Goal: Task Accomplishment & Management: Manage account settings

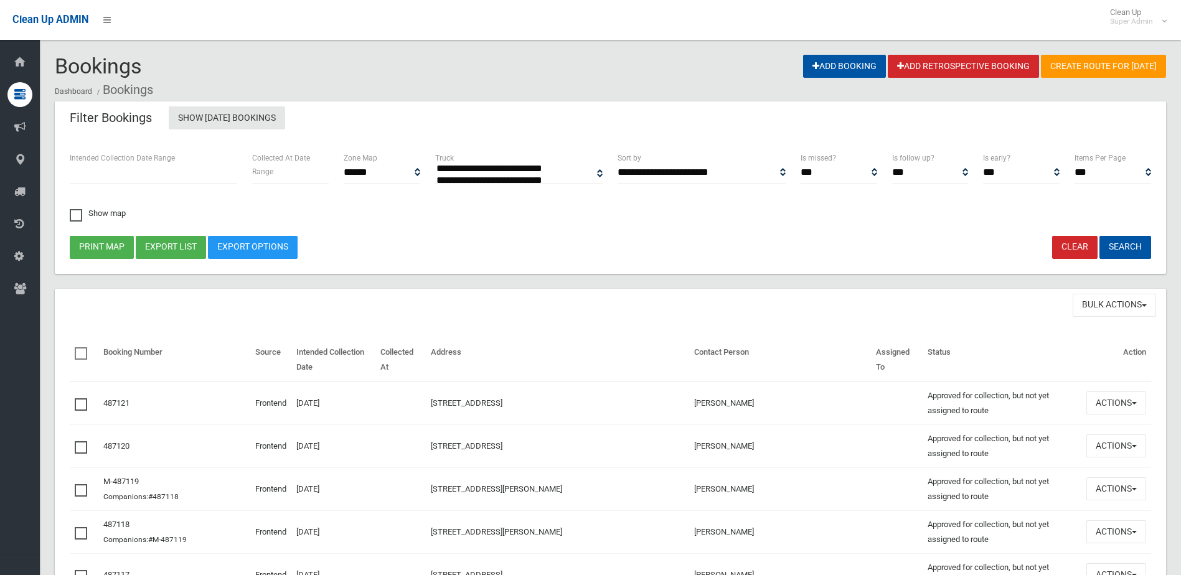
select select
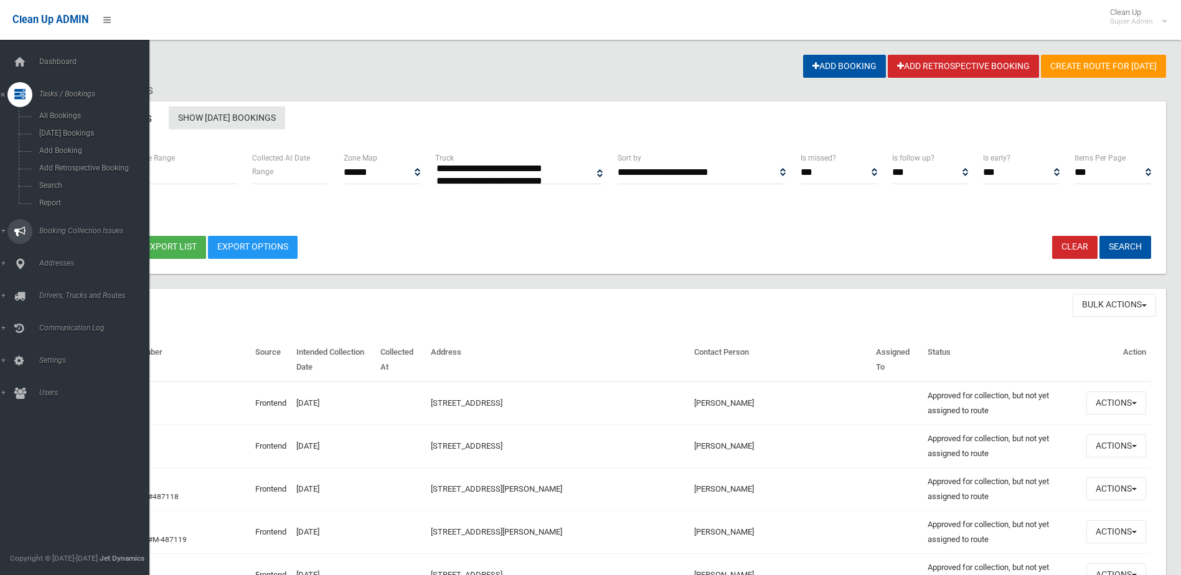
click at [60, 227] on span "Booking Collection Issues" at bounding box center [96, 231] width 123 height 9
click at [67, 151] on span "All Reported Issues" at bounding box center [91, 148] width 113 height 9
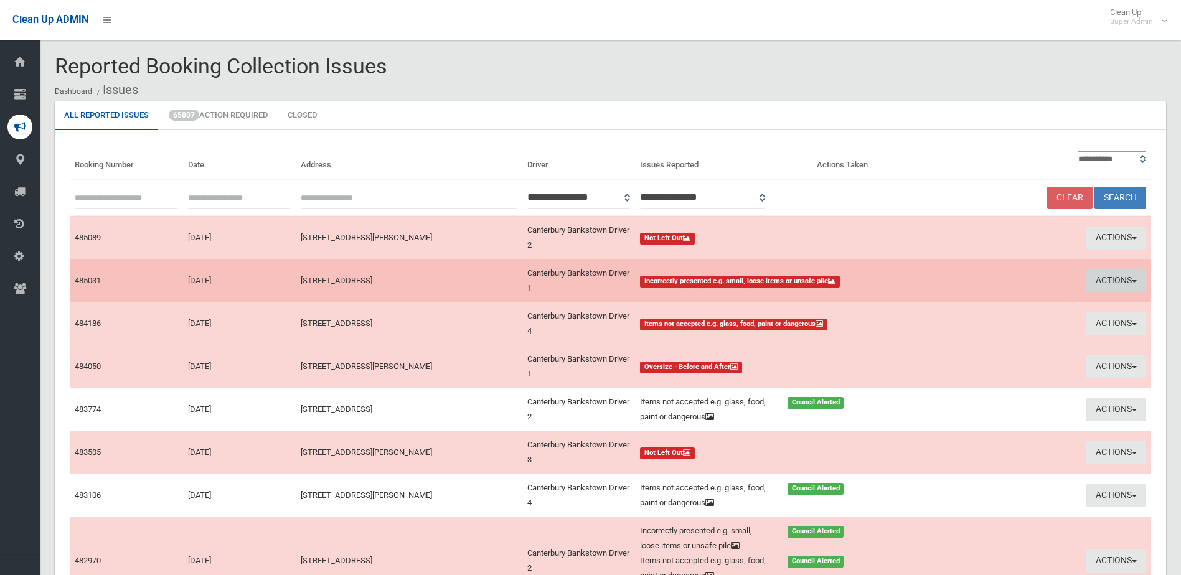
click at [1107, 276] on button "Actions" at bounding box center [1116, 281] width 60 height 23
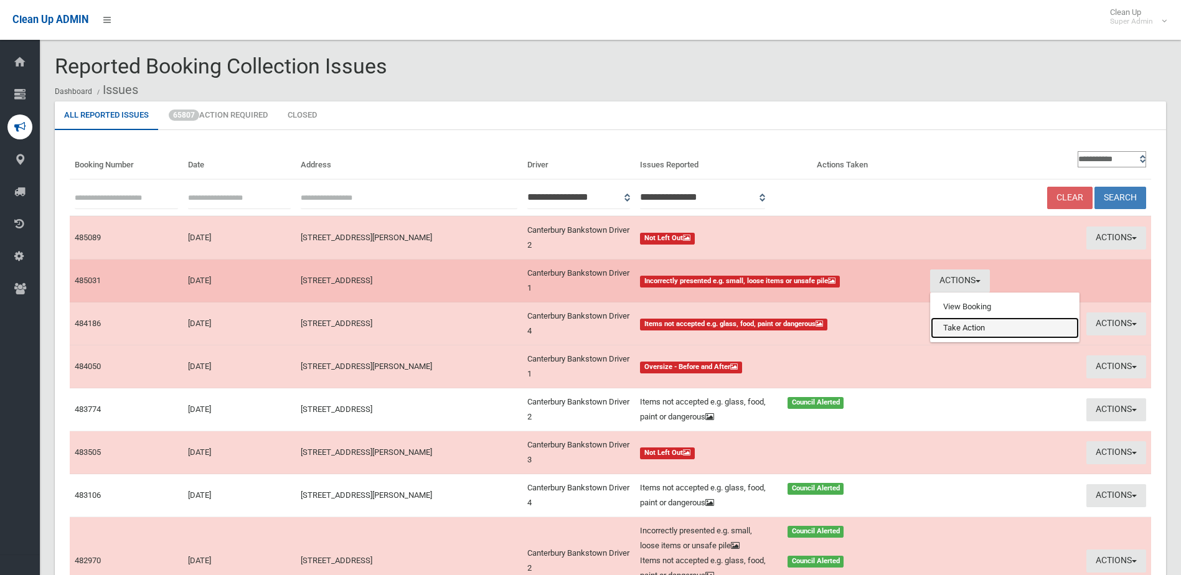
click at [957, 328] on link "Take Action" at bounding box center [1005, 327] width 148 height 21
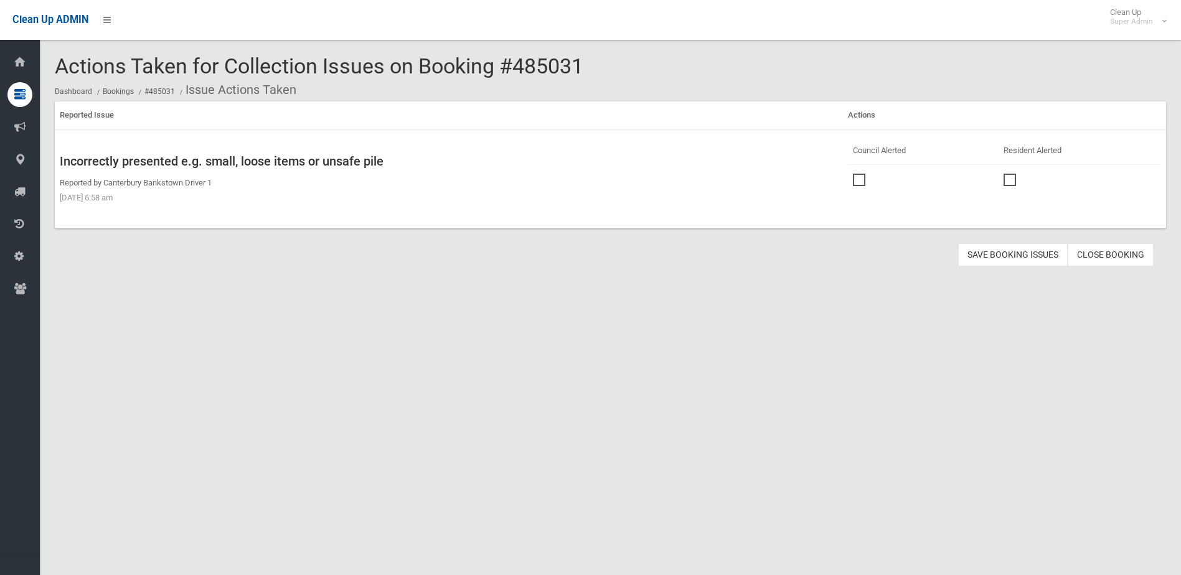
click at [855, 174] on span at bounding box center [862, 174] width 19 height 0
click at [1013, 254] on button "Save Booking Issues" at bounding box center [1013, 254] width 110 height 23
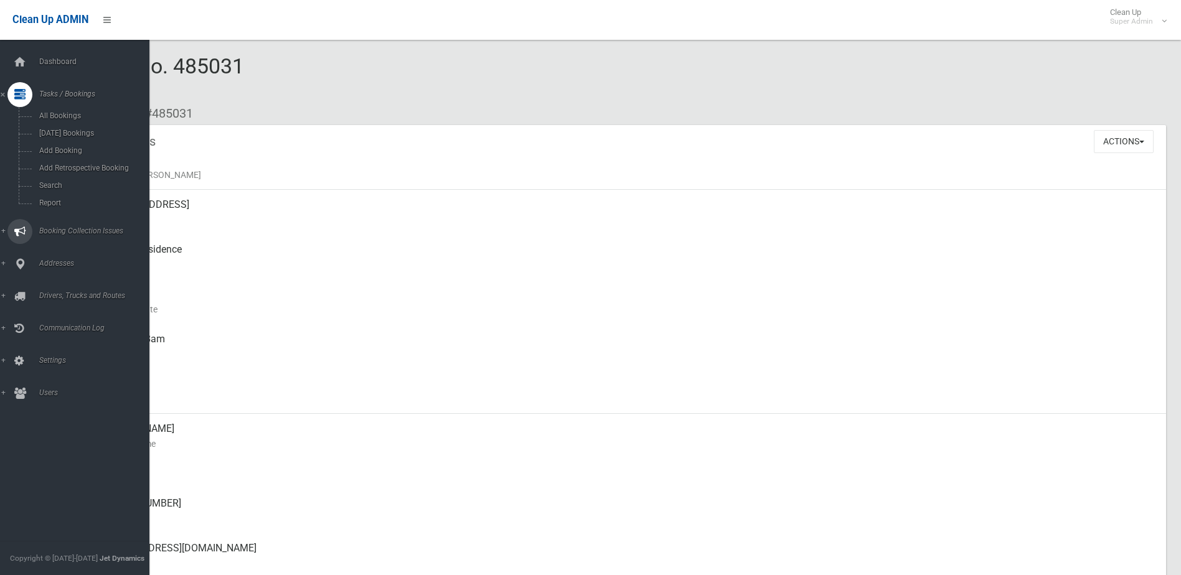
click at [64, 231] on span "Booking Collection Issues" at bounding box center [96, 231] width 123 height 9
click at [73, 139] on link "Booking Collection Issues" at bounding box center [79, 127] width 159 height 25
click at [76, 126] on span "Booking Collection Issues" at bounding box center [96, 126] width 123 height 9
click at [70, 144] on span "All Reported Issues" at bounding box center [91, 148] width 113 height 9
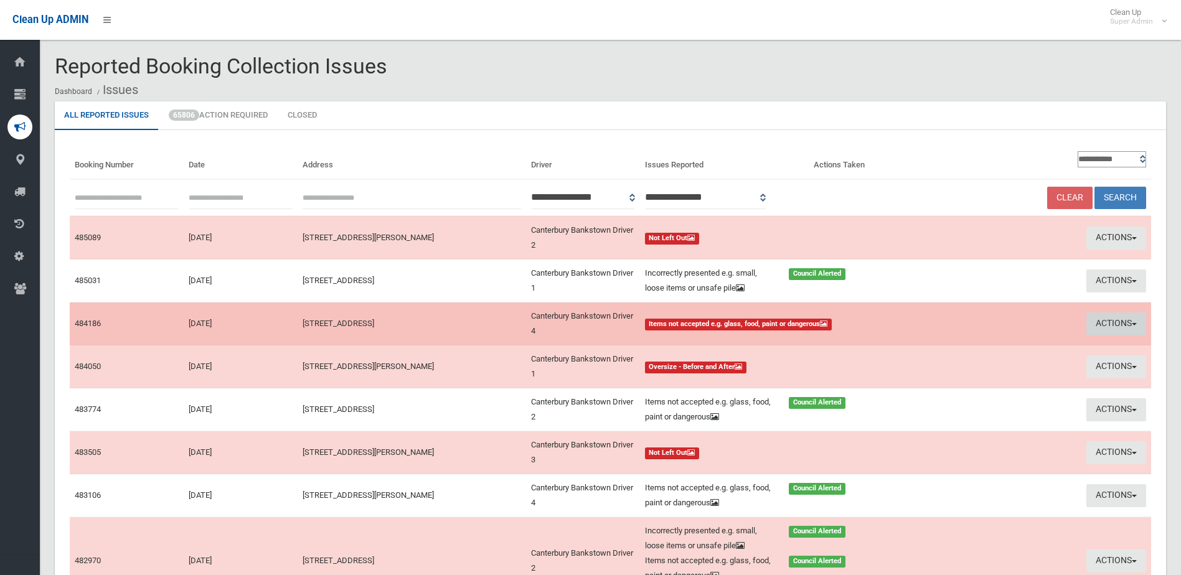
click at [1109, 319] on button "Actions" at bounding box center [1116, 323] width 60 height 23
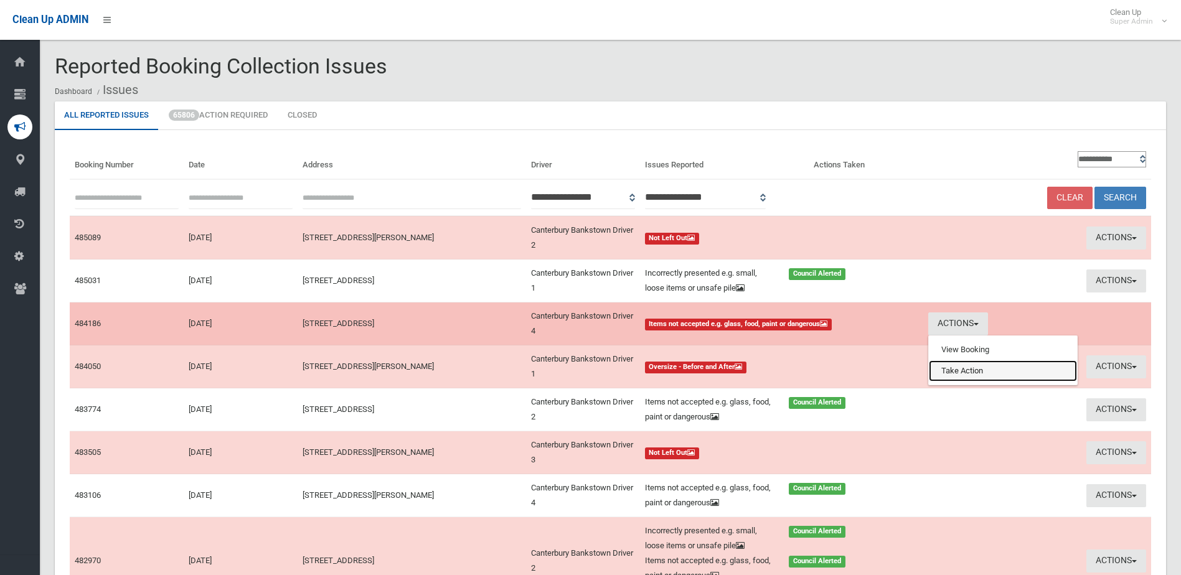
click at [983, 370] on link "Take Action" at bounding box center [1003, 370] width 148 height 21
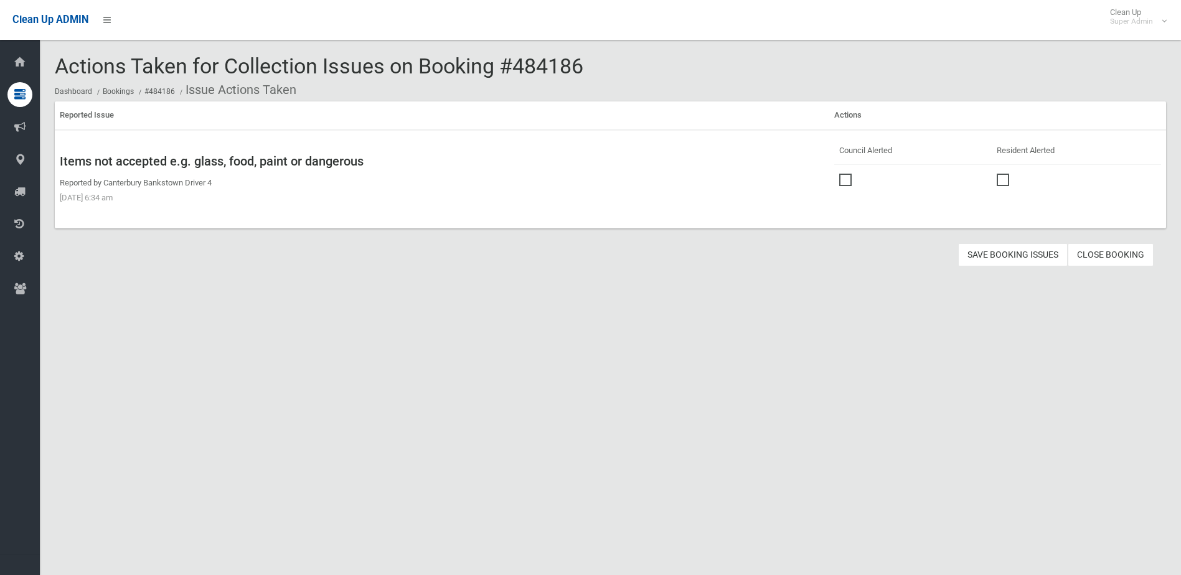
click at [843, 174] on span at bounding box center [848, 174] width 19 height 0
click at [1019, 256] on button "Save Booking Issues" at bounding box center [1013, 254] width 110 height 23
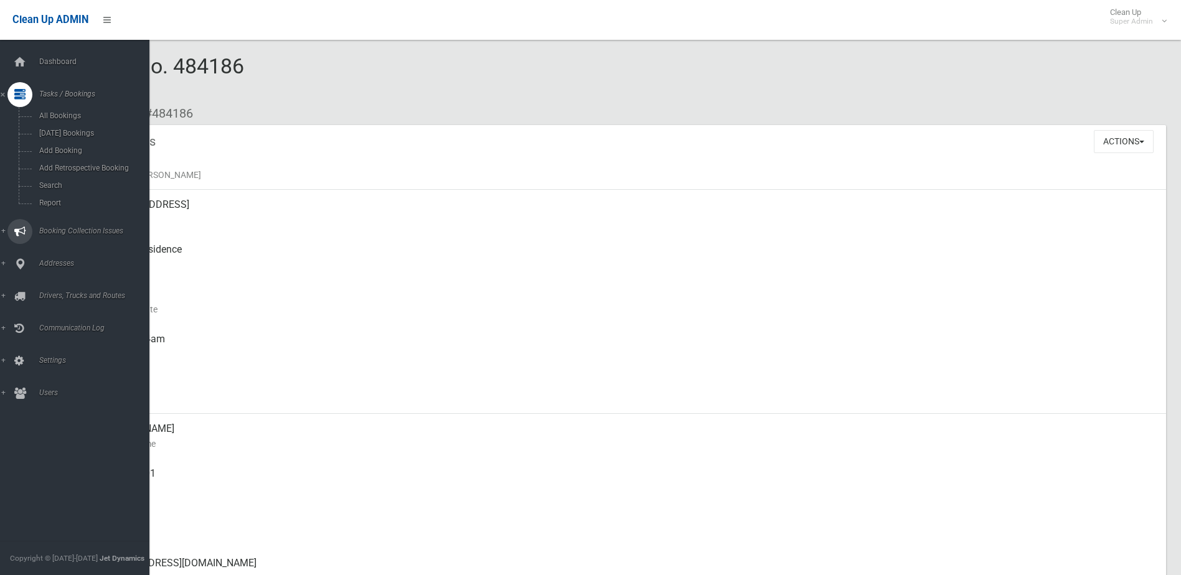
click at [59, 225] on link "Booking Collection Issues" at bounding box center [79, 231] width 159 height 25
click at [74, 144] on span "All Reported Issues" at bounding box center [91, 148] width 113 height 9
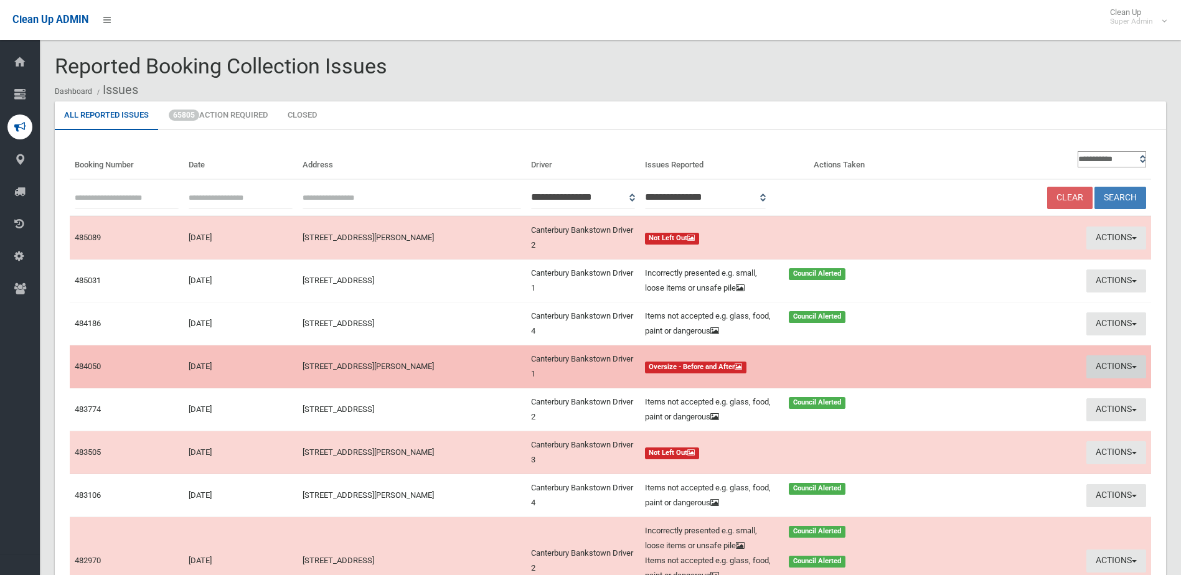
click at [1105, 366] on button "Actions" at bounding box center [1116, 366] width 60 height 23
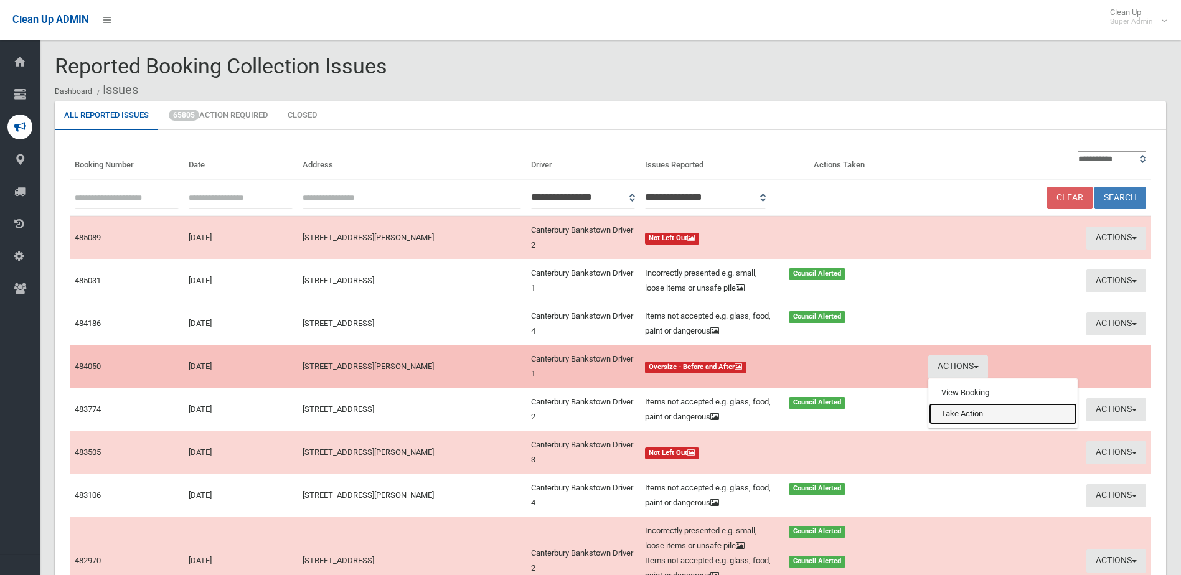
click at [936, 408] on link "Take Action" at bounding box center [1003, 413] width 148 height 21
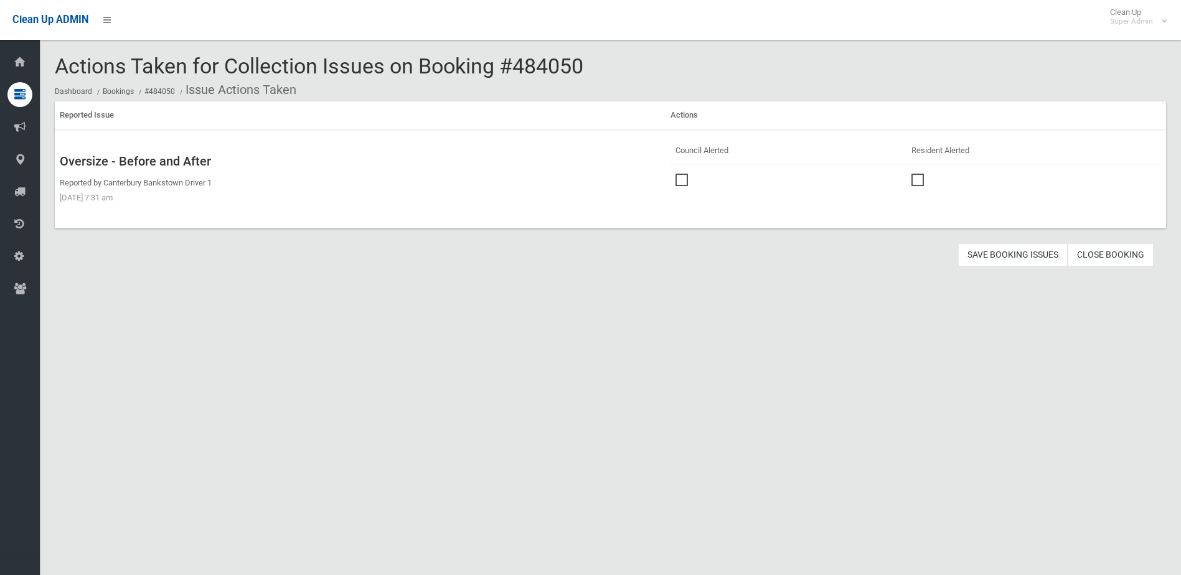
click at [684, 174] on span at bounding box center [684, 174] width 19 height 0
click at [1017, 256] on button "Save Booking Issues" at bounding box center [1013, 254] width 110 height 23
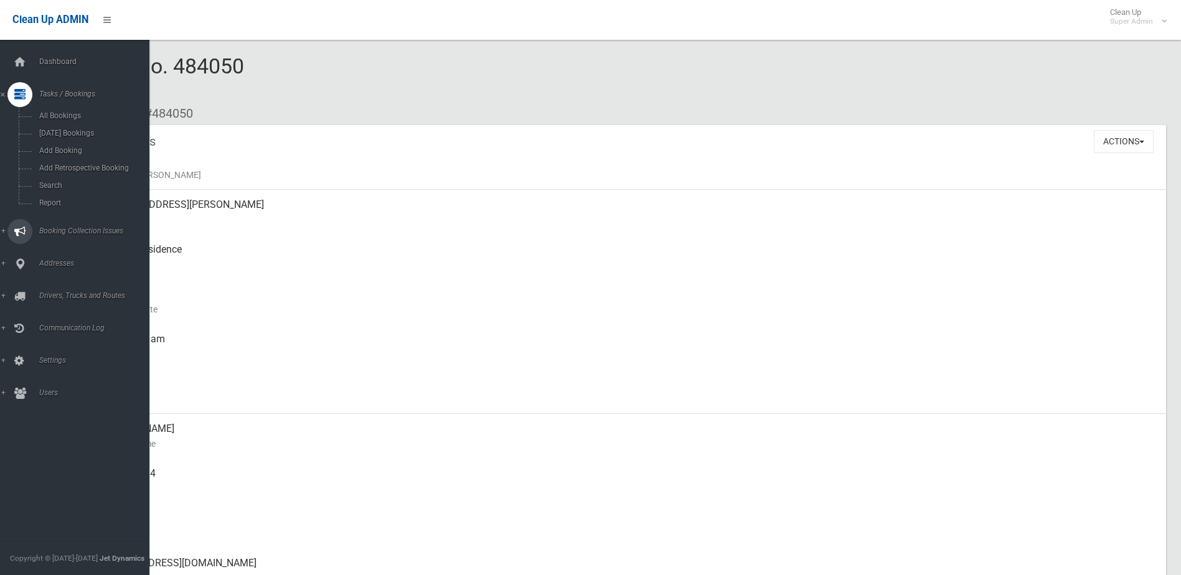
click at [58, 228] on span "Booking Collection Issues" at bounding box center [96, 231] width 123 height 9
click at [71, 148] on span "All Reported Issues" at bounding box center [91, 148] width 113 height 9
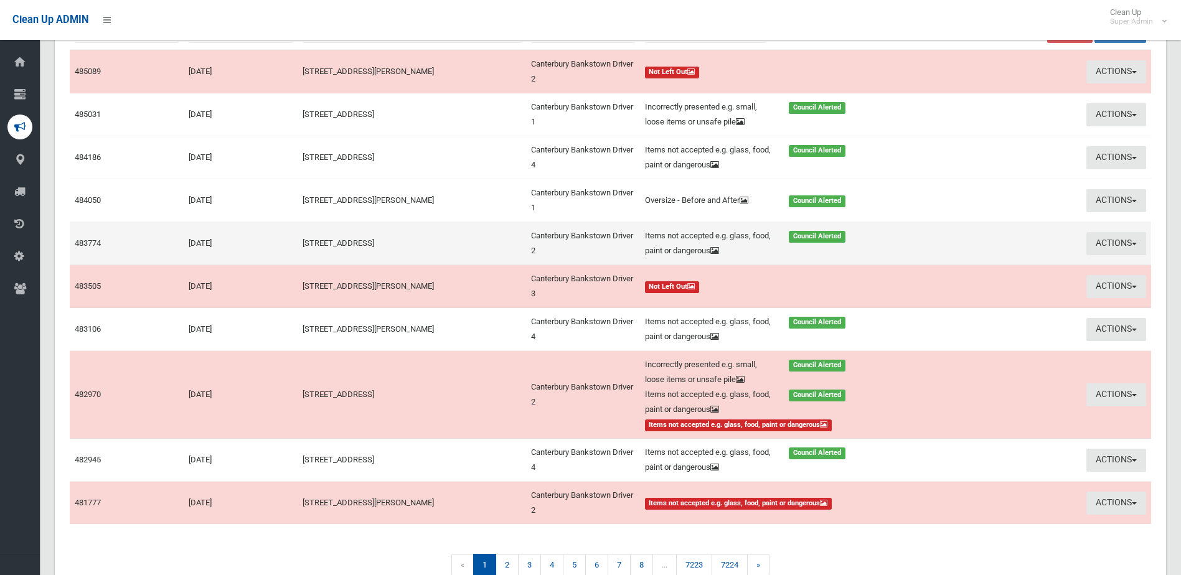
scroll to position [232, 0]
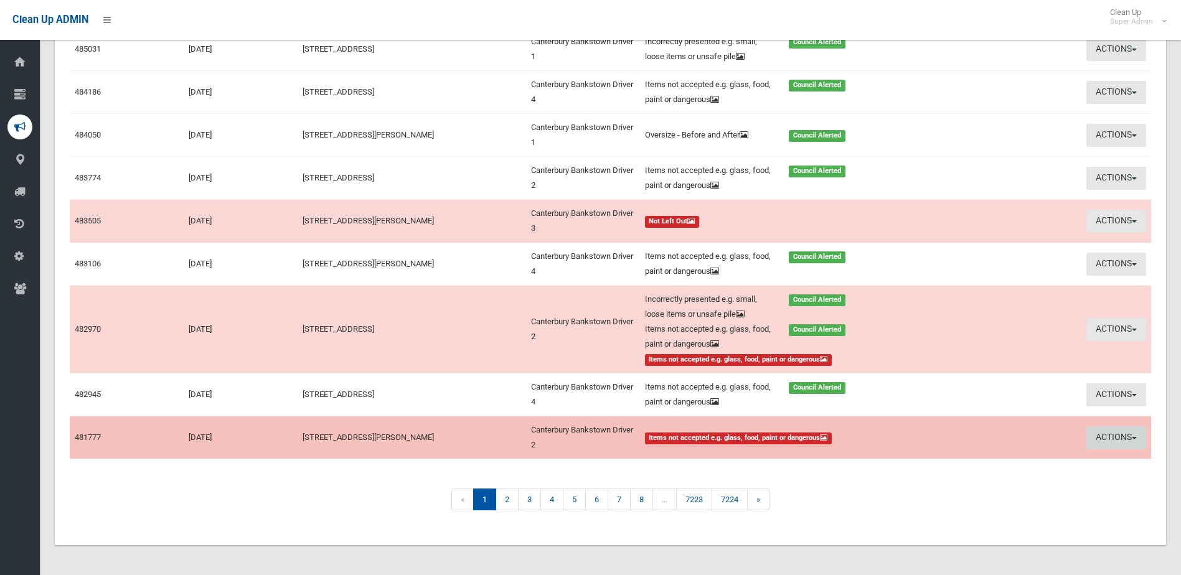
click at [1105, 436] on button "Actions" at bounding box center [1116, 437] width 60 height 23
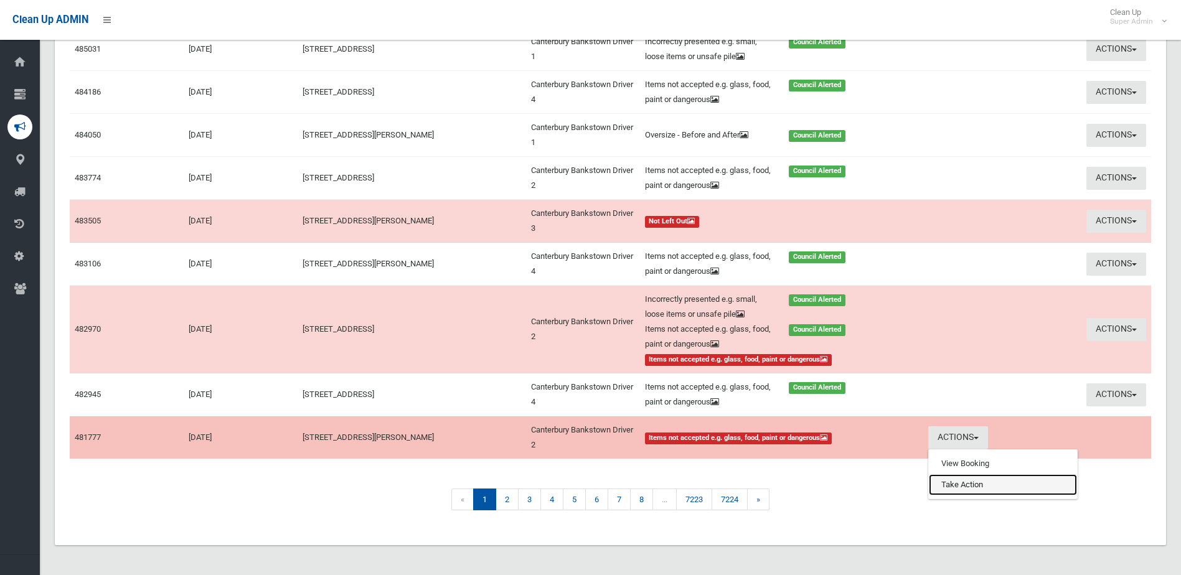
click at [966, 476] on link "Take Action" at bounding box center [1003, 484] width 148 height 21
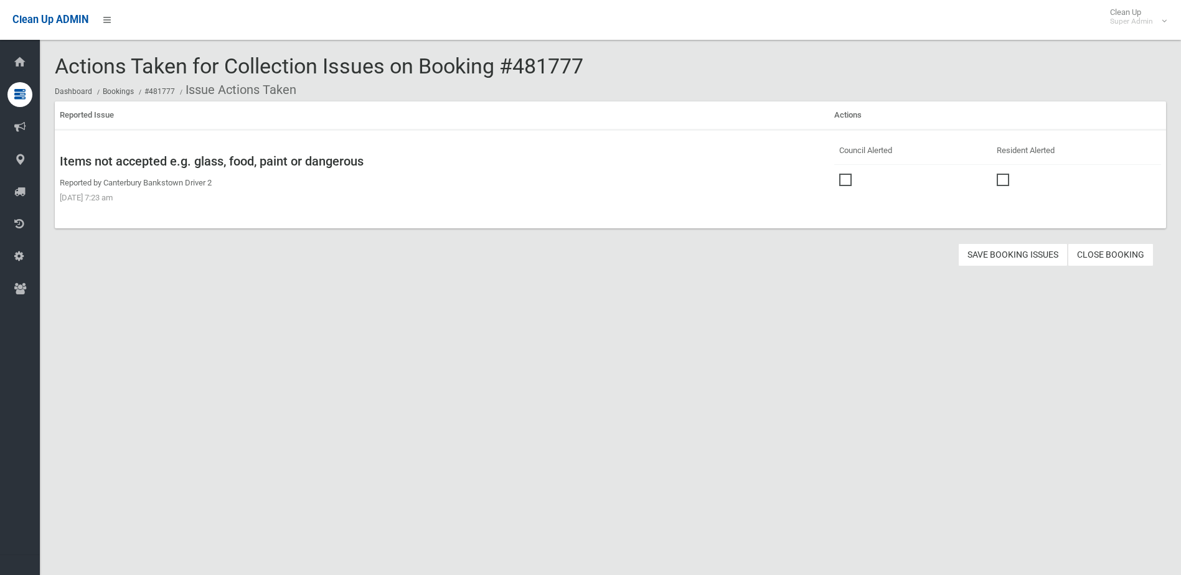
click at [846, 174] on span at bounding box center [848, 174] width 19 height 0
click at [1025, 258] on button "Save Booking Issues" at bounding box center [1013, 254] width 110 height 23
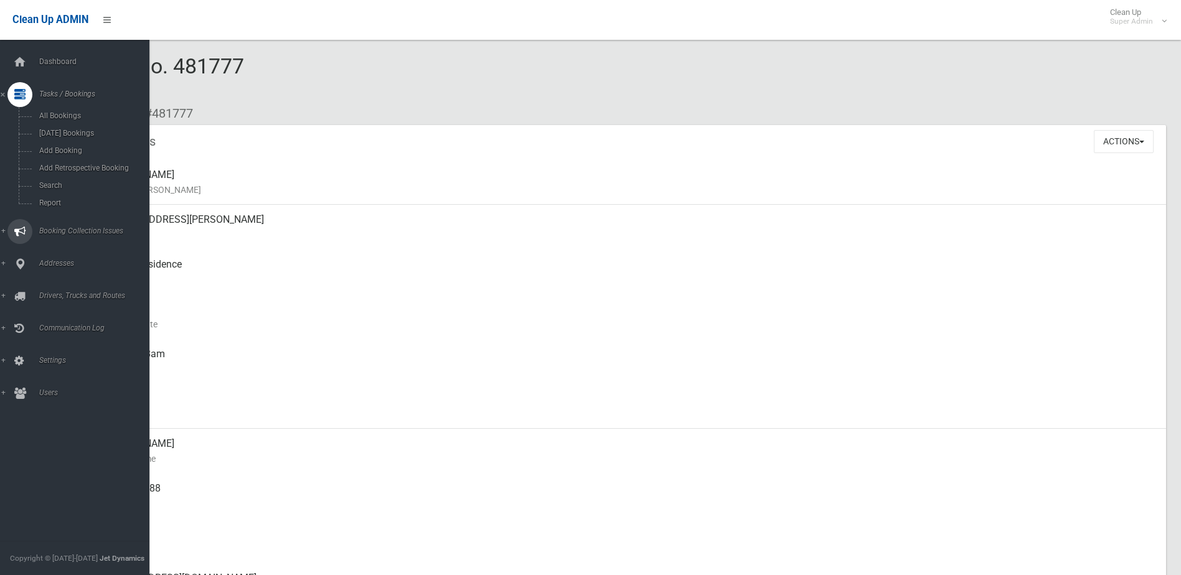
click at [65, 230] on span "Booking Collection Issues" at bounding box center [96, 231] width 123 height 9
click at [73, 146] on span "All Reported Issues" at bounding box center [91, 148] width 113 height 9
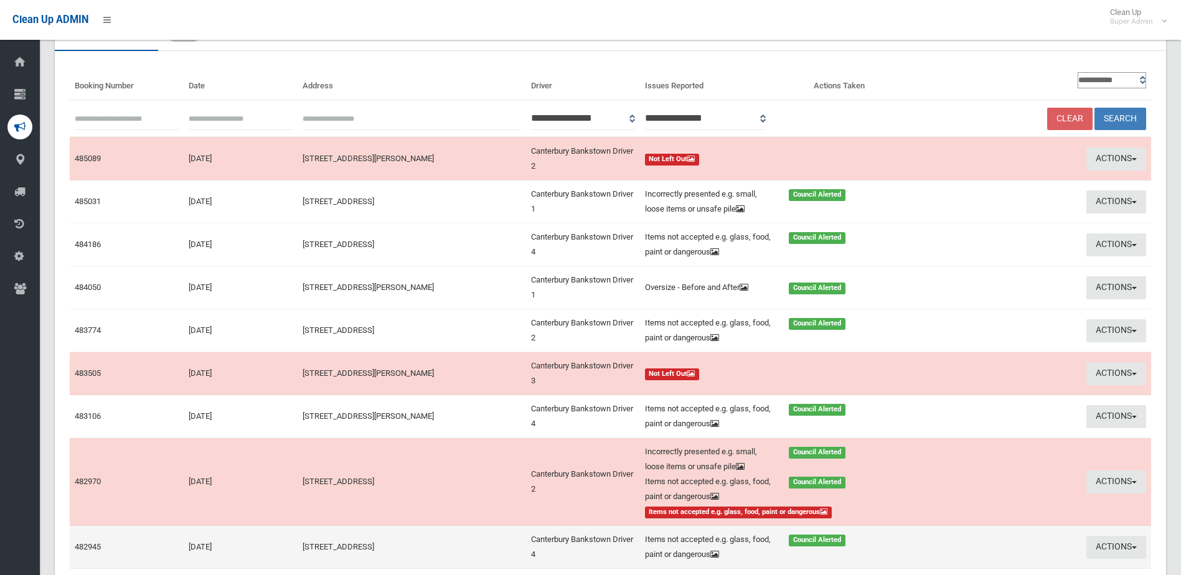
scroll to position [232, 0]
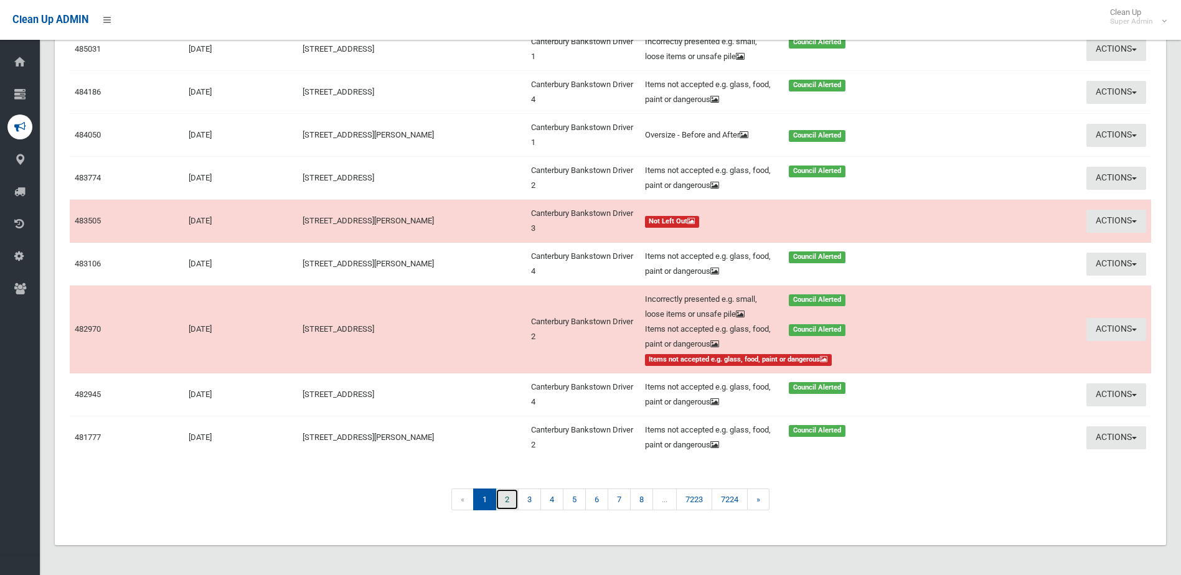
click at [508, 499] on link "2" at bounding box center [506, 500] width 23 height 22
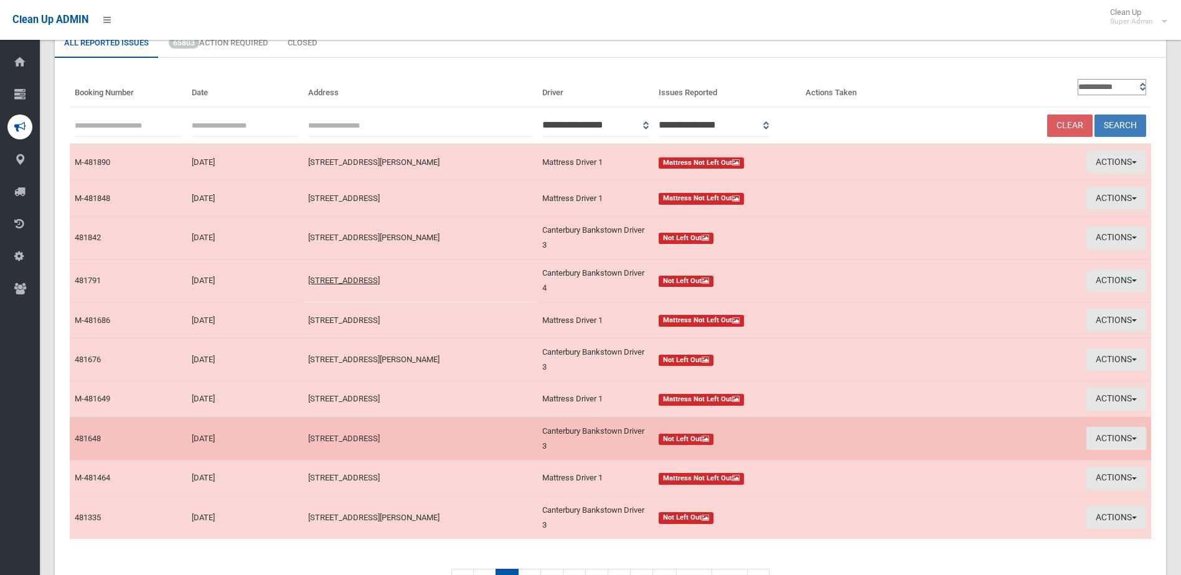
scroll to position [153, 0]
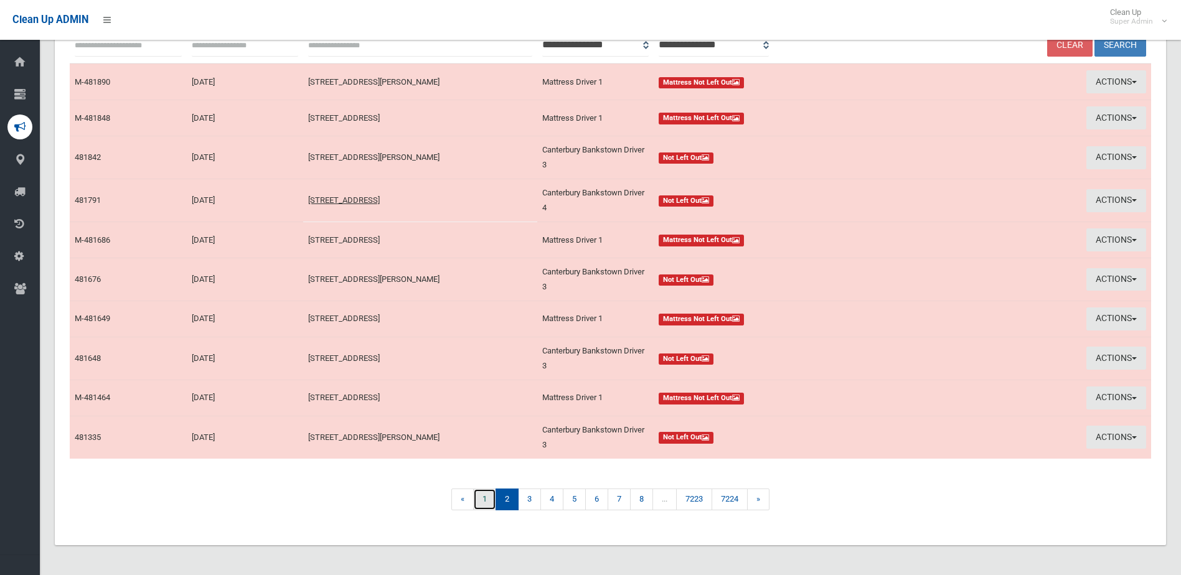
click at [482, 502] on link "1" at bounding box center [484, 500] width 23 height 22
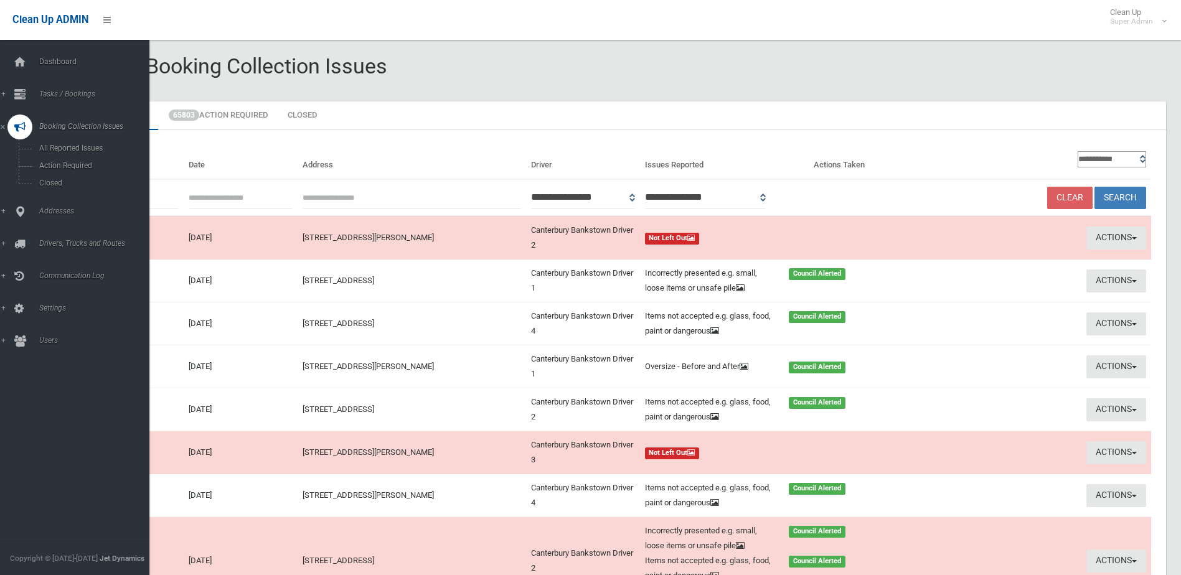
click at [57, 123] on span "Booking Collection Issues" at bounding box center [96, 126] width 123 height 9
drag, startPoint x: 57, startPoint y: 123, endPoint x: 59, endPoint y: 91, distance: 31.8
click at [59, 91] on span "Tasks / Bookings" at bounding box center [96, 94] width 123 height 9
click at [55, 180] on link "Search" at bounding box center [79, 185] width 159 height 17
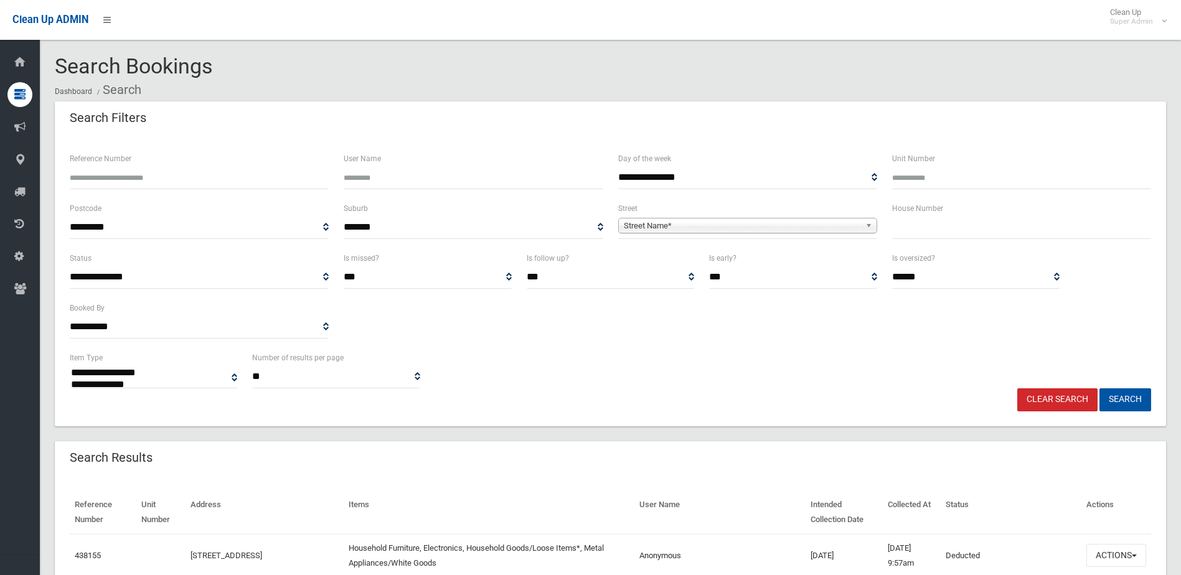
select select
click at [130, 181] on input "Reference Number" at bounding box center [199, 177] width 259 height 23
type input "******"
click at [1099, 388] on button "Search" at bounding box center [1125, 399] width 52 height 23
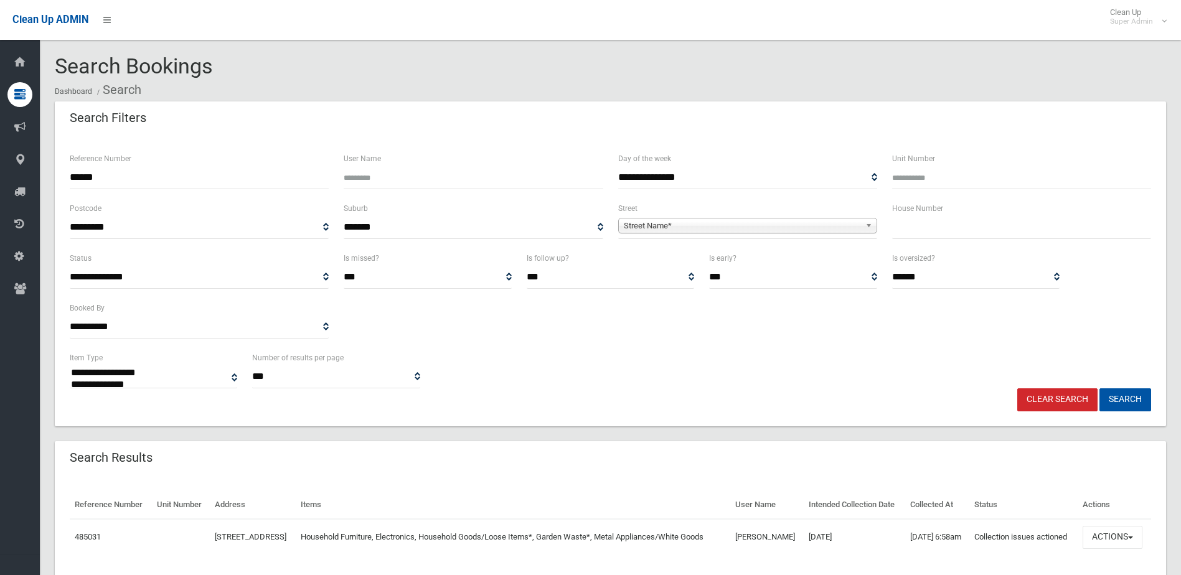
select select
click at [1109, 549] on button "Actions" at bounding box center [1112, 537] width 60 height 23
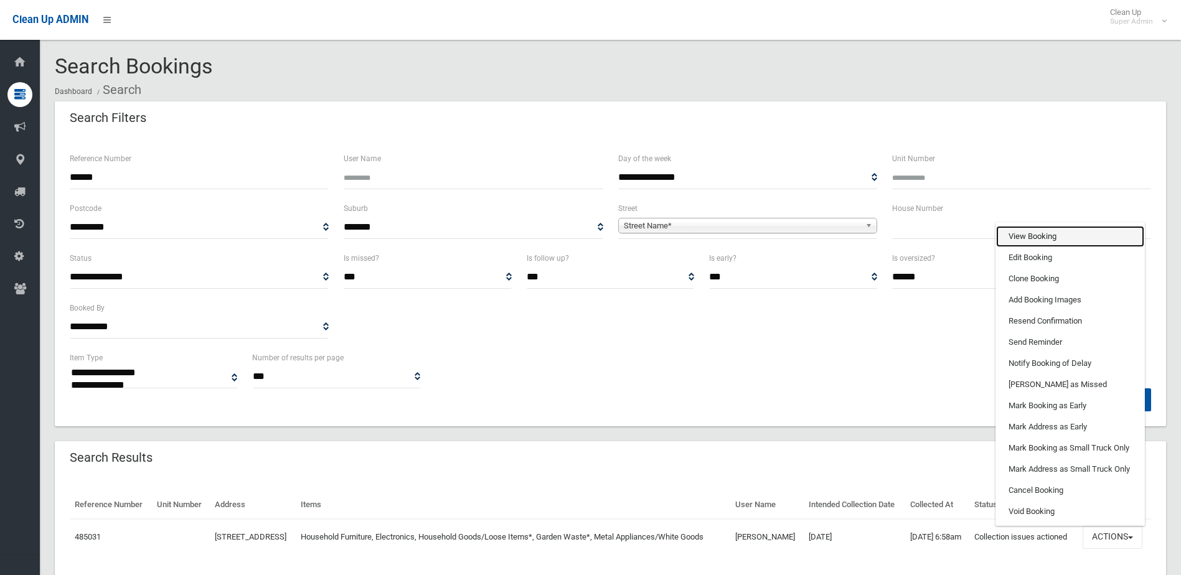
click at [1025, 247] on link "View Booking" at bounding box center [1070, 236] width 148 height 21
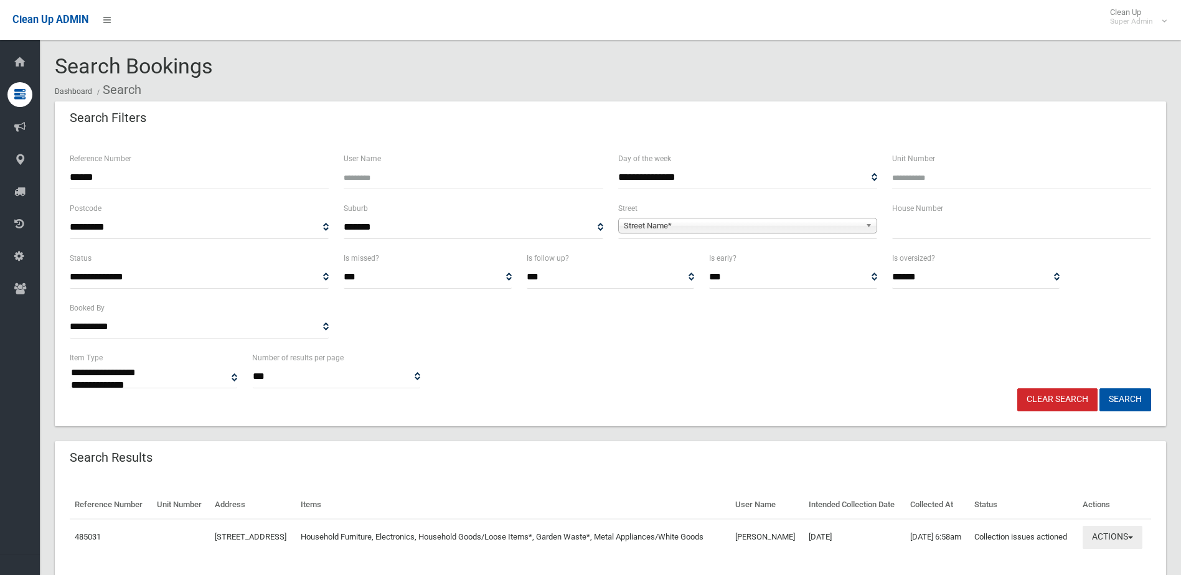
click at [1108, 549] on button "Actions" at bounding box center [1112, 537] width 60 height 23
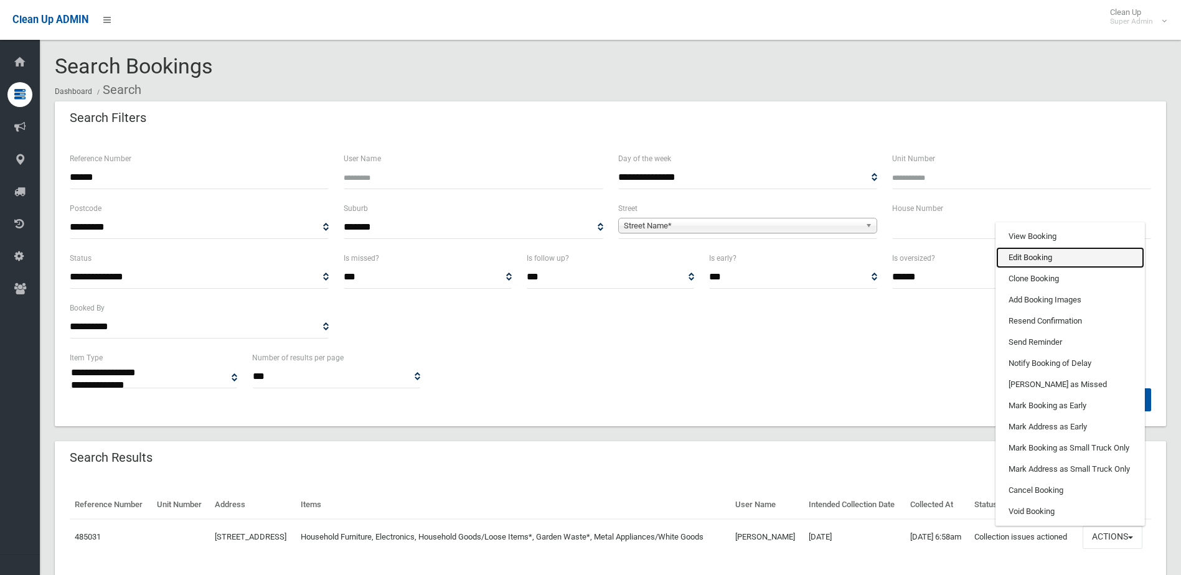
click at [1016, 268] on link "Edit Booking" at bounding box center [1070, 257] width 148 height 21
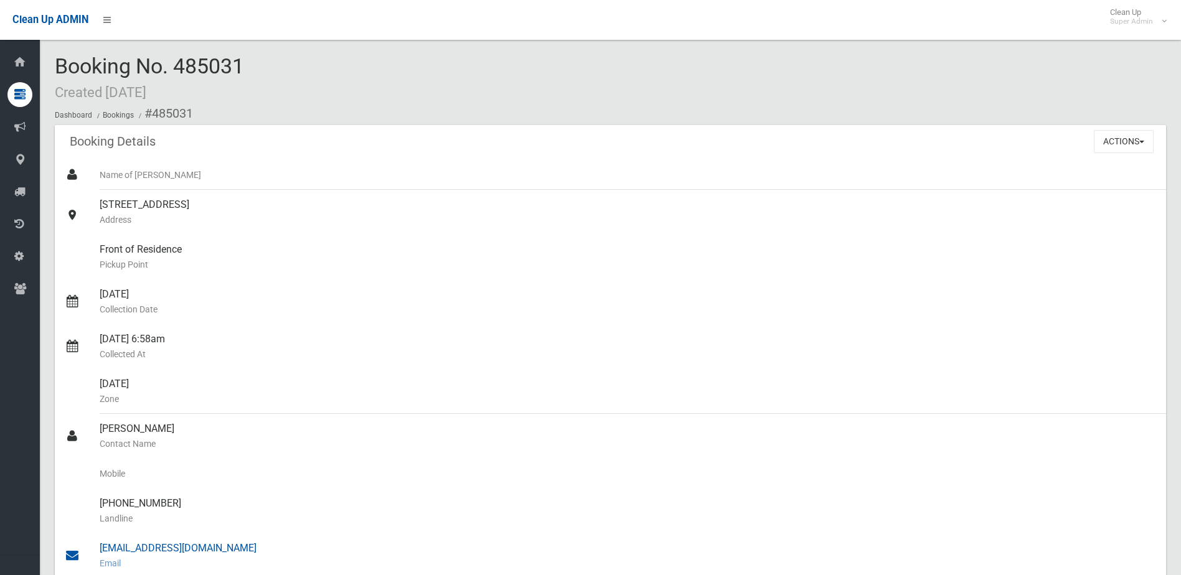
drag, startPoint x: 101, startPoint y: 427, endPoint x: 243, endPoint y: 548, distance: 186.7
click at [243, 548] on ul "Name of [PERSON_NAME] [STREET_ADDRESS] Address Front of Residence [GEOGRAPHIC_D…" at bounding box center [610, 488] width 1111 height 657
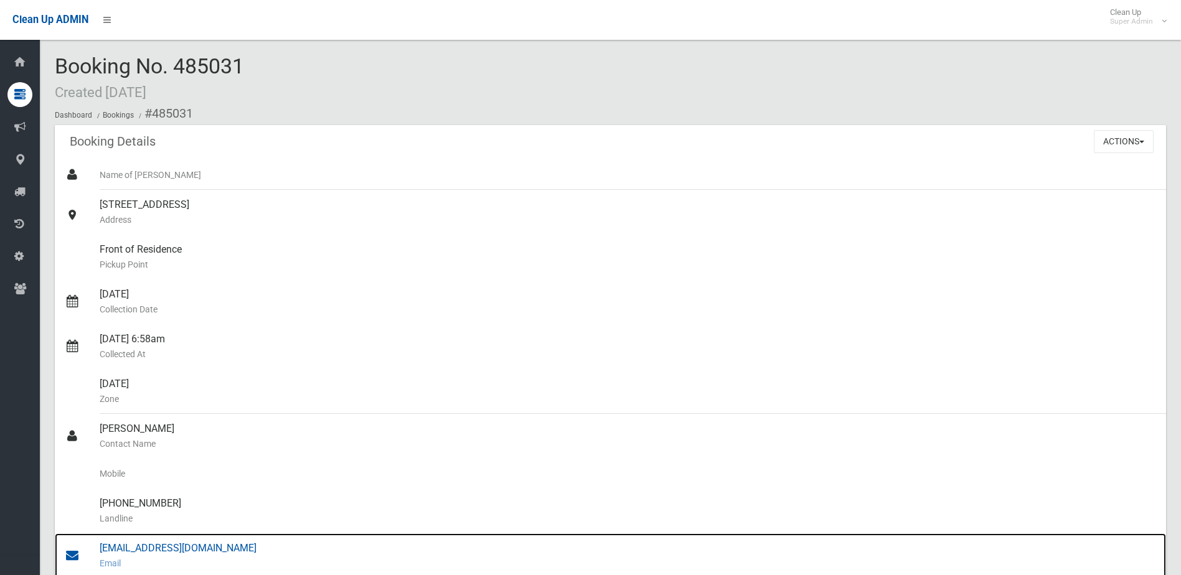
drag, startPoint x: 243, startPoint y: 548, endPoint x: 215, endPoint y: 547, distance: 28.0
copy ul "Samantha Nou Contact Name Mobile (02) 9726 4888 Landline rentals@samanthanou.co…"
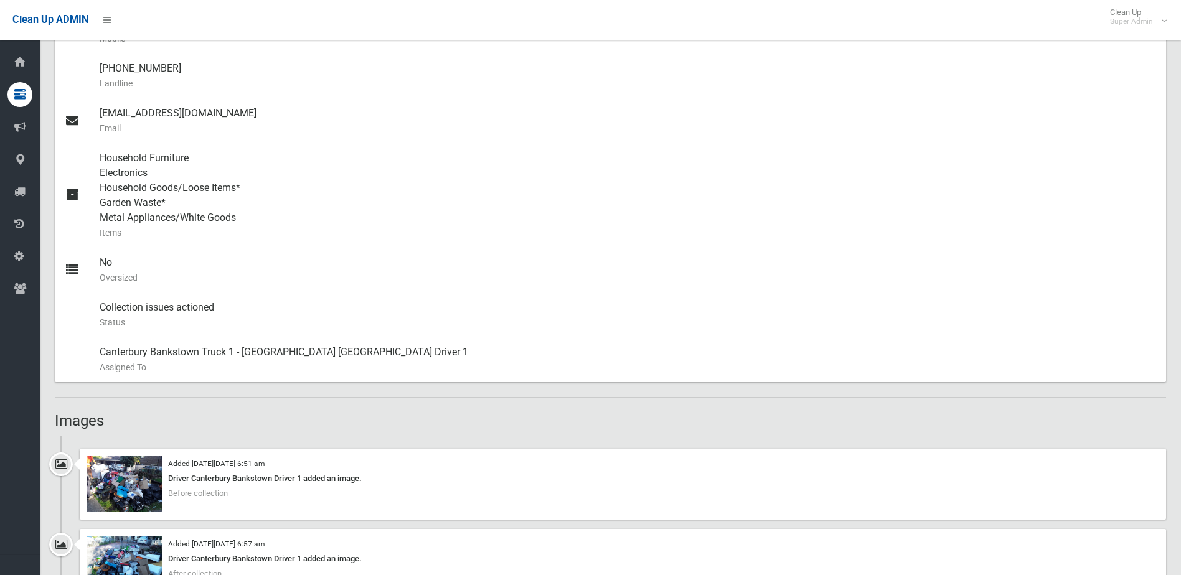
scroll to position [560, 0]
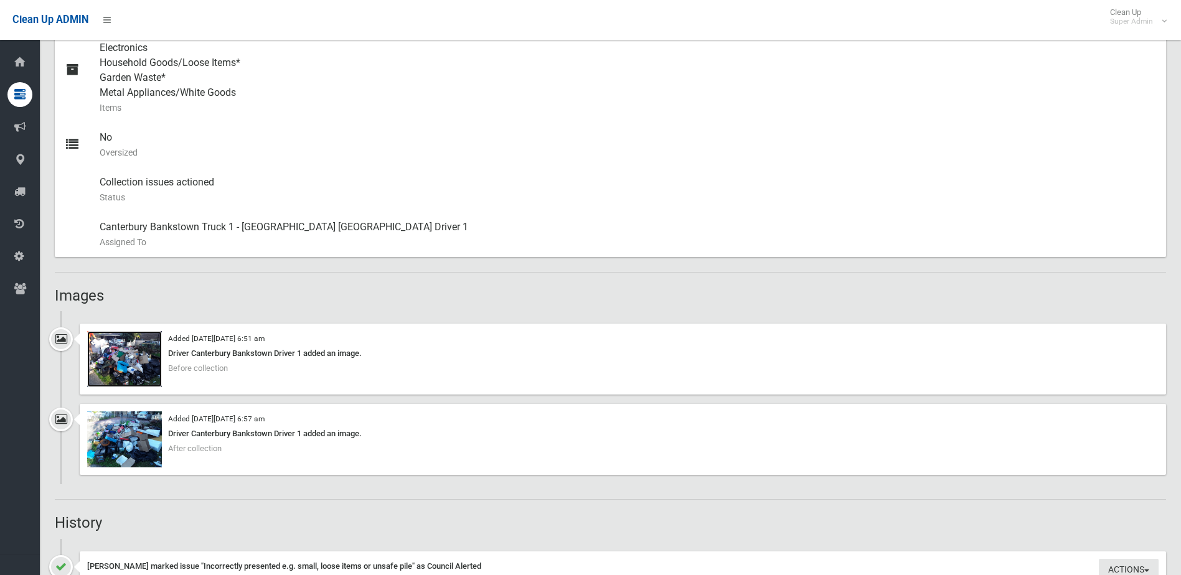
click at [124, 369] on img at bounding box center [124, 359] width 75 height 56
click at [131, 439] on img at bounding box center [124, 439] width 75 height 56
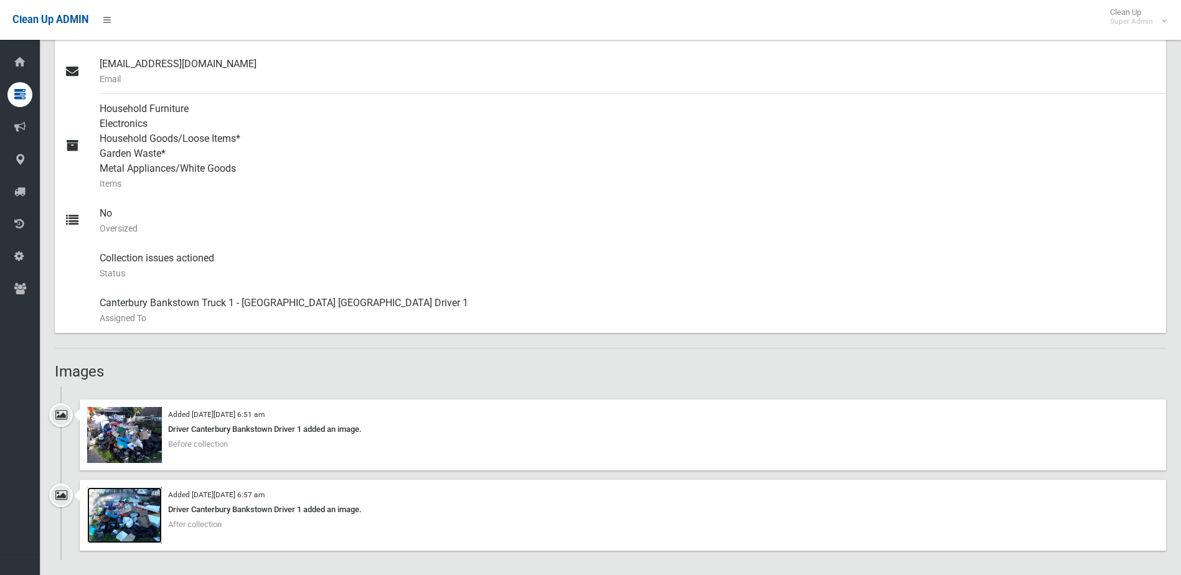
scroll to position [311, 0]
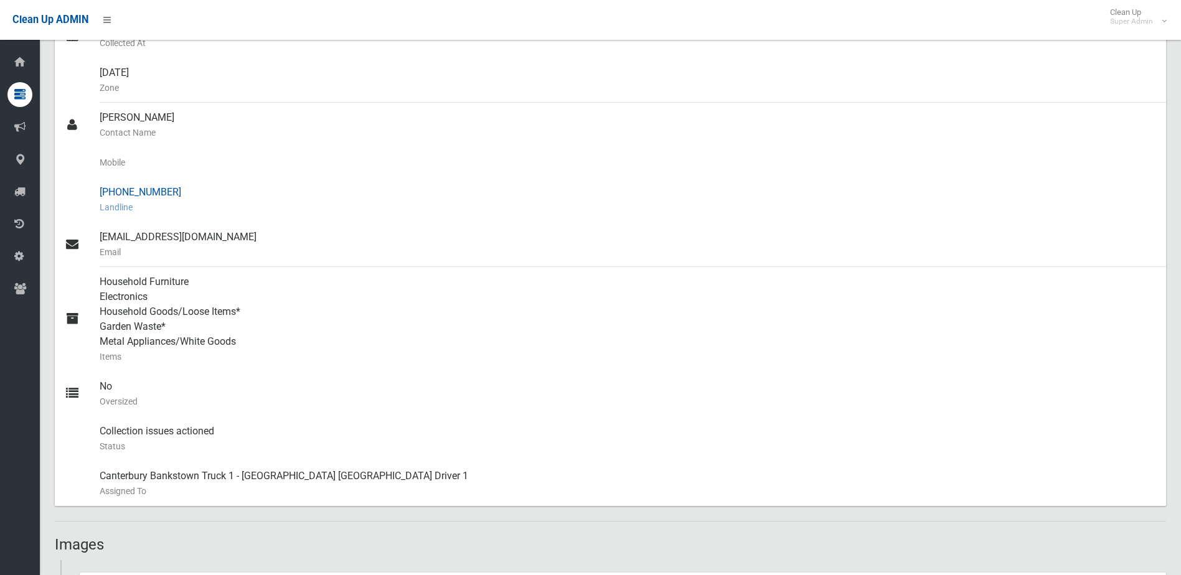
click at [264, 210] on small "Landline" at bounding box center [628, 207] width 1056 height 15
drag, startPoint x: 121, startPoint y: 190, endPoint x: 167, endPoint y: 189, distance: 46.7
click at [167, 189] on div "(02) 9726 4888 Landline" at bounding box center [628, 199] width 1056 height 45
drag, startPoint x: 167, startPoint y: 189, endPoint x: 161, endPoint y: 189, distance: 6.9
copy div "9726 4888"
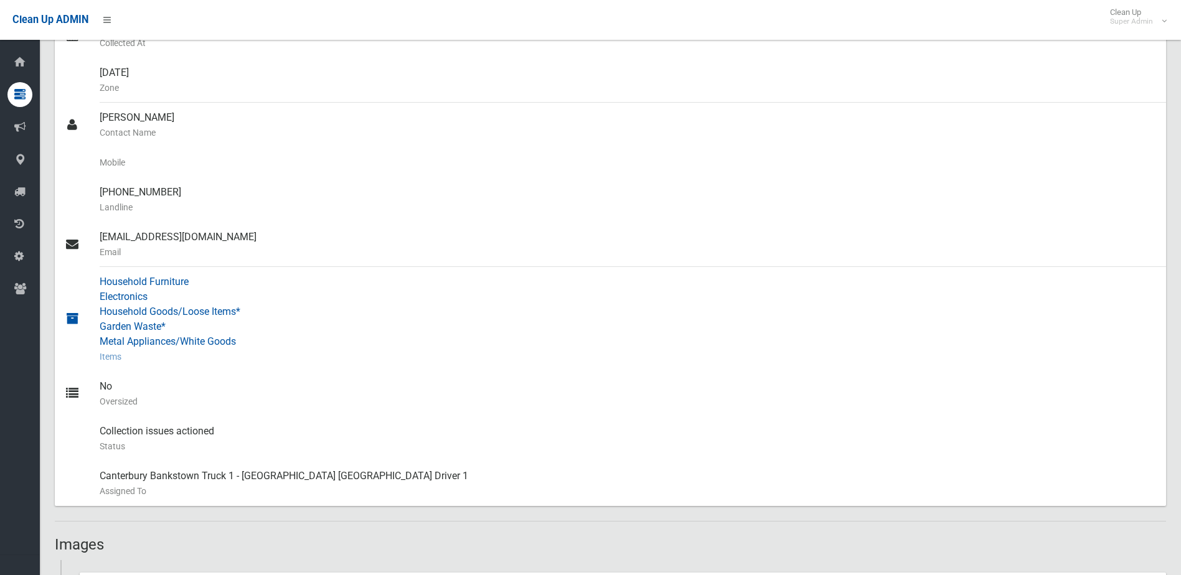
scroll to position [0, 0]
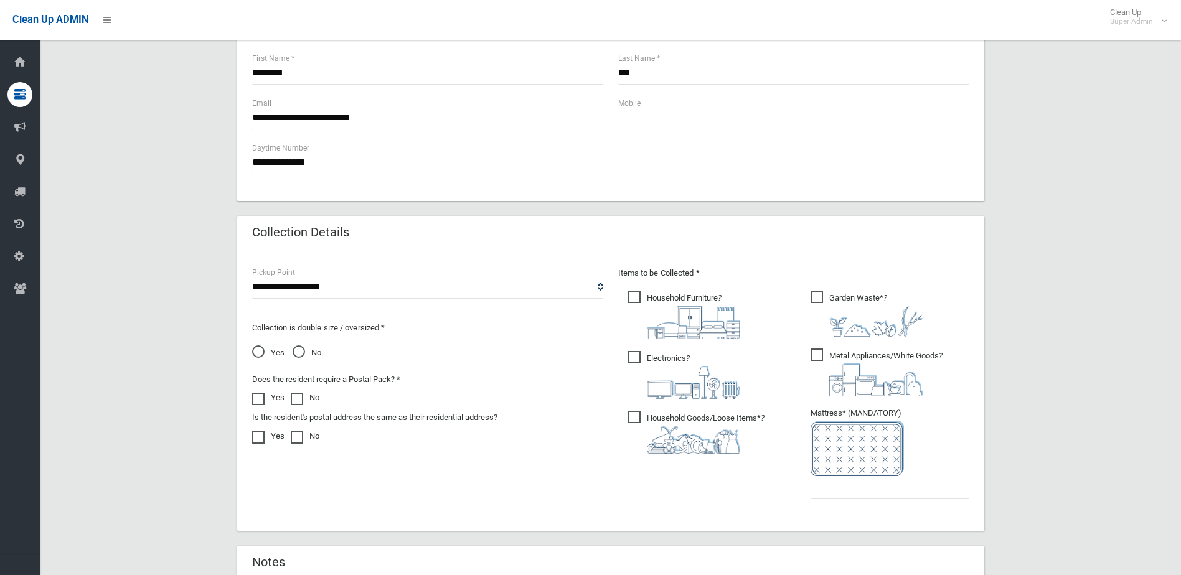
scroll to position [650, 0]
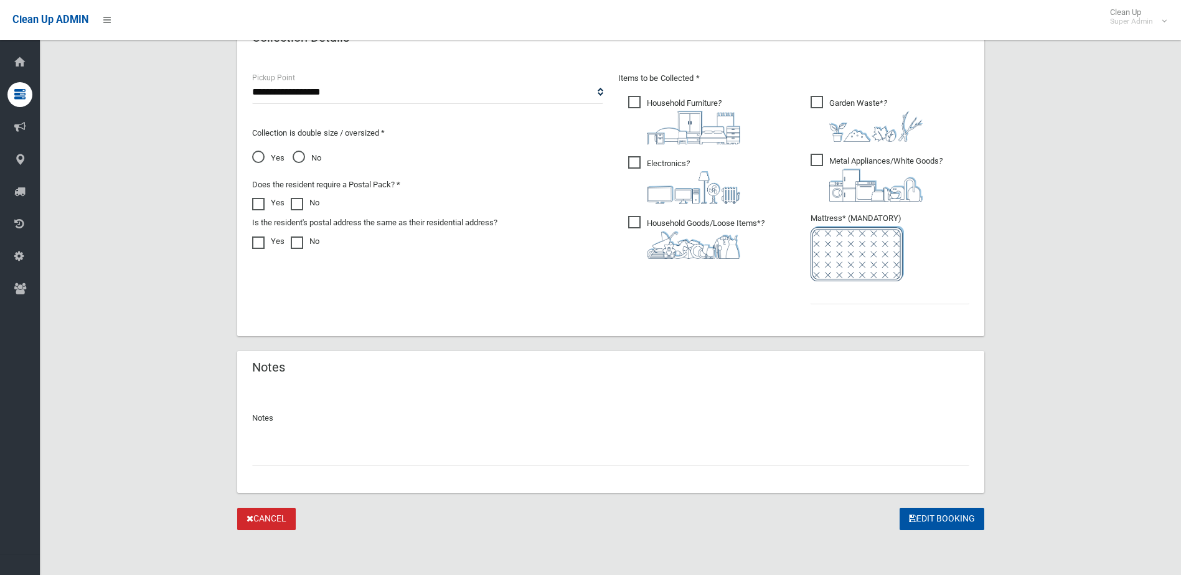
click at [317, 453] on input "text" at bounding box center [610, 454] width 717 height 23
type input "**********"
click at [838, 283] on input "text" at bounding box center [889, 292] width 159 height 23
type input "*"
click at [264, 457] on input "**********" at bounding box center [610, 454] width 717 height 23
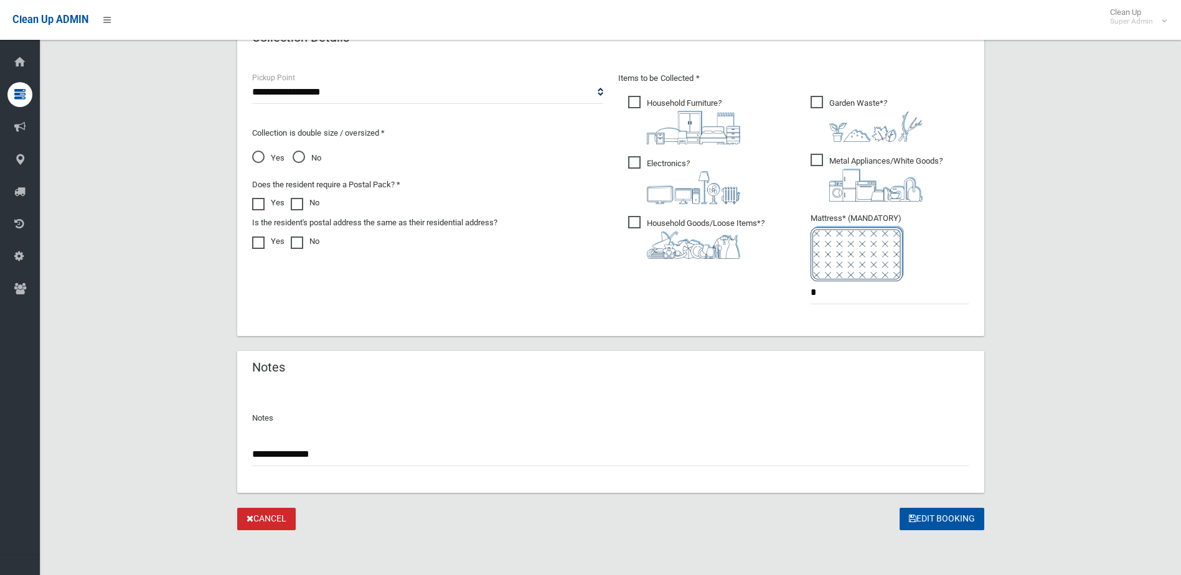
click at [265, 453] on input "**********" at bounding box center [610, 454] width 717 height 23
type input "**********"
click at [949, 514] on button "Edit Booking" at bounding box center [941, 519] width 85 height 23
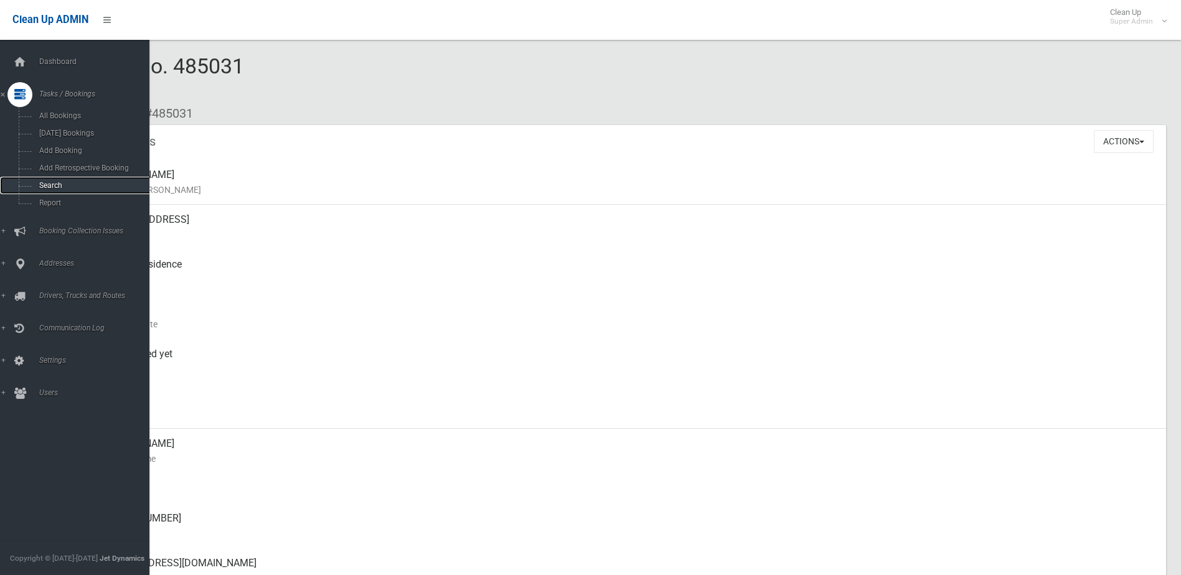
click at [44, 184] on span "Search" at bounding box center [91, 185] width 113 height 9
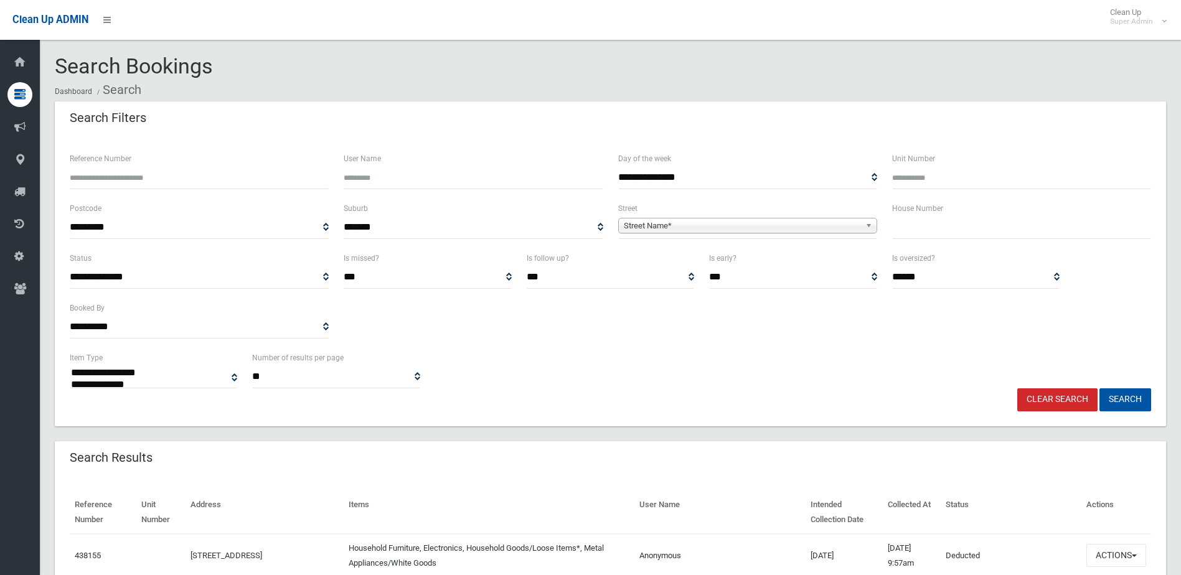
select select
click at [156, 177] on input "Reference Number" at bounding box center [199, 177] width 259 height 23
type input "******"
click at [1099, 388] on button "Search" at bounding box center [1125, 399] width 52 height 23
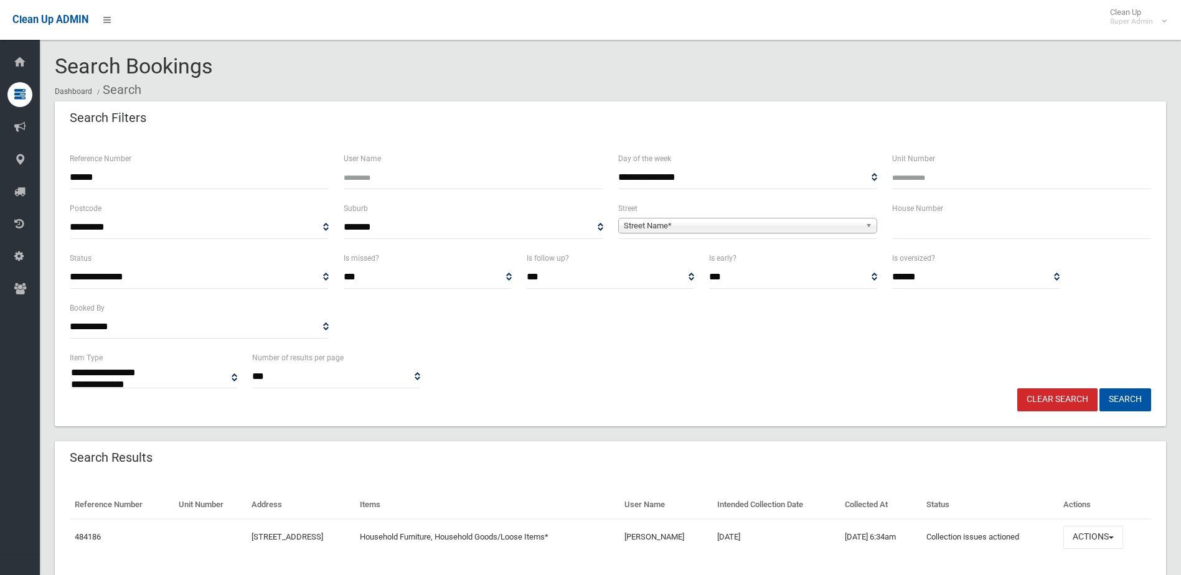
select select
click at [1107, 537] on button "Actions" at bounding box center [1093, 537] width 60 height 23
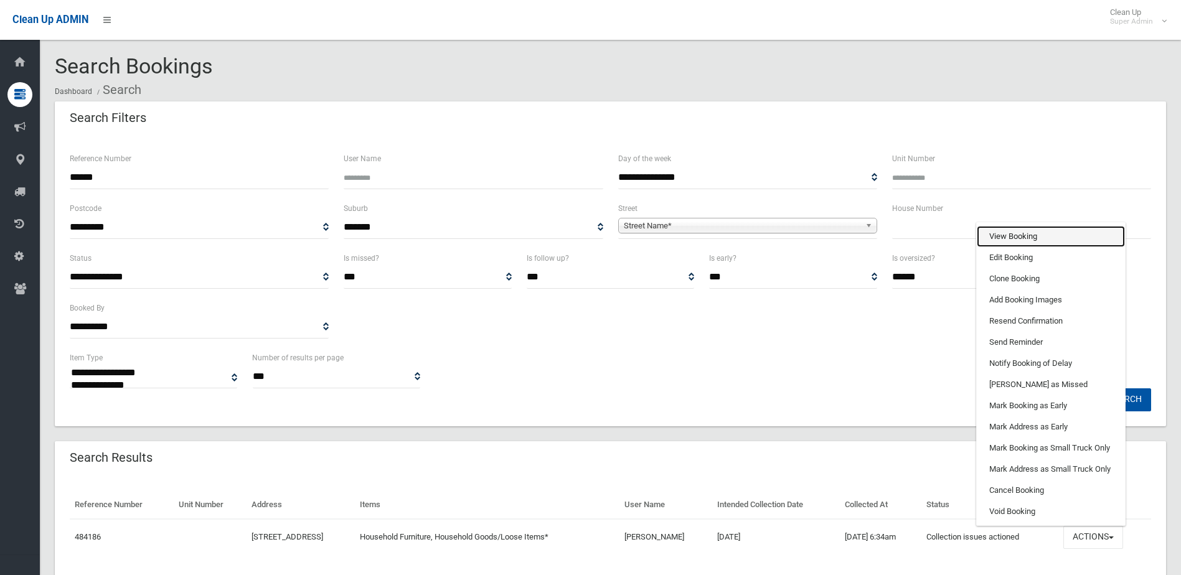
click at [1010, 236] on link "View Booking" at bounding box center [1051, 236] width 148 height 21
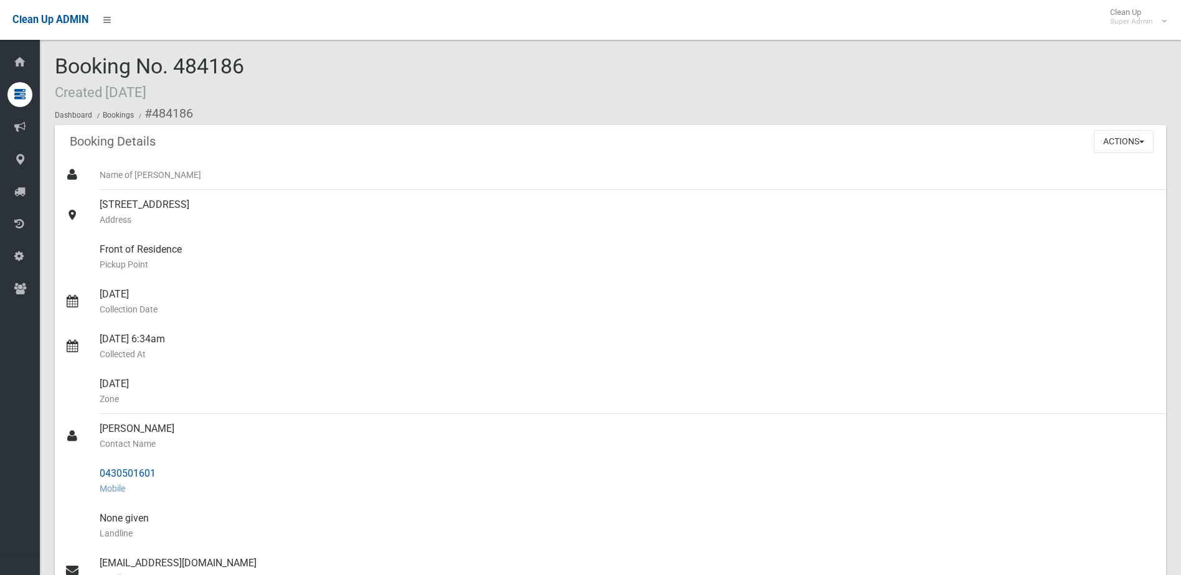
drag, startPoint x: 100, startPoint y: 431, endPoint x: 162, endPoint y: 474, distance: 76.1
click at [162, 474] on ul "Name of [PERSON_NAME] [STREET_ADDRESS] Address Front of Residence [GEOGRAPHIC_D…" at bounding box center [610, 473] width 1111 height 627
drag, startPoint x: 162, startPoint y: 474, endPoint x: 149, endPoint y: 474, distance: 13.1
copy ul "[PERSON_NAME] Contact Name 0430501601"
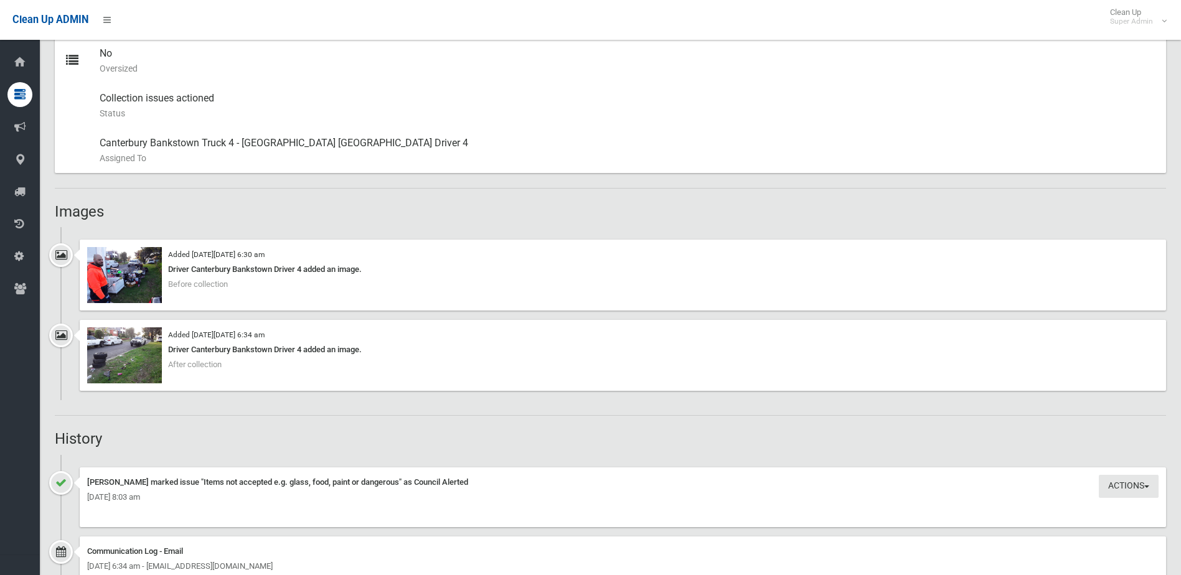
scroll to position [622, 0]
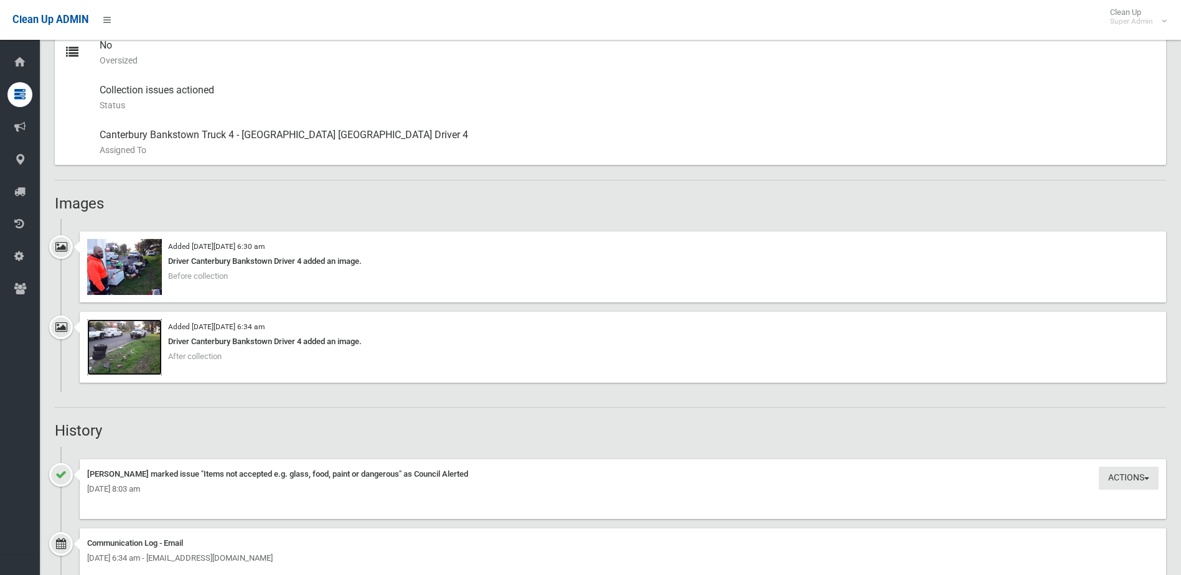
click at [128, 344] on img at bounding box center [124, 347] width 75 height 56
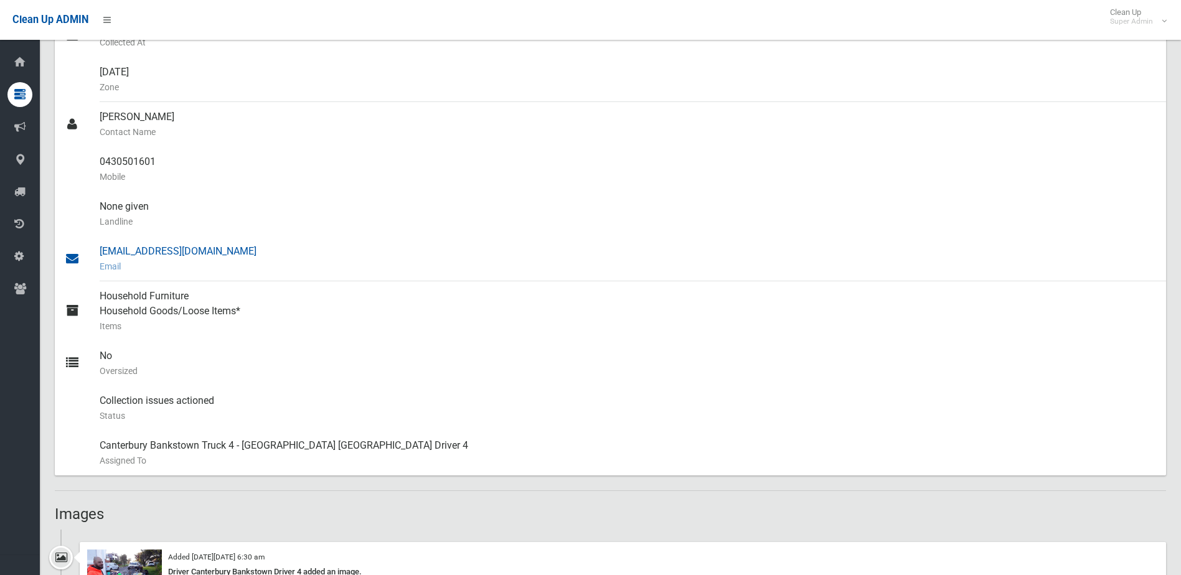
scroll to position [311, 0]
click at [154, 162] on div "0430501601 Mobile" at bounding box center [628, 170] width 1056 height 45
drag, startPoint x: 100, startPoint y: 161, endPoint x: 181, endPoint y: 158, distance: 81.6
click at [181, 158] on div "0430501601 Mobile" at bounding box center [628, 170] width 1056 height 45
drag, startPoint x: 181, startPoint y: 158, endPoint x: 141, endPoint y: 159, distance: 40.5
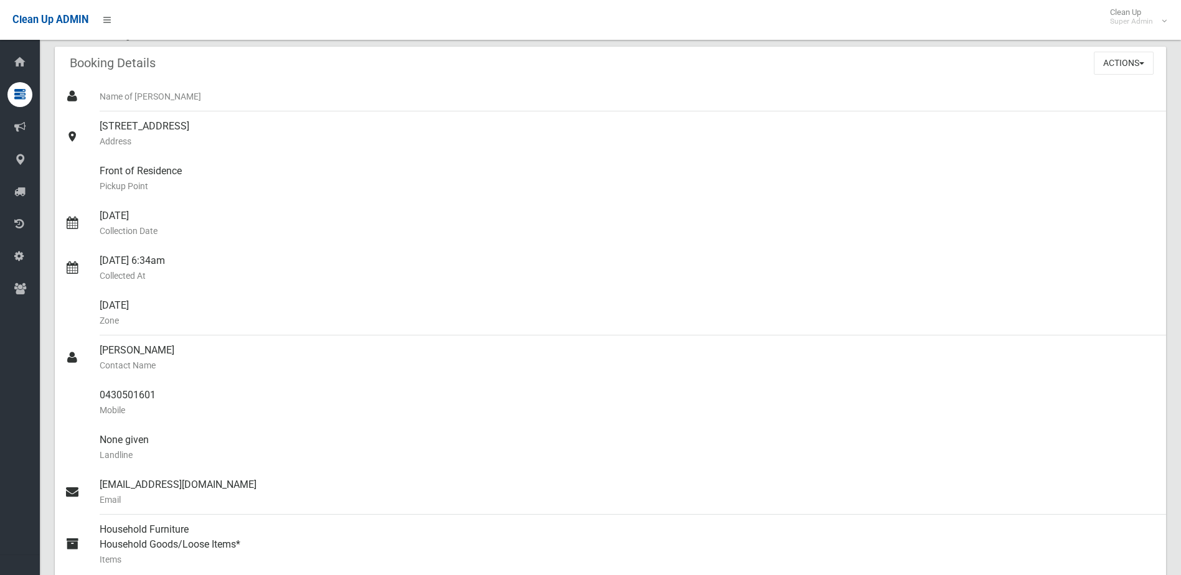
scroll to position [0, 0]
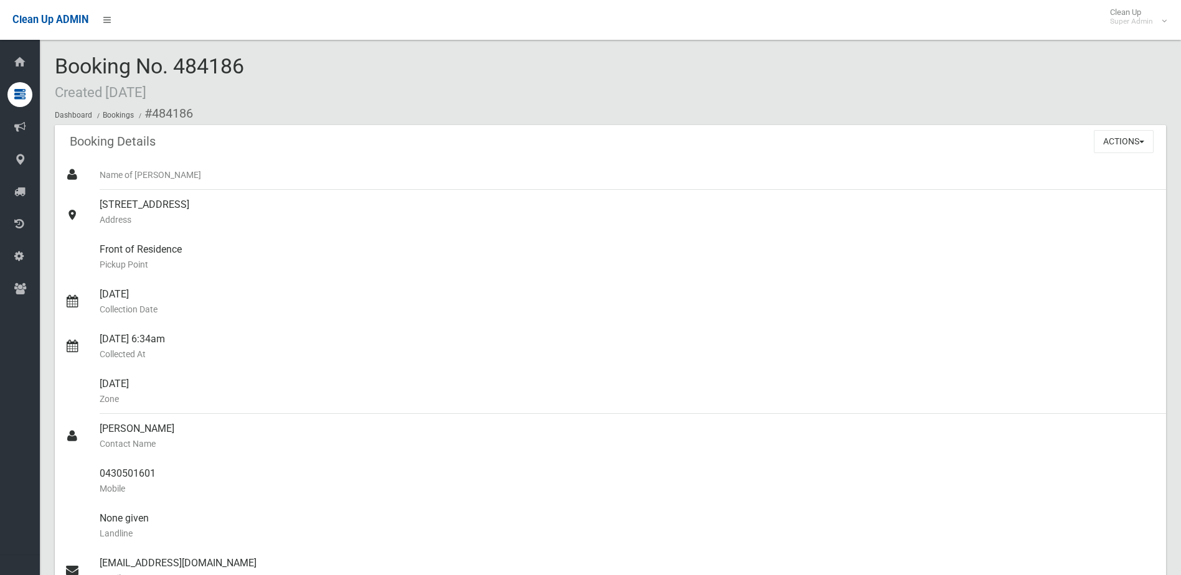
drag, startPoint x: 176, startPoint y: 64, endPoint x: 248, endPoint y: 63, distance: 71.6
click at [248, 63] on div "Booking No. 484186 Created [DATE] Dashboard Bookings #484186" at bounding box center [610, 90] width 1111 height 70
drag, startPoint x: 248, startPoint y: 63, endPoint x: 228, endPoint y: 65, distance: 20.1
copy span "484186"
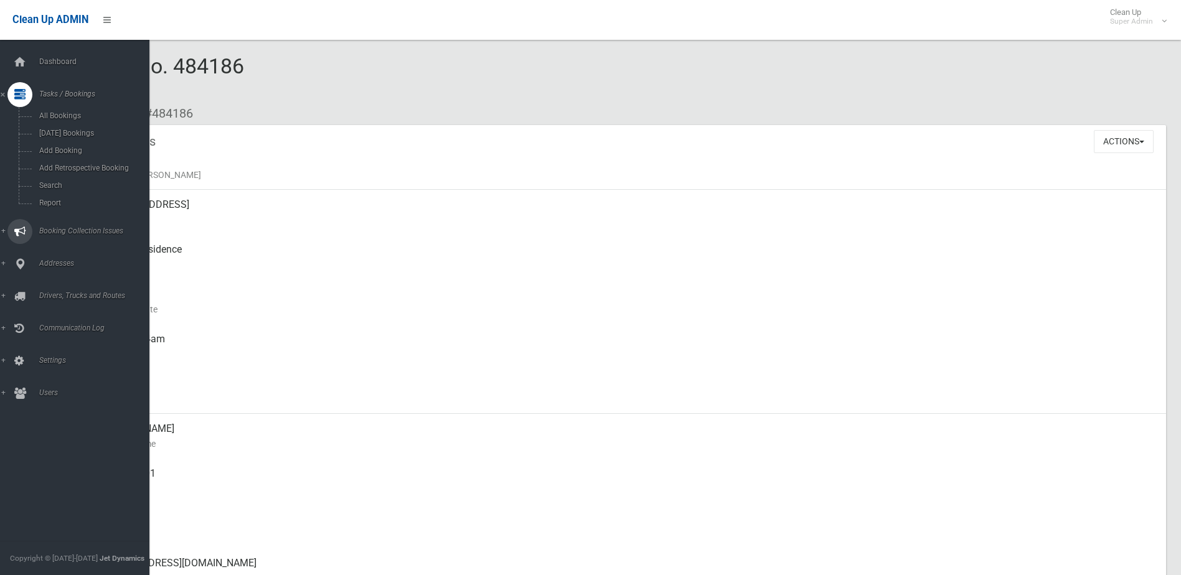
click at [67, 230] on span "Booking Collection Issues" at bounding box center [96, 231] width 123 height 9
click at [60, 149] on span "All Reported Issues" at bounding box center [91, 148] width 113 height 9
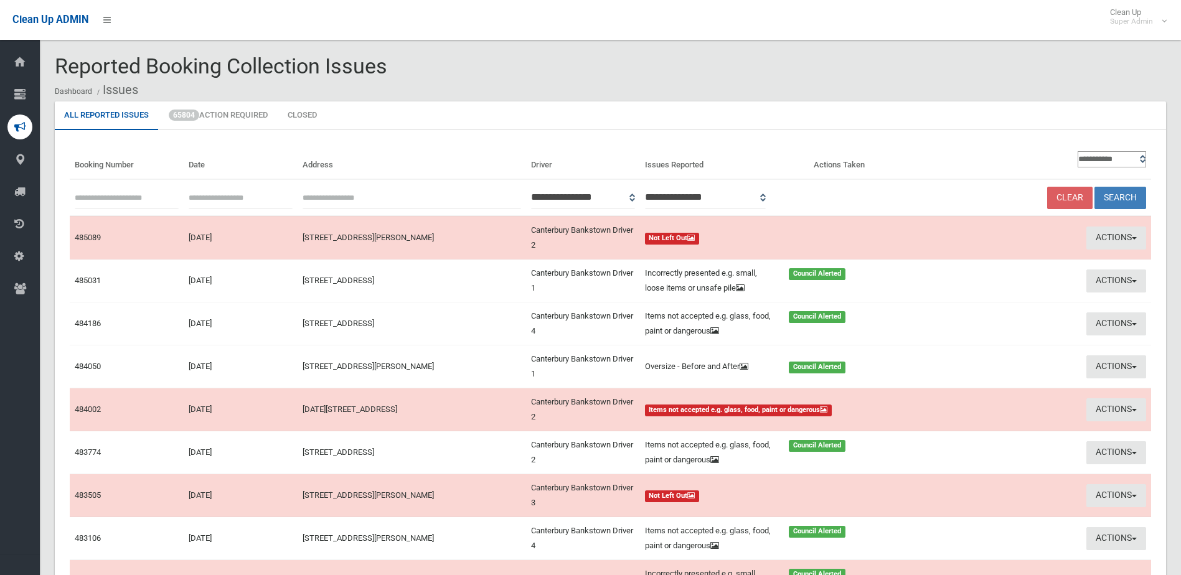
paste input "******"
type input "******"
click at [1128, 195] on button "Search" at bounding box center [1120, 198] width 52 height 23
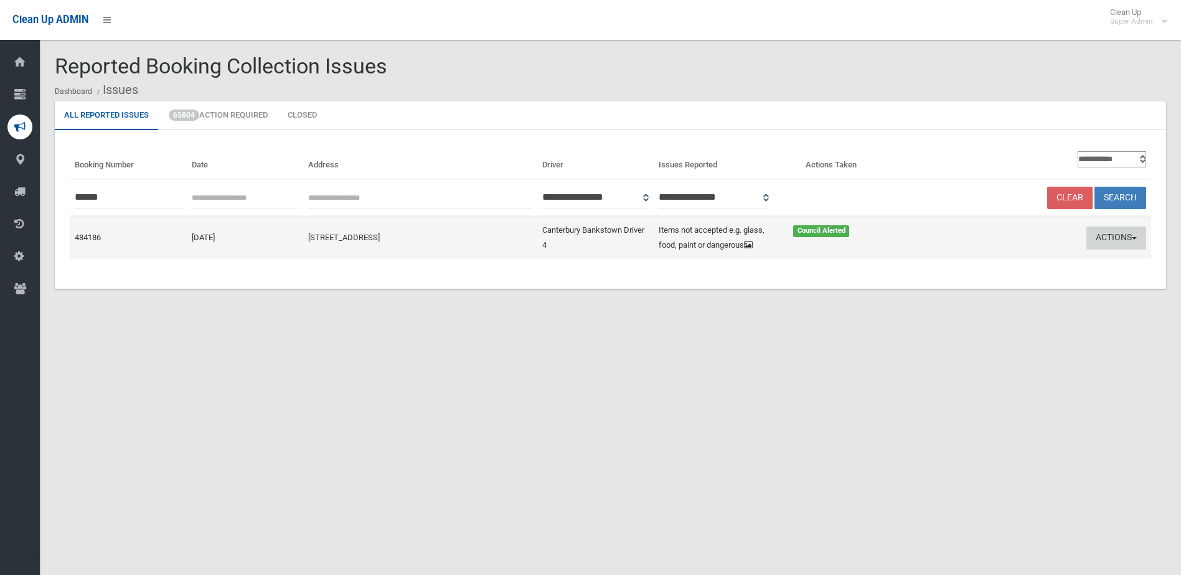
click at [1115, 232] on button "Actions" at bounding box center [1116, 238] width 60 height 23
click at [983, 288] on link "Edit Actions Taken" at bounding box center [997, 284] width 148 height 21
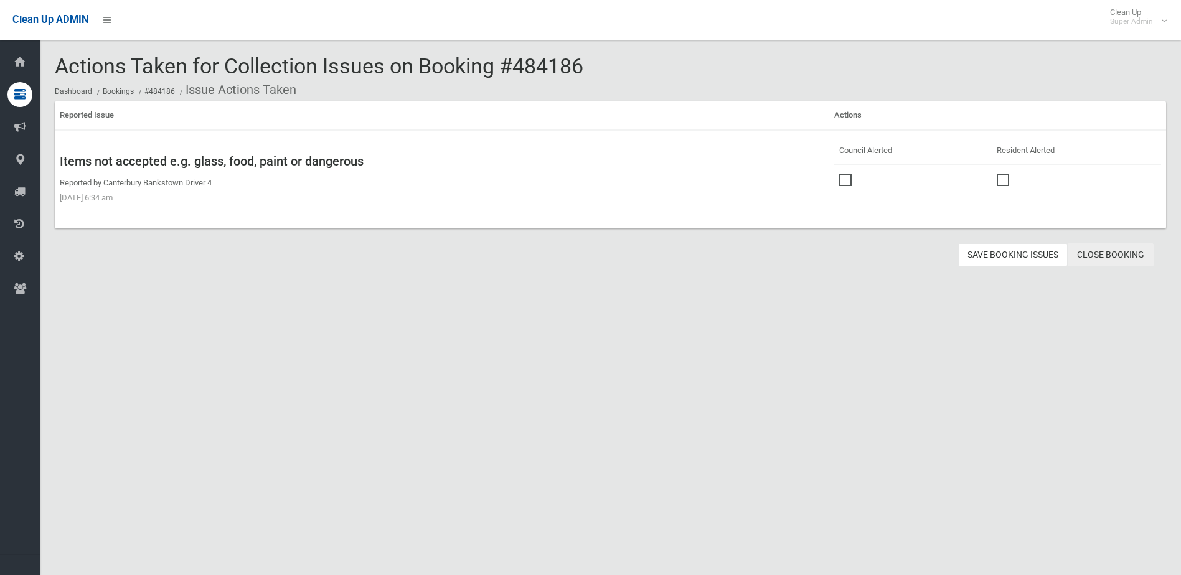
click at [1110, 250] on link "Close Booking" at bounding box center [1110, 254] width 86 height 23
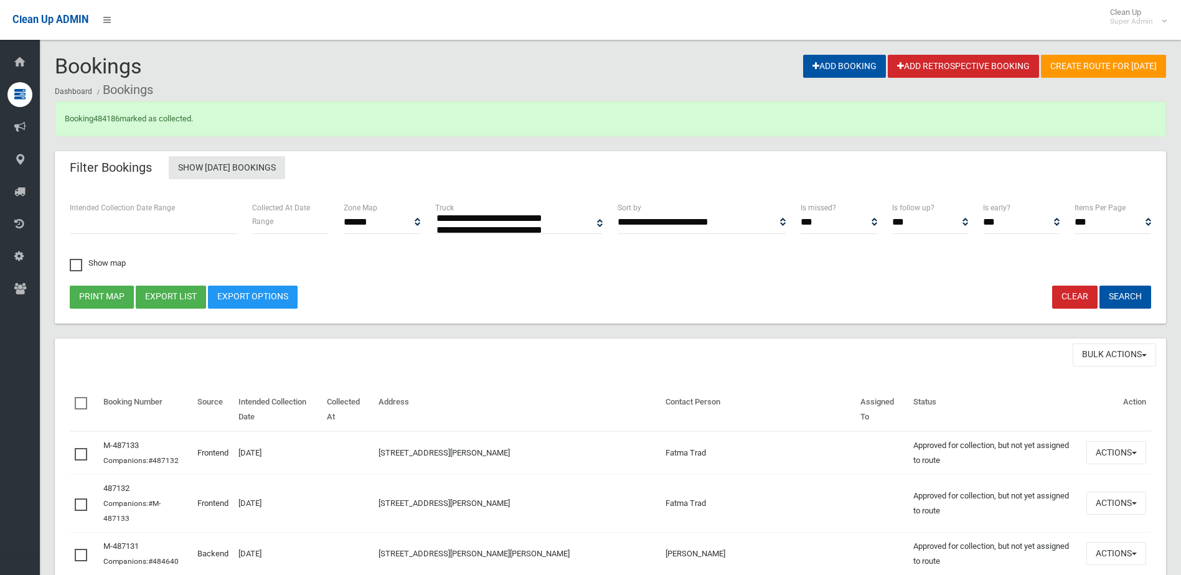
select select
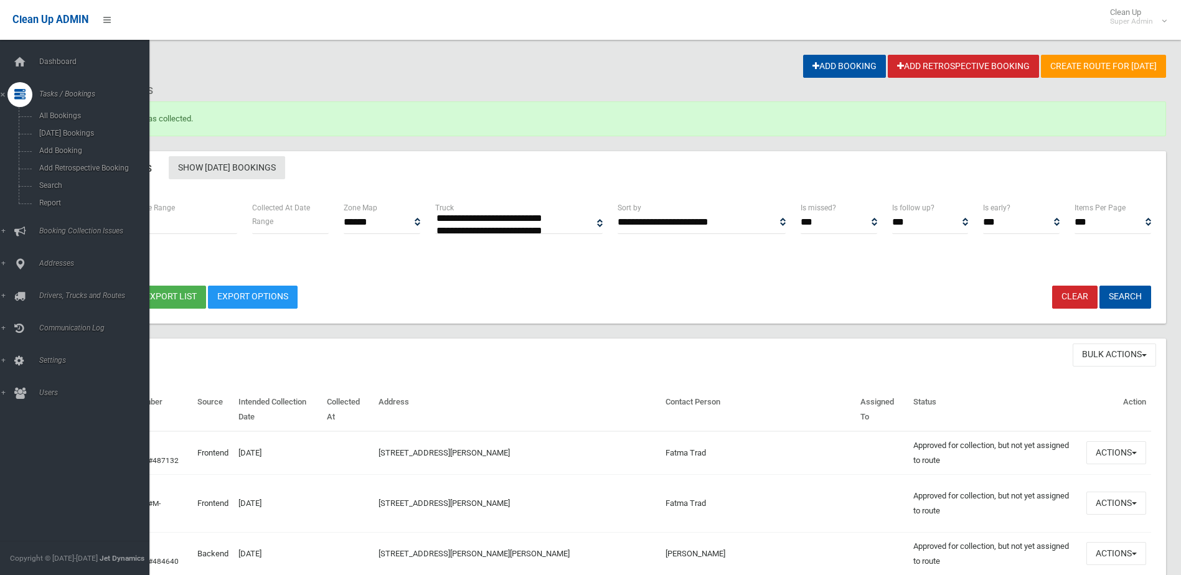
click at [60, 93] on span "Tasks / Bookings" at bounding box center [96, 94] width 123 height 9
click at [54, 185] on span "Search" at bounding box center [91, 185] width 113 height 9
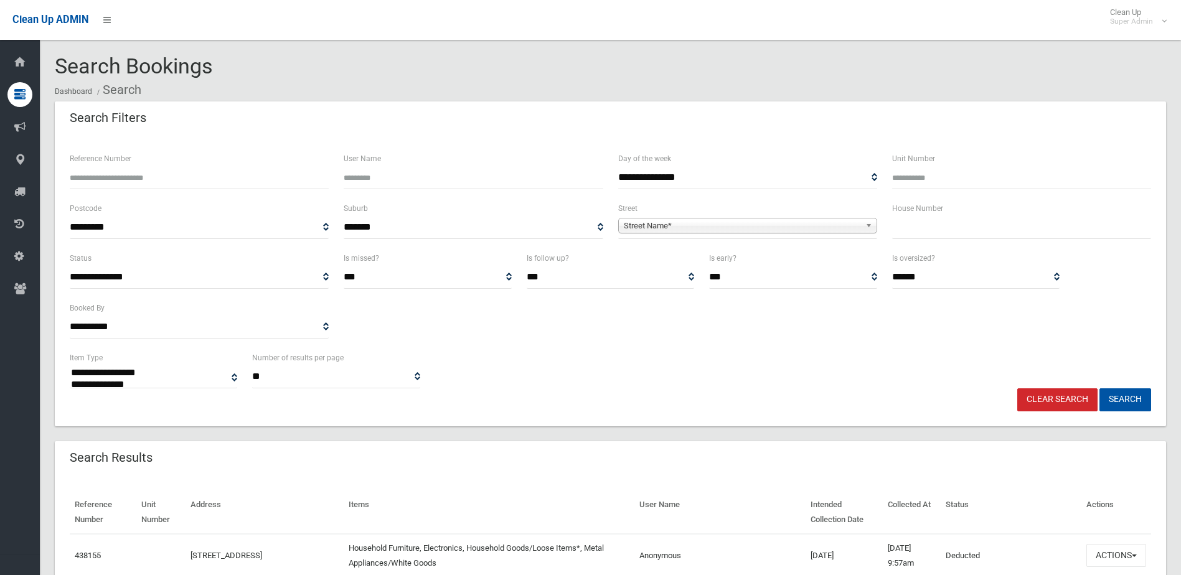
select select
click at [105, 173] on input "Reference Number" at bounding box center [199, 177] width 259 height 23
type input "******"
click at [1099, 388] on button "Search" at bounding box center [1125, 399] width 52 height 23
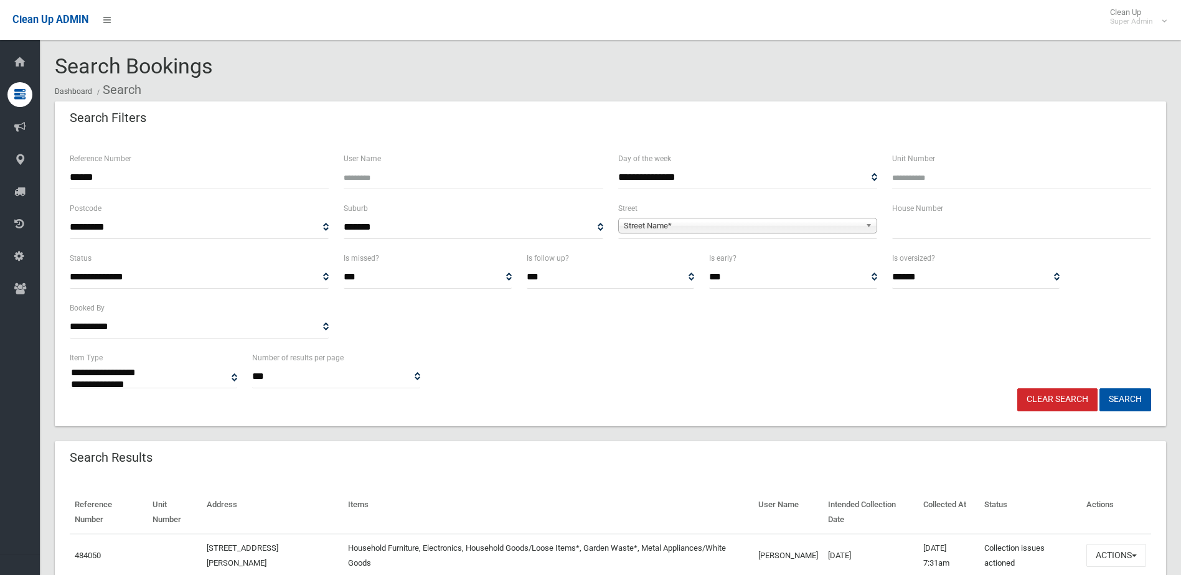
select select
drag, startPoint x: 1132, startPoint y: 555, endPoint x: 1119, endPoint y: 550, distance: 13.2
click at [1132, 555] on span "button" at bounding box center [1134, 556] width 5 height 2
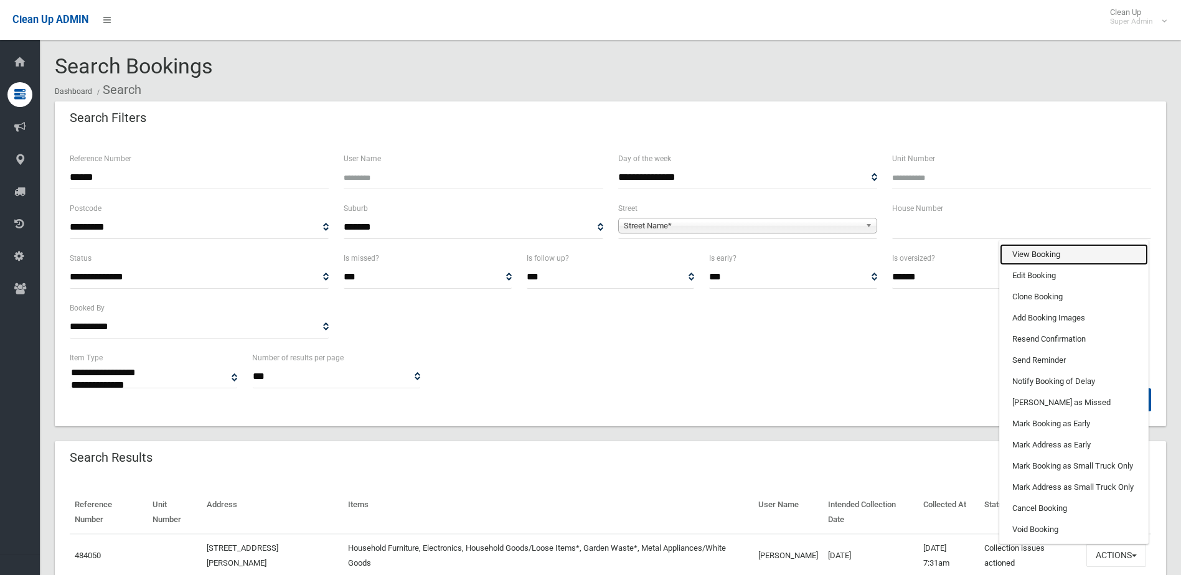
click at [1040, 255] on link "View Booking" at bounding box center [1074, 254] width 148 height 21
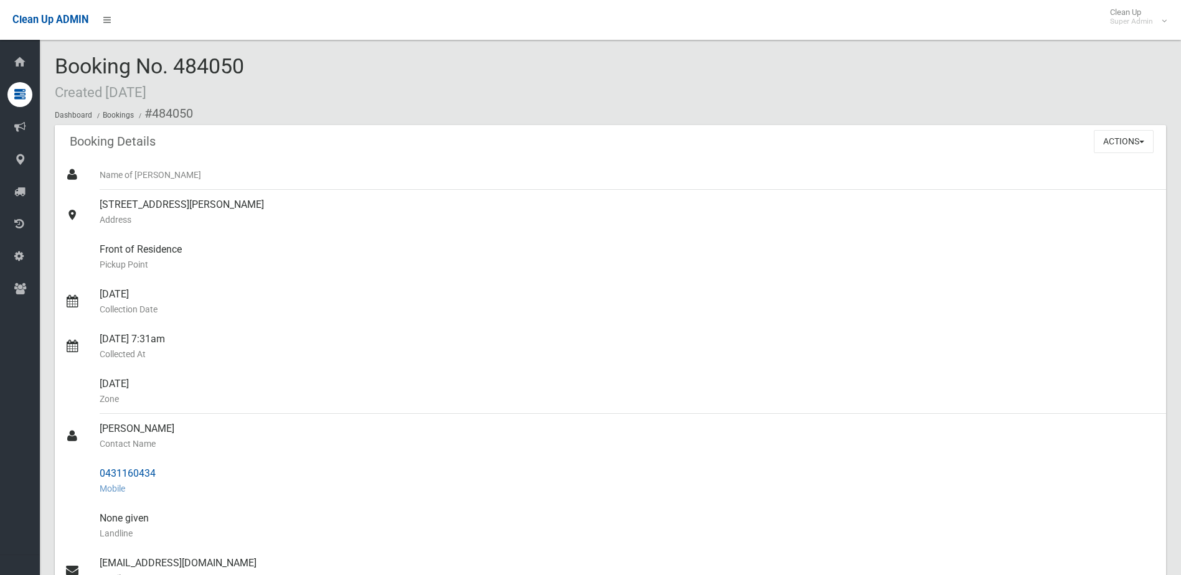
drag, startPoint x: 100, startPoint y: 429, endPoint x: 159, endPoint y: 472, distance: 73.1
click at [159, 472] on ul "Name of [PERSON_NAME] [STREET_ADDRESS][PERSON_NAME] Address Front of Residence …" at bounding box center [610, 496] width 1111 height 672
drag, startPoint x: 159, startPoint y: 472, endPoint x: 149, endPoint y: 473, distance: 10.0
copy ul "[PERSON_NAME] Contact Name 0431160434"
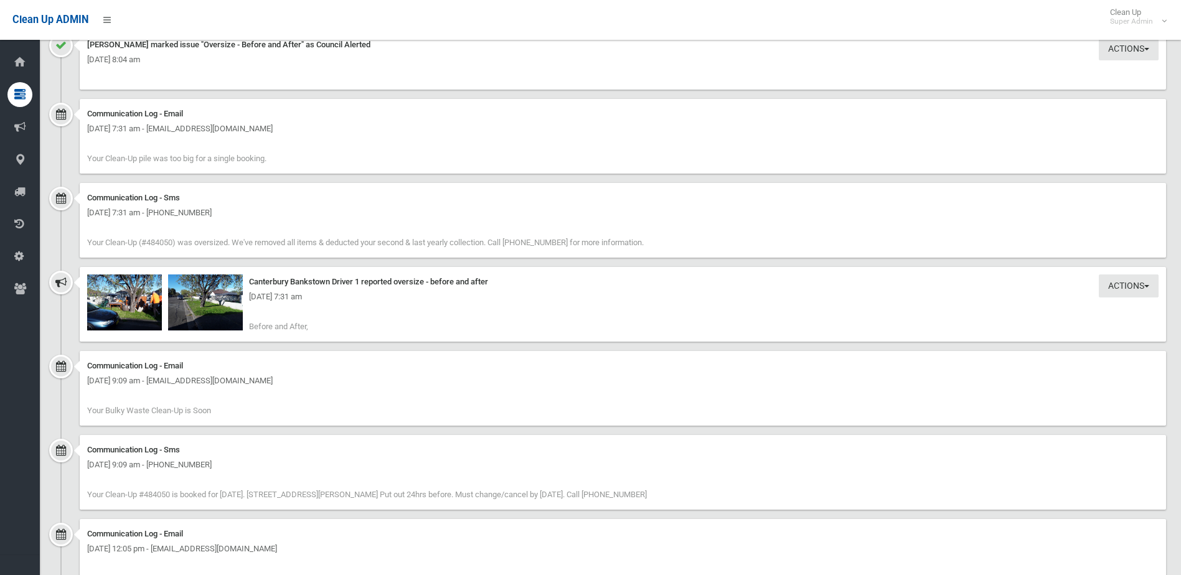
scroll to position [871, 0]
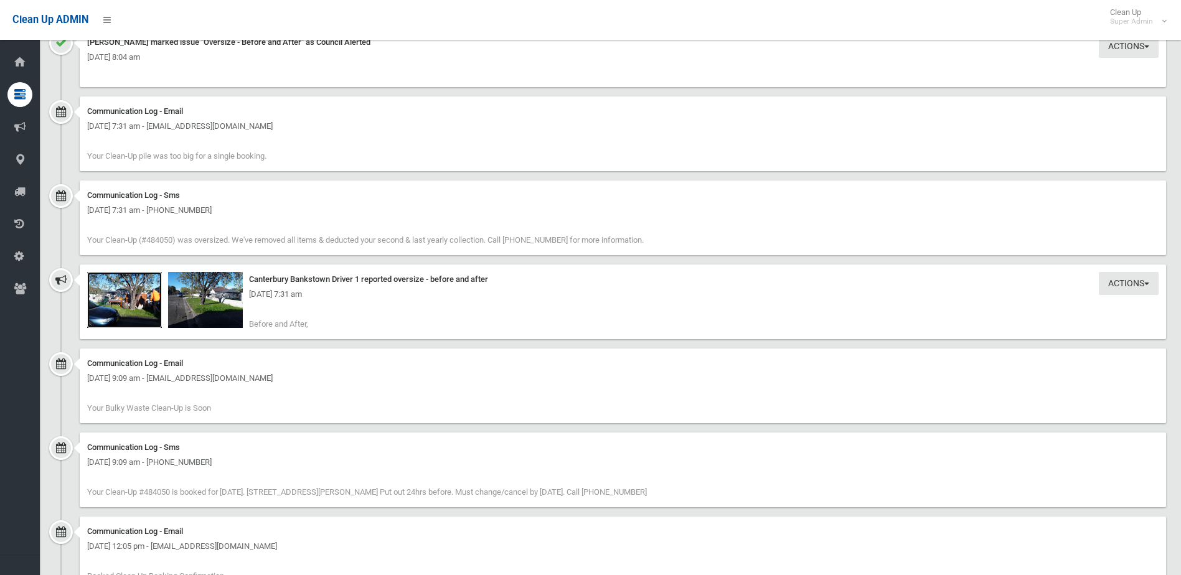
click at [136, 311] on img at bounding box center [124, 300] width 75 height 56
click at [205, 306] on img at bounding box center [205, 300] width 75 height 56
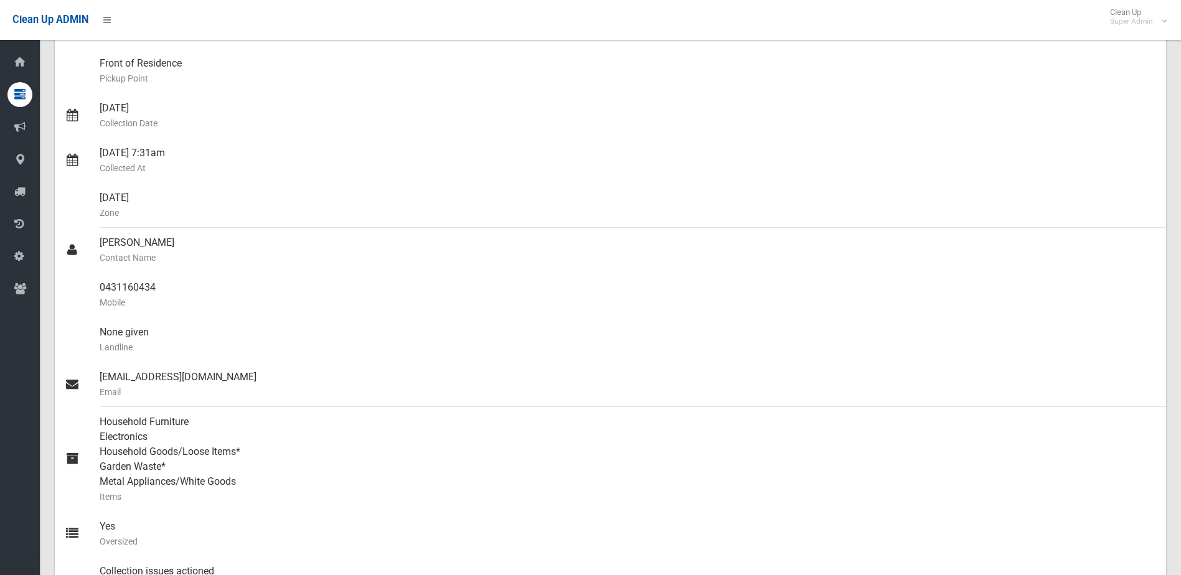
scroll to position [0, 0]
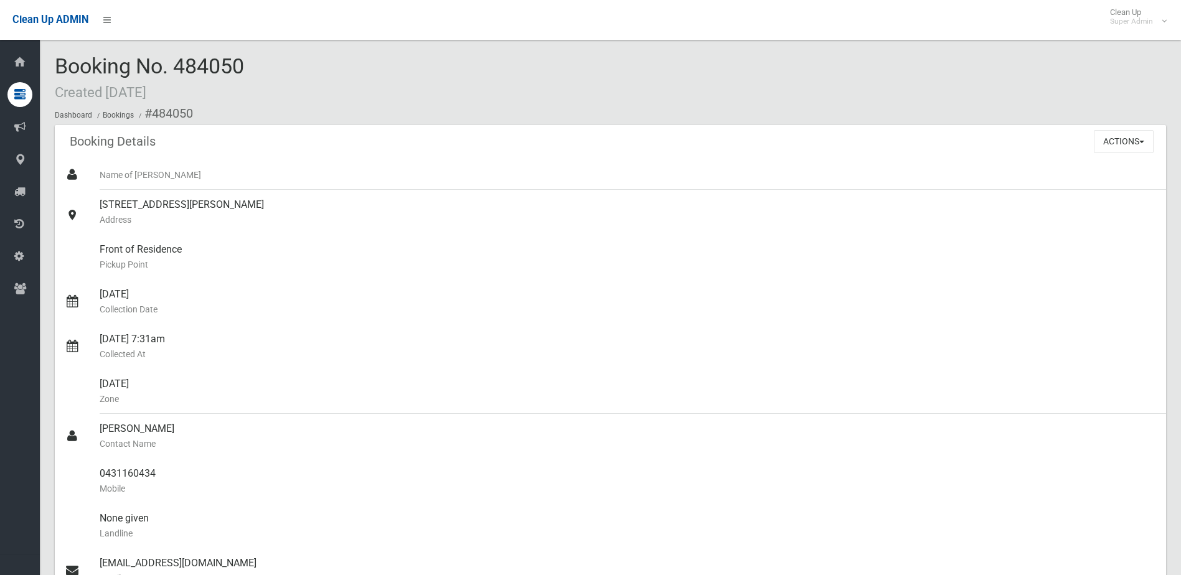
drag, startPoint x: 179, startPoint y: 65, endPoint x: 254, endPoint y: 64, distance: 75.3
click at [254, 64] on div "Booking No. 484050 Created [DATE] Dashboard Bookings #484050" at bounding box center [610, 90] width 1111 height 70
drag, startPoint x: 254, startPoint y: 64, endPoint x: 223, endPoint y: 64, distance: 31.1
copy span "484050"
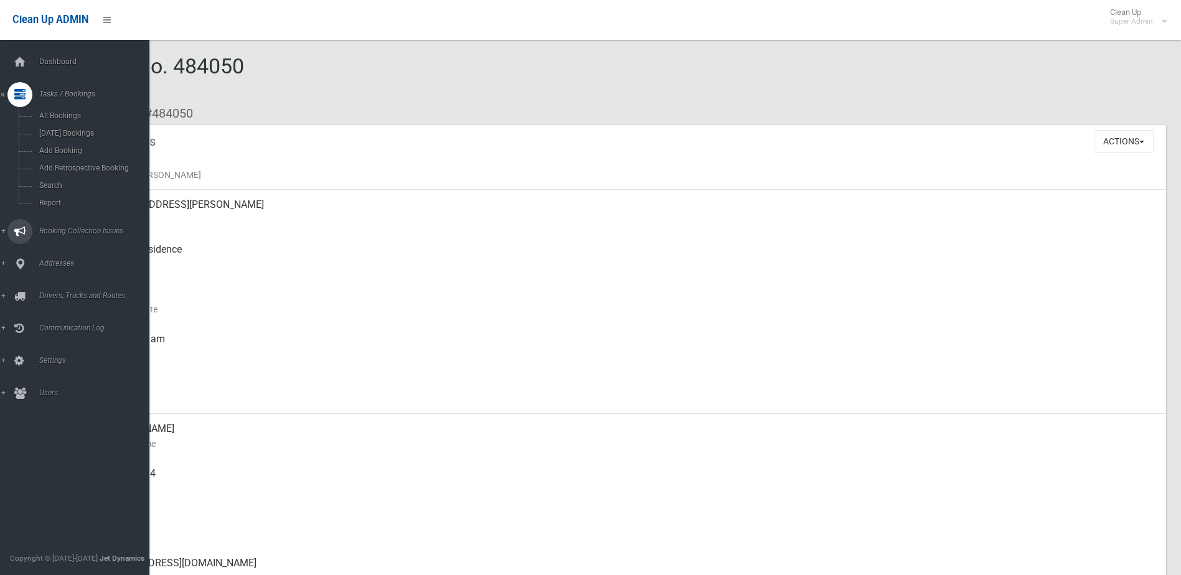
click at [64, 224] on link "Booking Collection Issues" at bounding box center [79, 231] width 159 height 25
click at [63, 151] on span "All Reported Issues" at bounding box center [91, 148] width 113 height 9
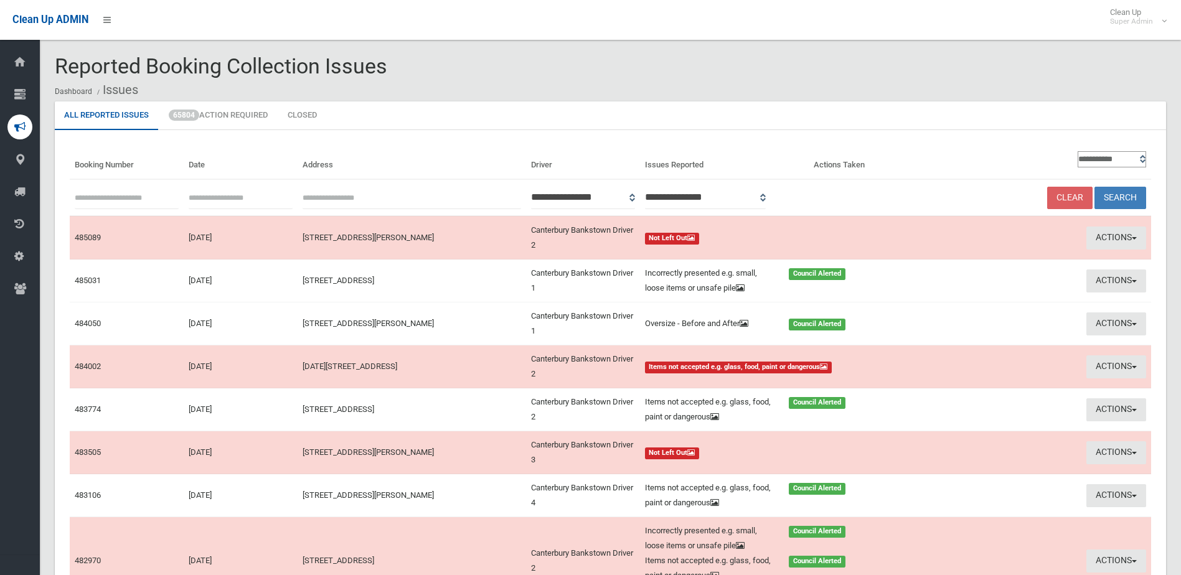
drag, startPoint x: 0, startPoint y: 0, endPoint x: 101, endPoint y: 197, distance: 221.0
paste input "******"
type input "******"
click at [1135, 197] on button "Search" at bounding box center [1120, 198] width 52 height 23
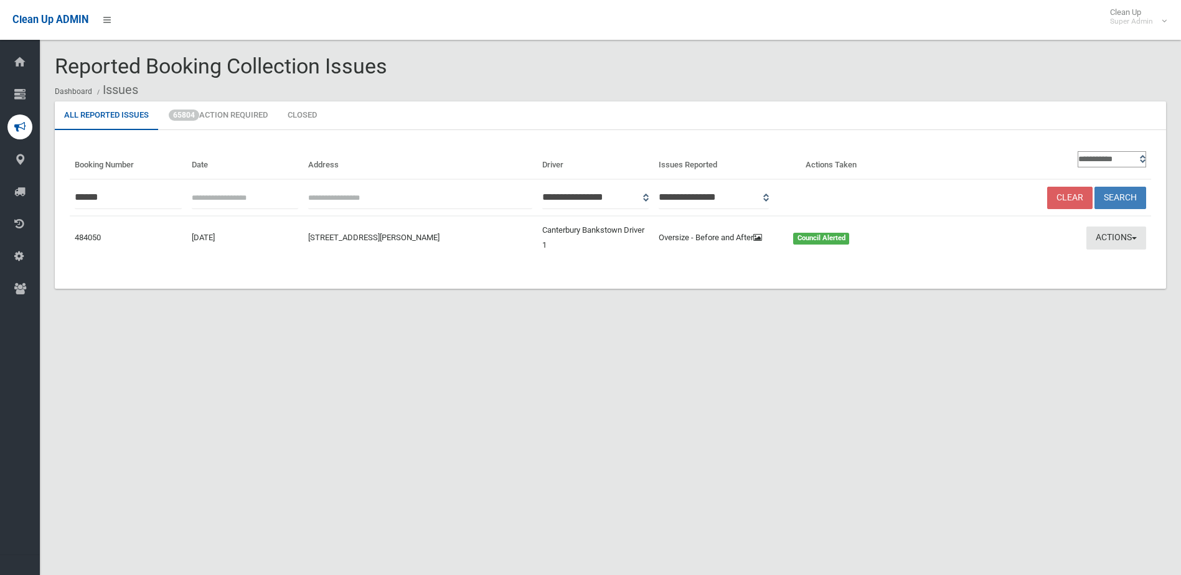
click at [1102, 239] on button "Actions" at bounding box center [1116, 238] width 60 height 23
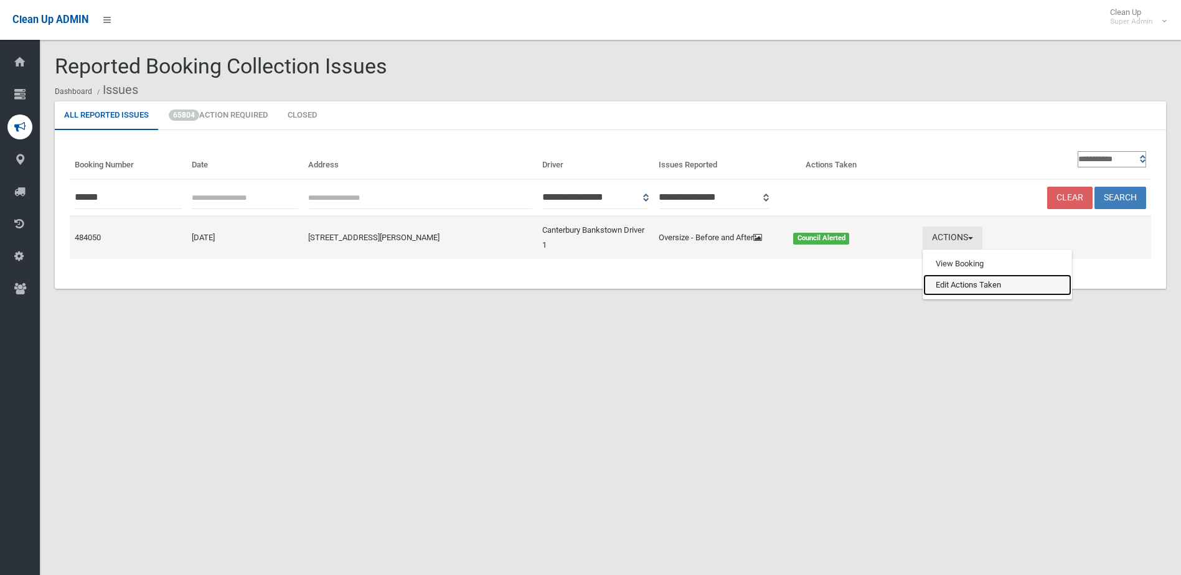
click at [978, 293] on link "Edit Actions Taken" at bounding box center [997, 284] width 148 height 21
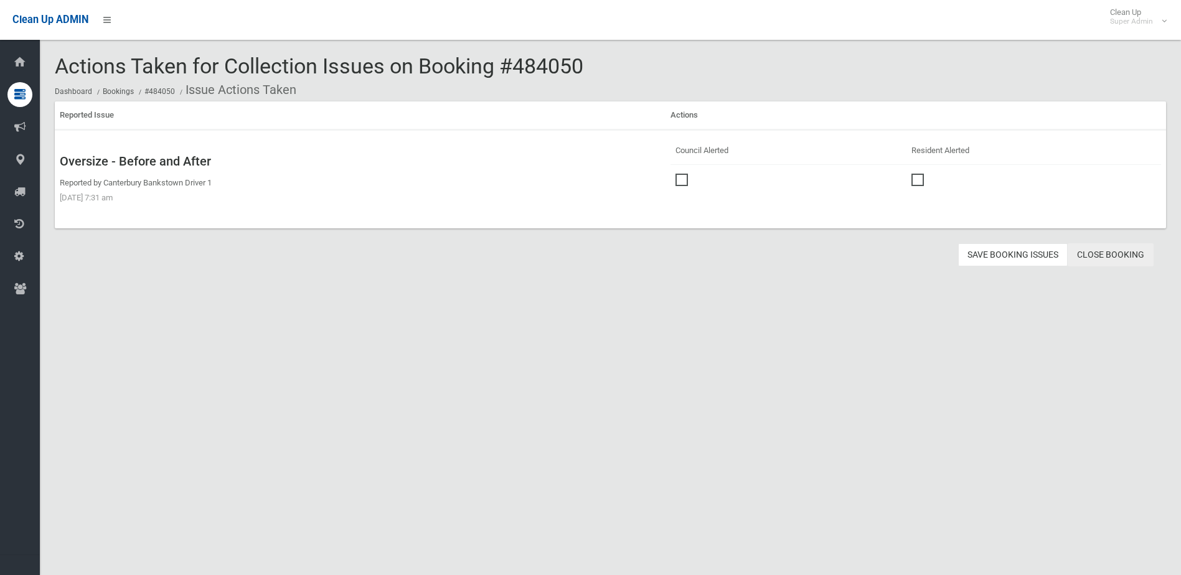
click at [1122, 253] on link "Close Booking" at bounding box center [1110, 254] width 86 height 23
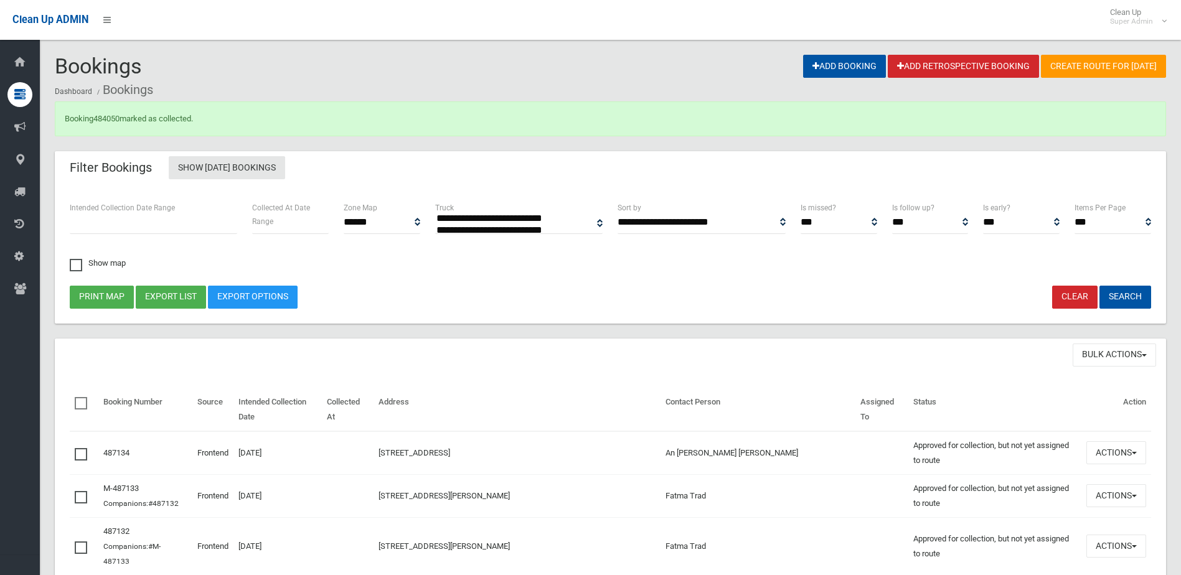
select select
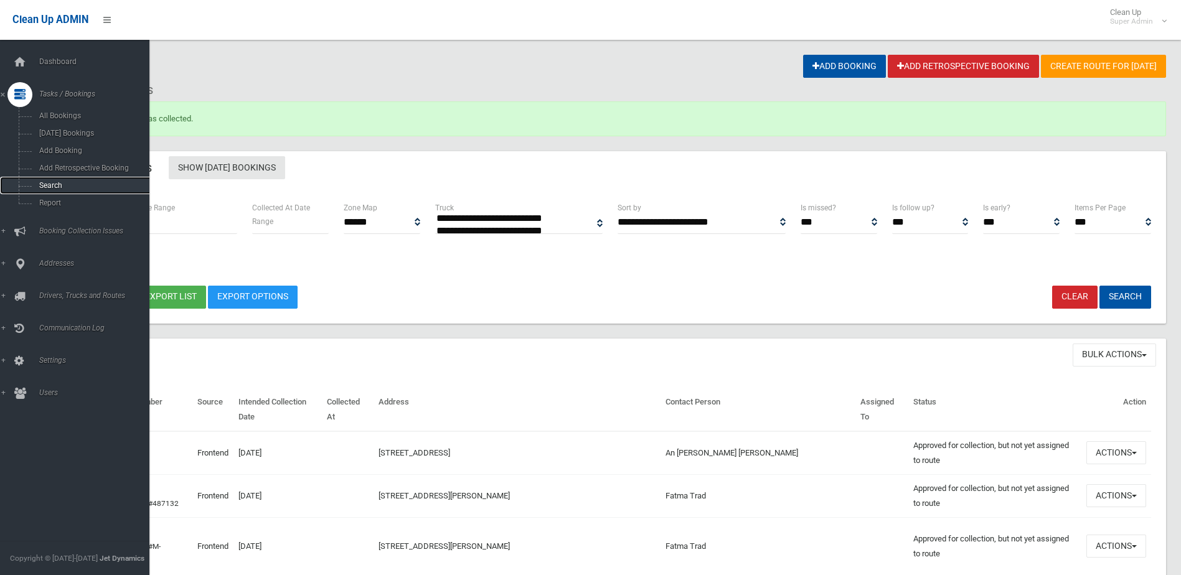
click at [47, 182] on span "Search" at bounding box center [91, 185] width 113 height 9
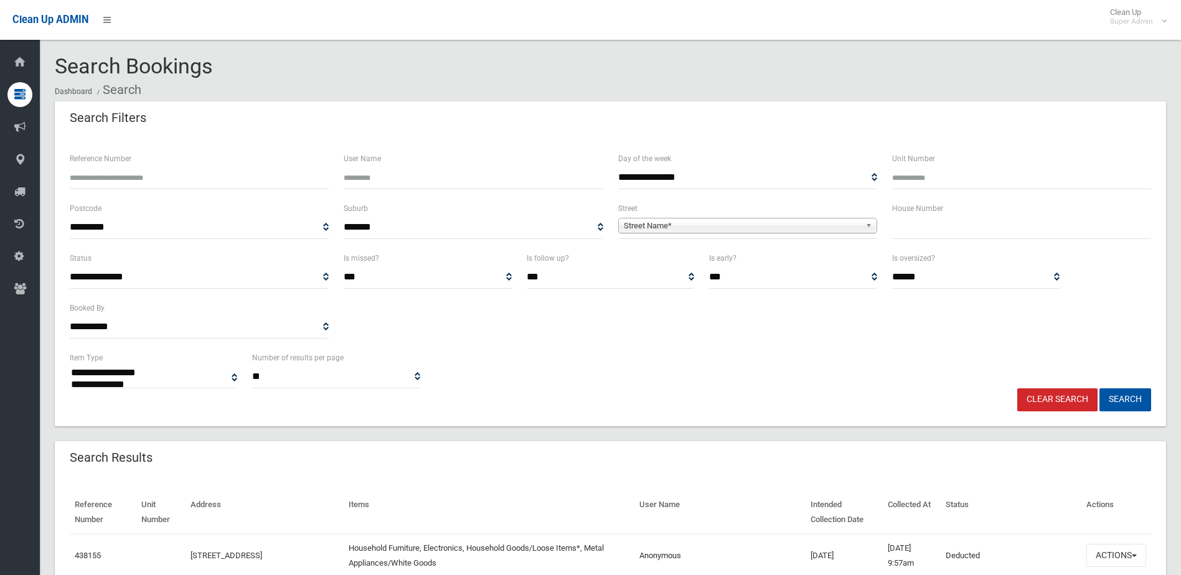
select select
click at [93, 181] on input "Reference Number" at bounding box center [199, 177] width 259 height 23
type input "******"
click at [1099, 388] on button "Search" at bounding box center [1125, 399] width 52 height 23
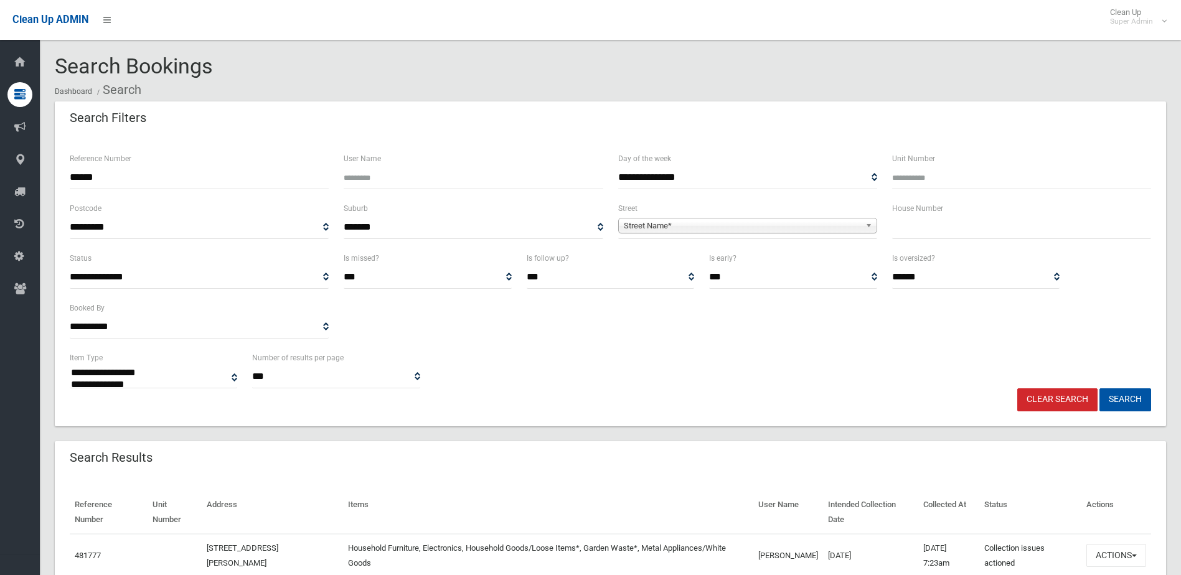
select select
click at [1114, 558] on button "Actions" at bounding box center [1116, 555] width 60 height 23
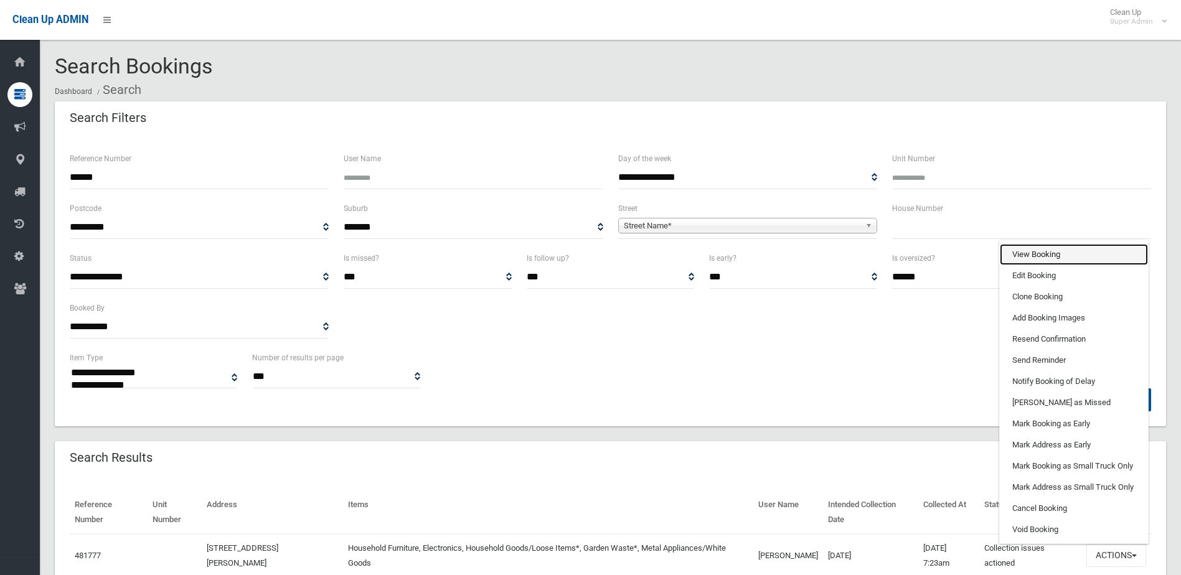
click at [1033, 255] on link "View Booking" at bounding box center [1074, 254] width 148 height 21
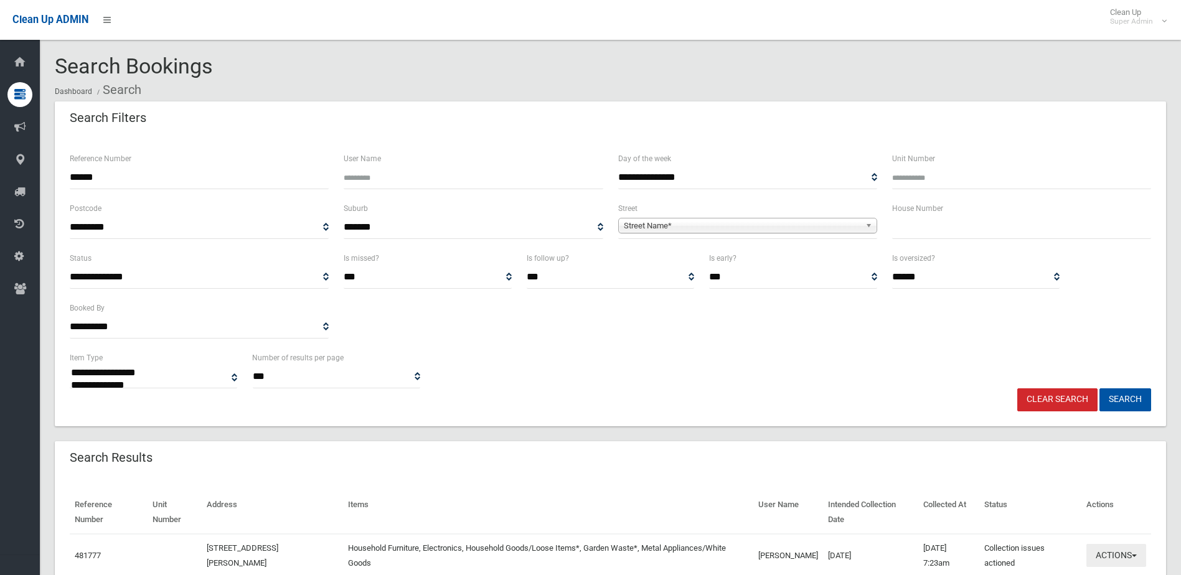
click at [1107, 549] on button "Actions" at bounding box center [1116, 555] width 60 height 23
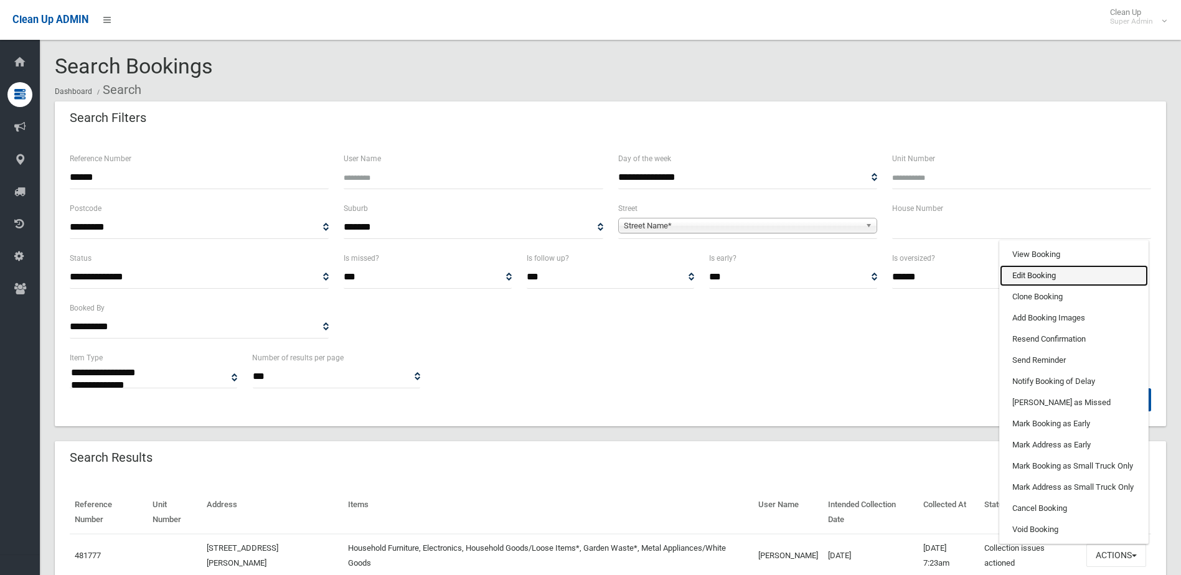
click at [1031, 278] on link "Edit Booking" at bounding box center [1074, 275] width 148 height 21
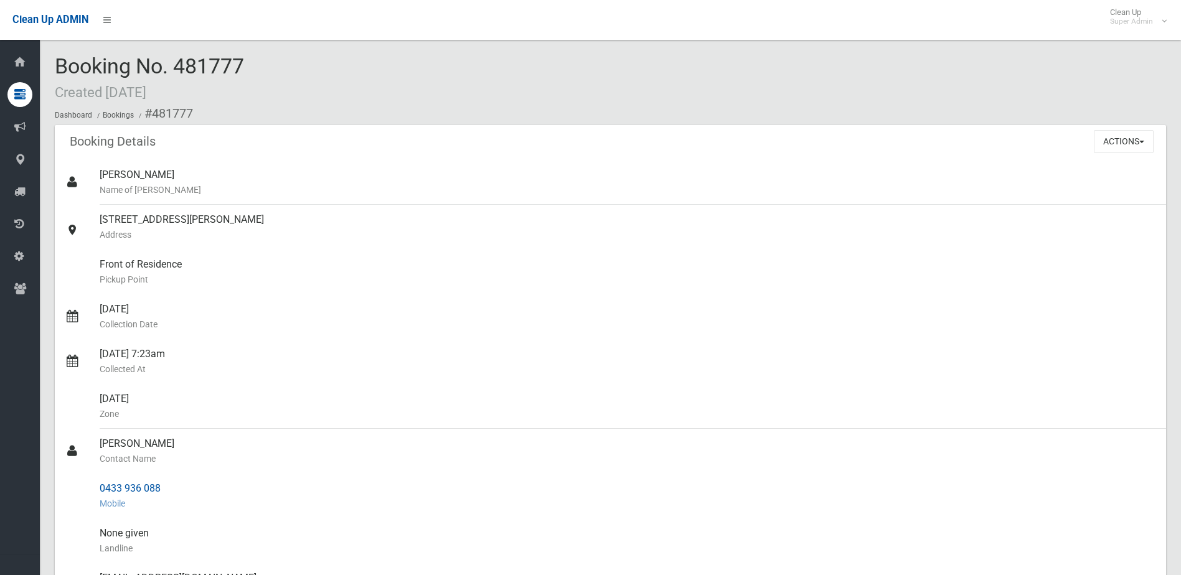
drag, startPoint x: 98, startPoint y: 444, endPoint x: 164, endPoint y: 484, distance: 77.1
click at [164, 484] on ul "[PERSON_NAME] Name of [PERSON_NAME] [STREET_ADDRESS][PERSON_NAME] Address Front…" at bounding box center [610, 503] width 1111 height 687
drag, startPoint x: 164, startPoint y: 484, endPoint x: 157, endPoint y: 485, distance: 7.6
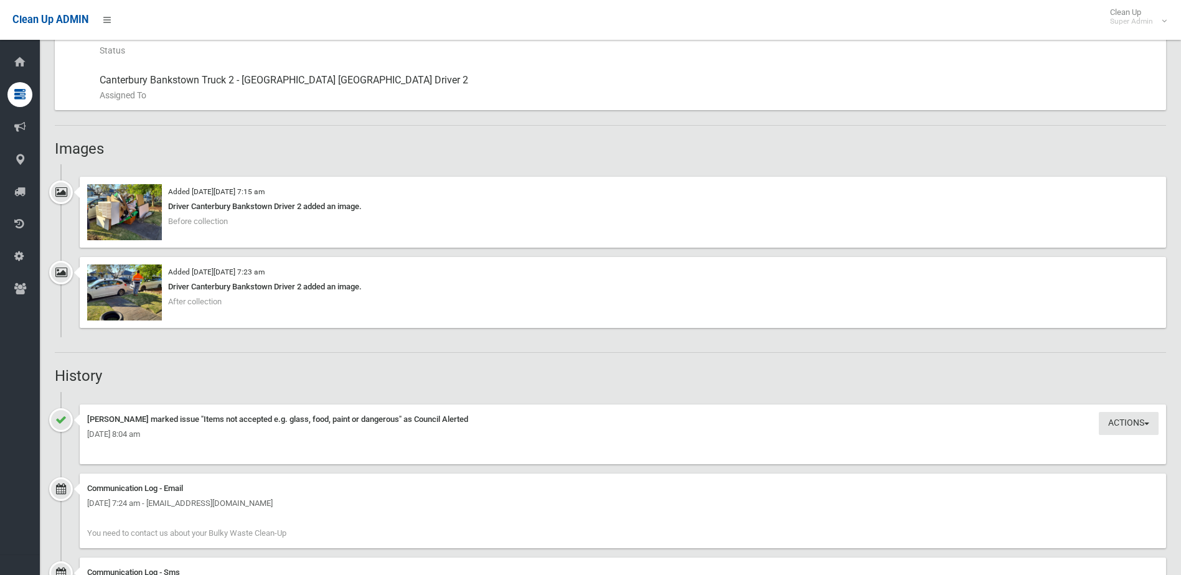
scroll to position [747, 0]
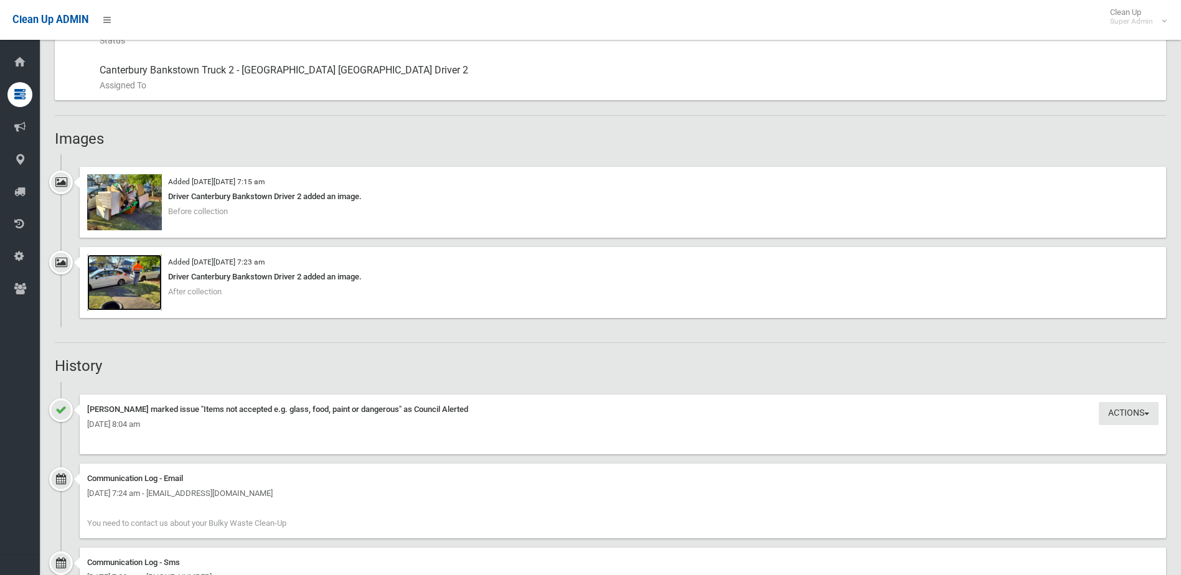
click at [128, 283] on img at bounding box center [124, 283] width 75 height 56
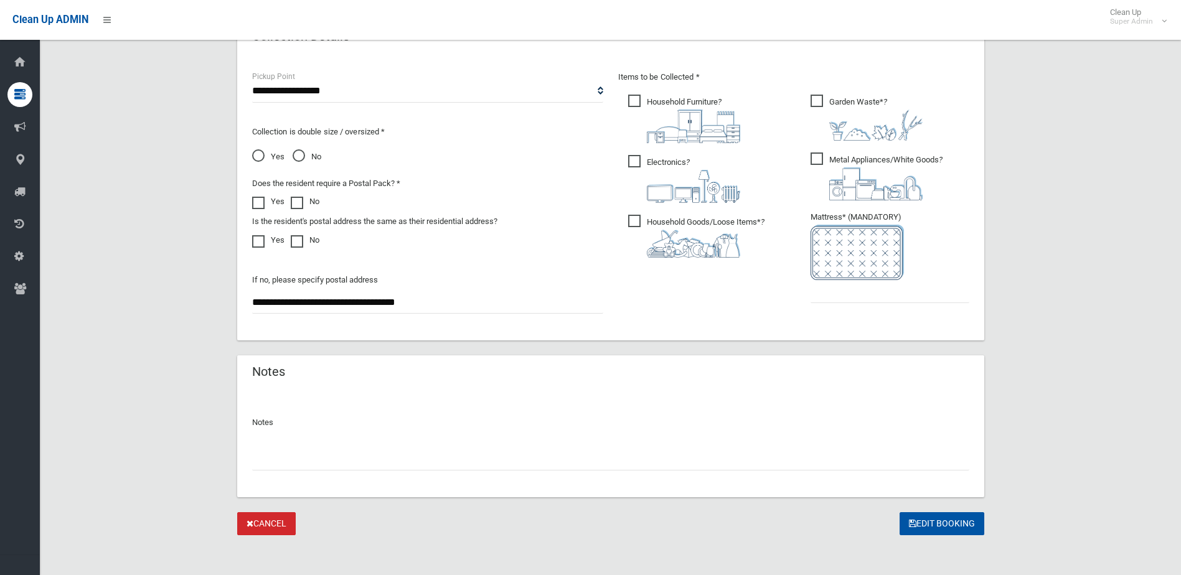
scroll to position [657, 0]
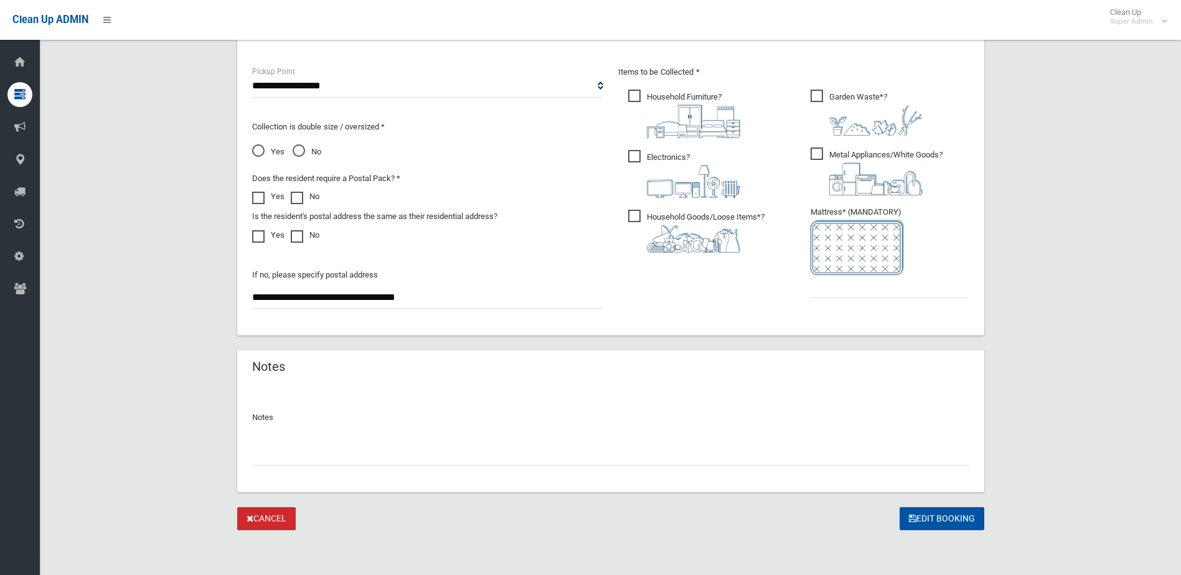
click at [302, 462] on input "text" at bounding box center [610, 454] width 717 height 23
type input "**********"
click at [876, 286] on input "text" at bounding box center [889, 286] width 159 height 23
type input "*"
click at [265, 453] on input "**********" at bounding box center [610, 454] width 717 height 23
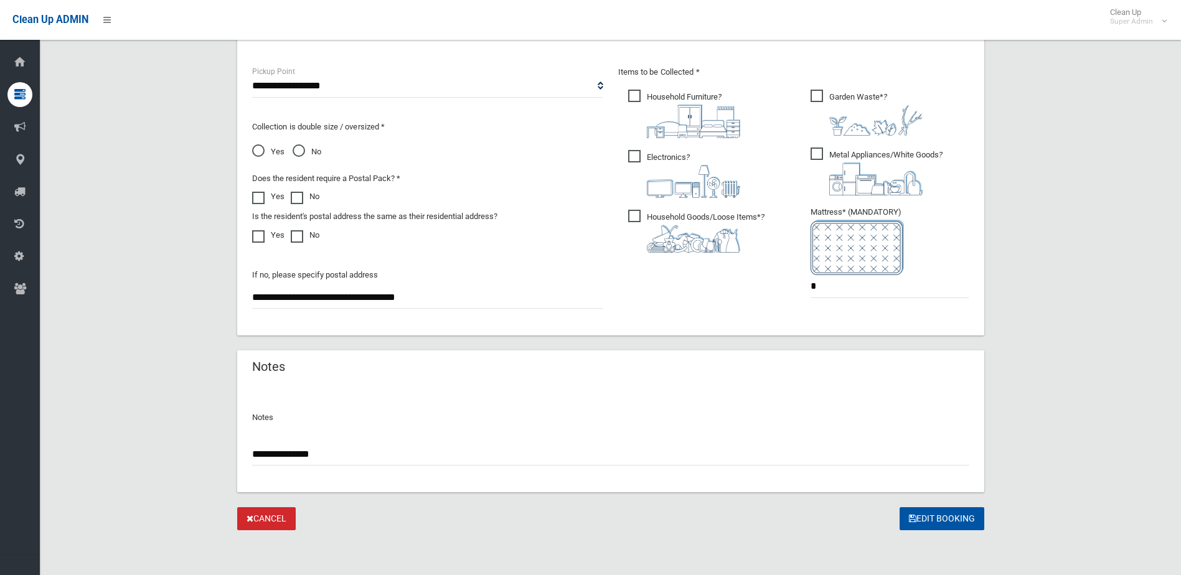
click at [263, 456] on input "**********" at bounding box center [610, 454] width 717 height 23
type input "**********"
click at [944, 515] on button "Edit Booking" at bounding box center [941, 518] width 85 height 23
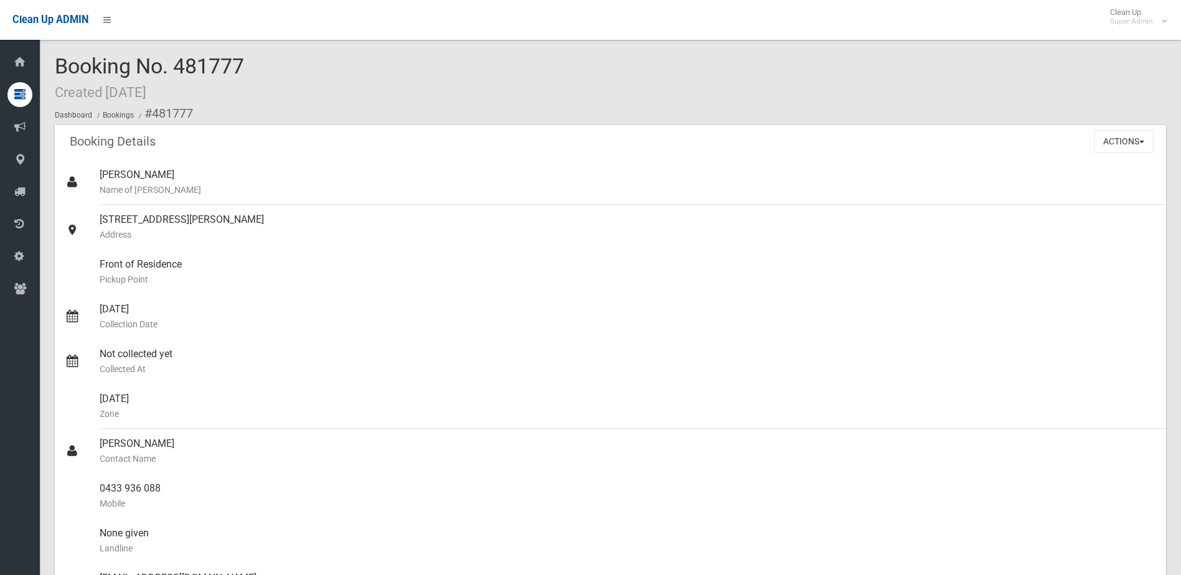
drag, startPoint x: 177, startPoint y: 63, endPoint x: 265, endPoint y: 64, distance: 87.8
click at [265, 64] on div "Booking No. 481777 Created 28/08/2025 Dashboard Bookings #481777" at bounding box center [610, 90] width 1111 height 70
drag, startPoint x: 265, startPoint y: 64, endPoint x: 236, endPoint y: 65, distance: 29.3
copy span "481777"
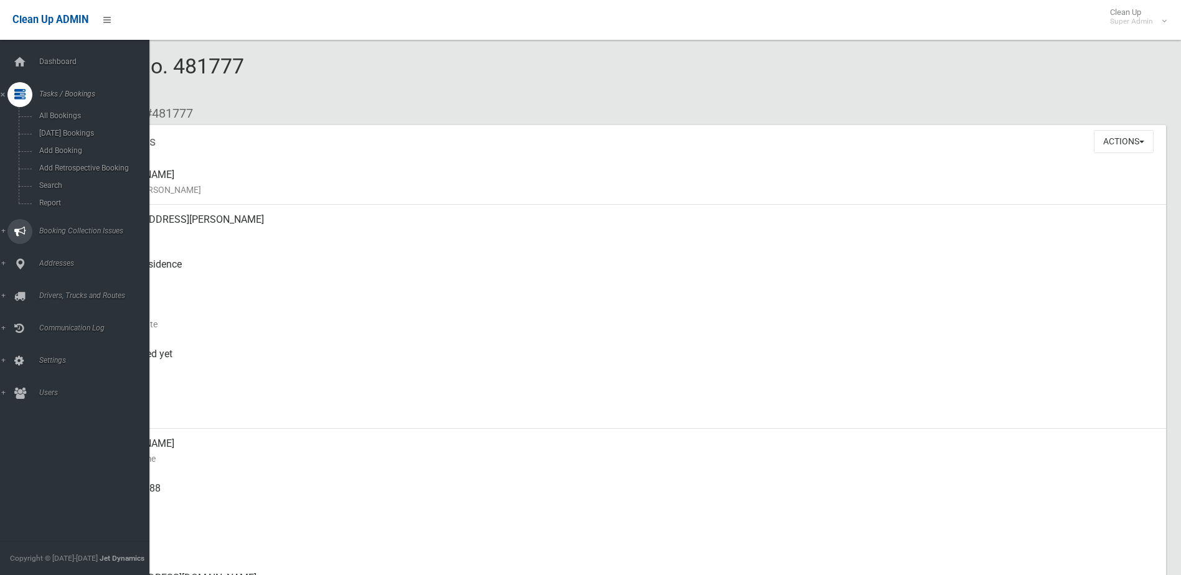
click at [66, 227] on span "Booking Collection Issues" at bounding box center [96, 231] width 123 height 9
click at [72, 149] on span "All Reported Issues" at bounding box center [91, 148] width 113 height 9
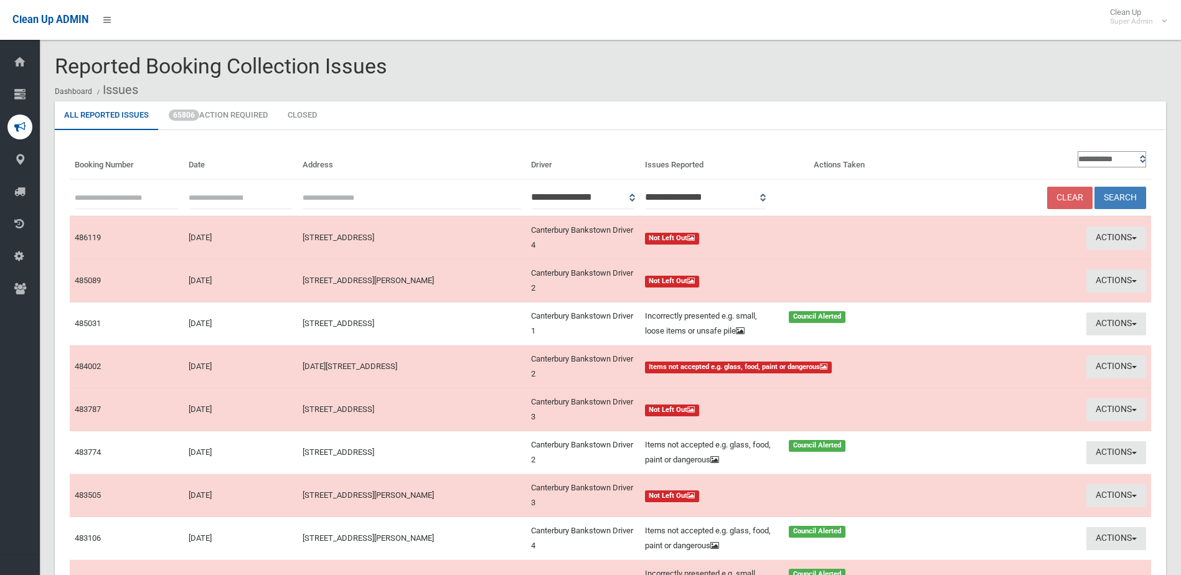
paste input "******"
type input "******"
click at [1116, 197] on button "Search" at bounding box center [1120, 198] width 52 height 23
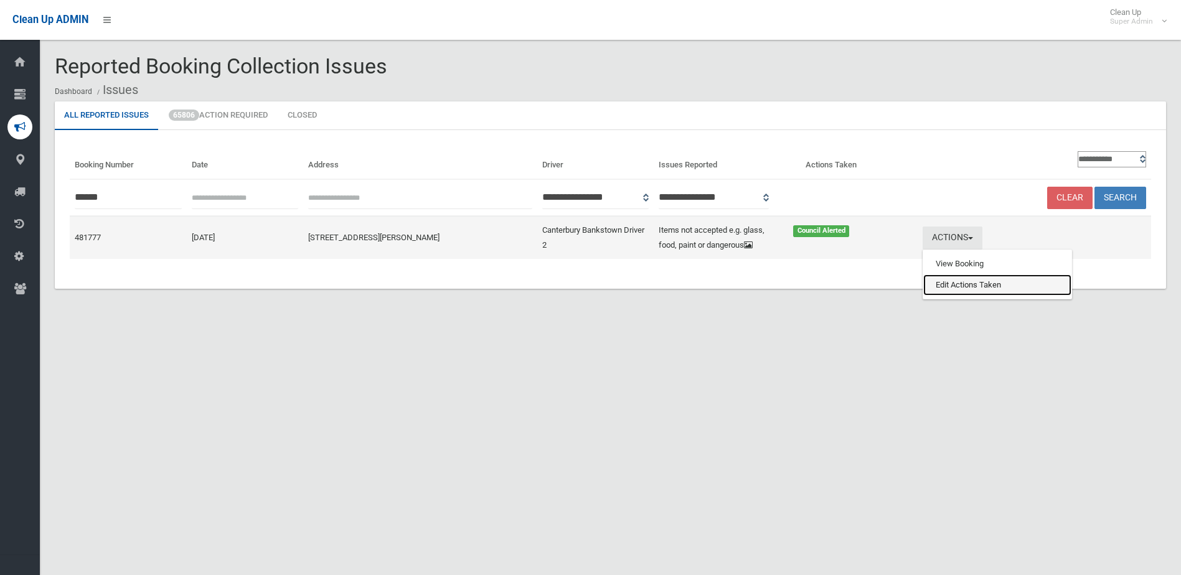
click at [968, 288] on link "Edit Actions Taken" at bounding box center [997, 284] width 148 height 21
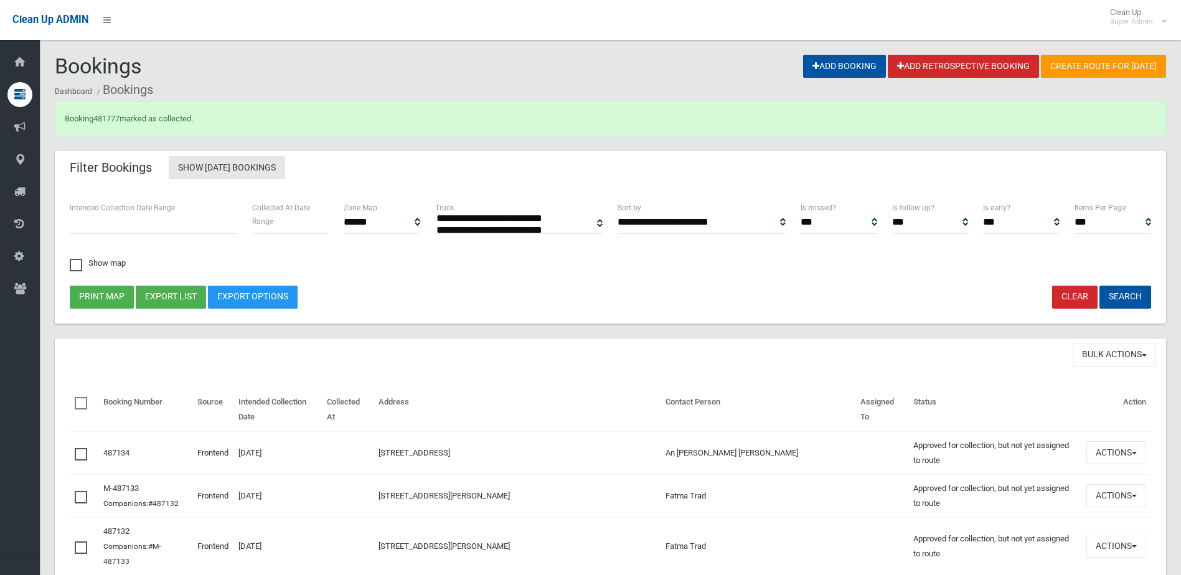
select select
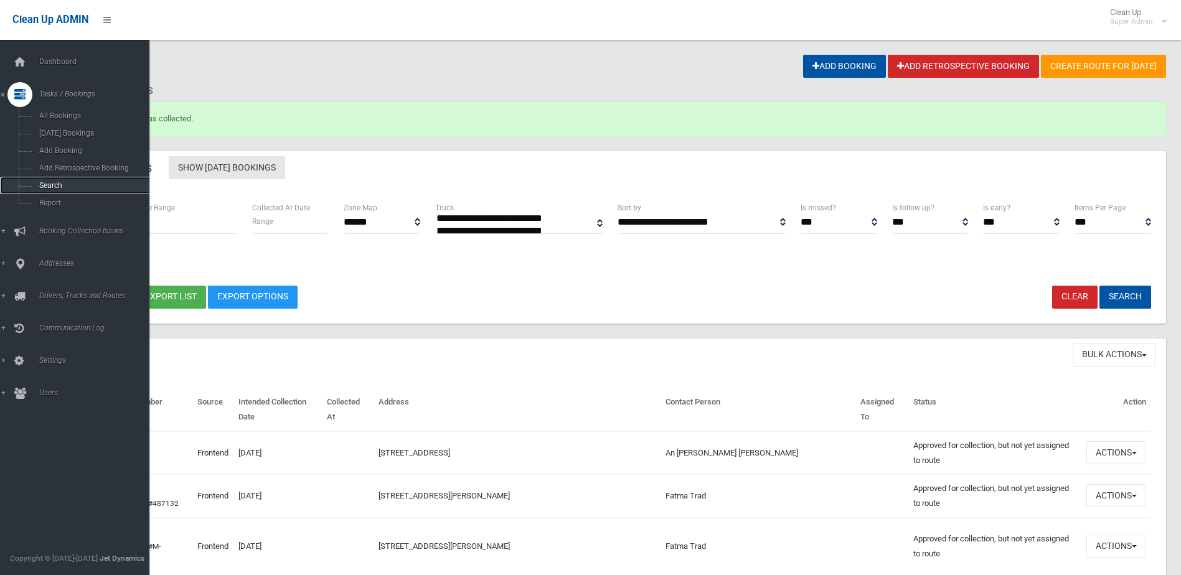
click at [45, 185] on span "Search" at bounding box center [91, 185] width 113 height 9
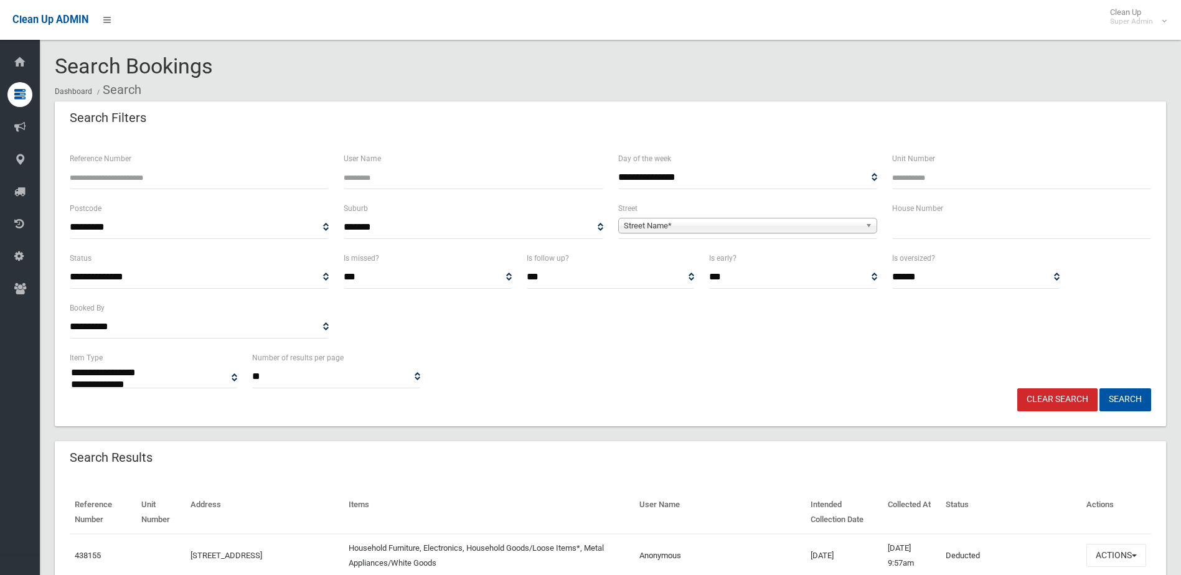
select select
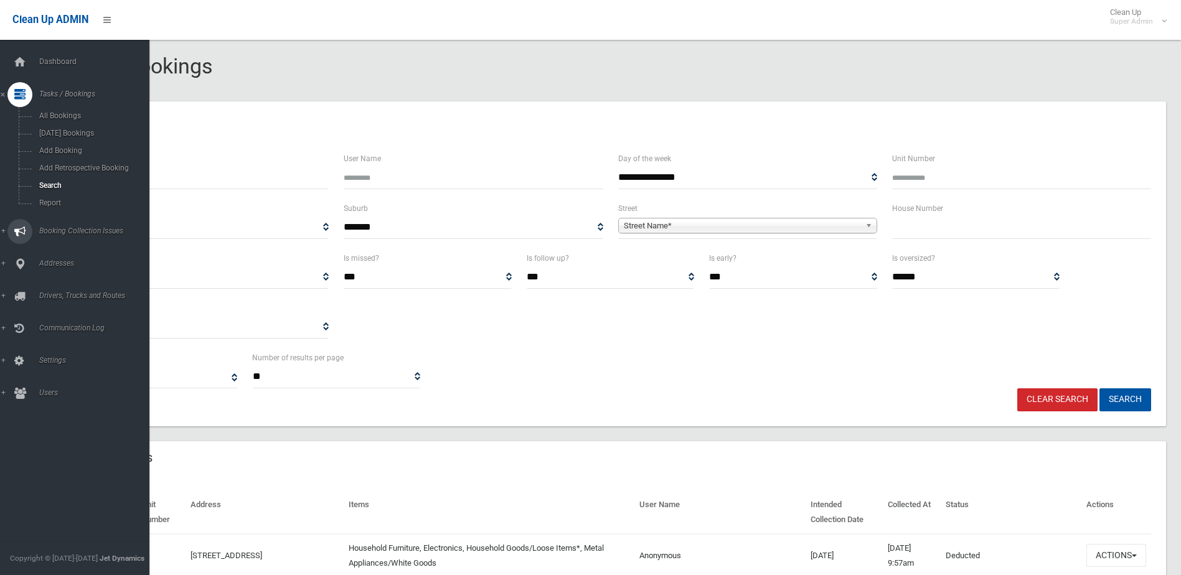
click at [57, 228] on span "Booking Collection Issues" at bounding box center [96, 231] width 123 height 9
click at [65, 144] on span "All Reported Issues" at bounding box center [91, 148] width 113 height 9
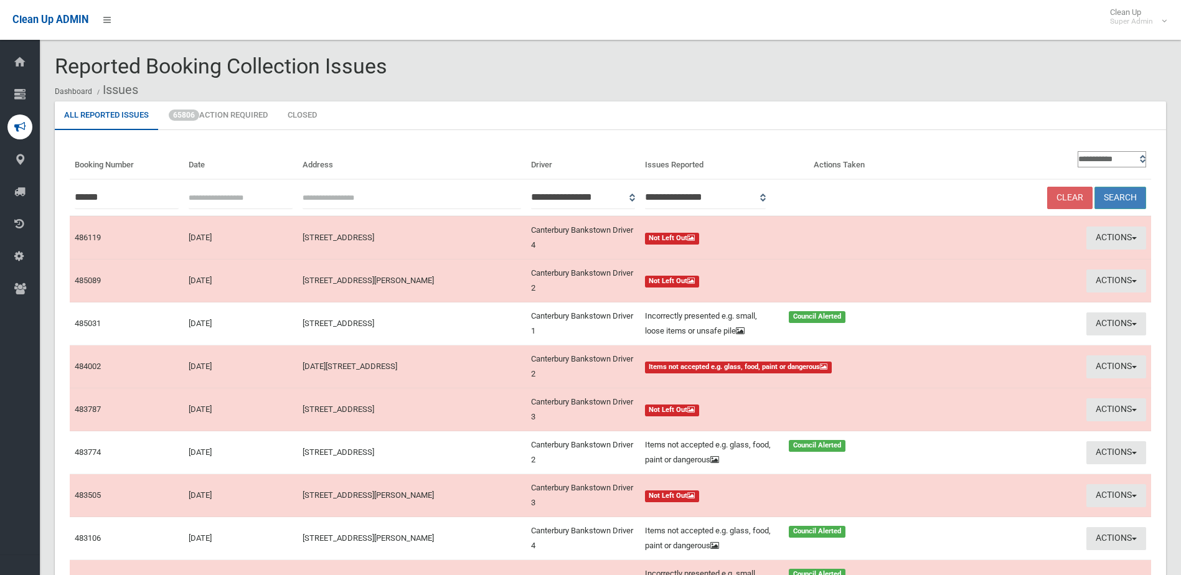
type input "******"
click at [1125, 194] on button "Search" at bounding box center [1120, 198] width 52 height 23
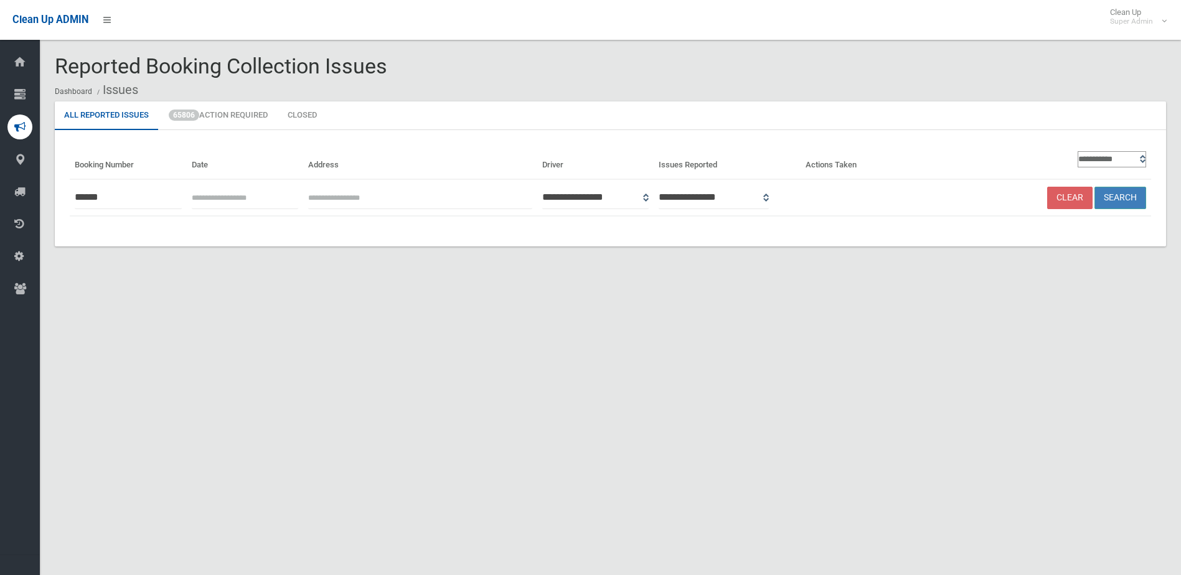
click at [1112, 197] on button "Search" at bounding box center [1120, 198] width 52 height 23
drag, startPoint x: 116, startPoint y: 199, endPoint x: 65, endPoint y: 200, distance: 51.1
click at [65, 200] on div "**********" at bounding box center [610, 188] width 1111 height 116
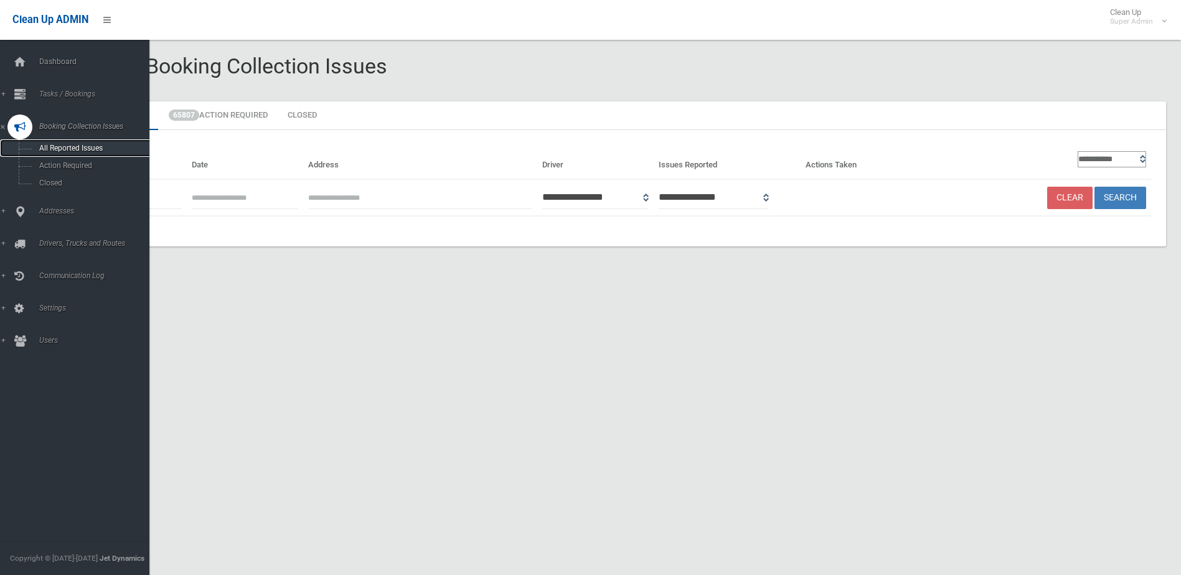
click at [65, 148] on span "All Reported Issues" at bounding box center [91, 148] width 113 height 9
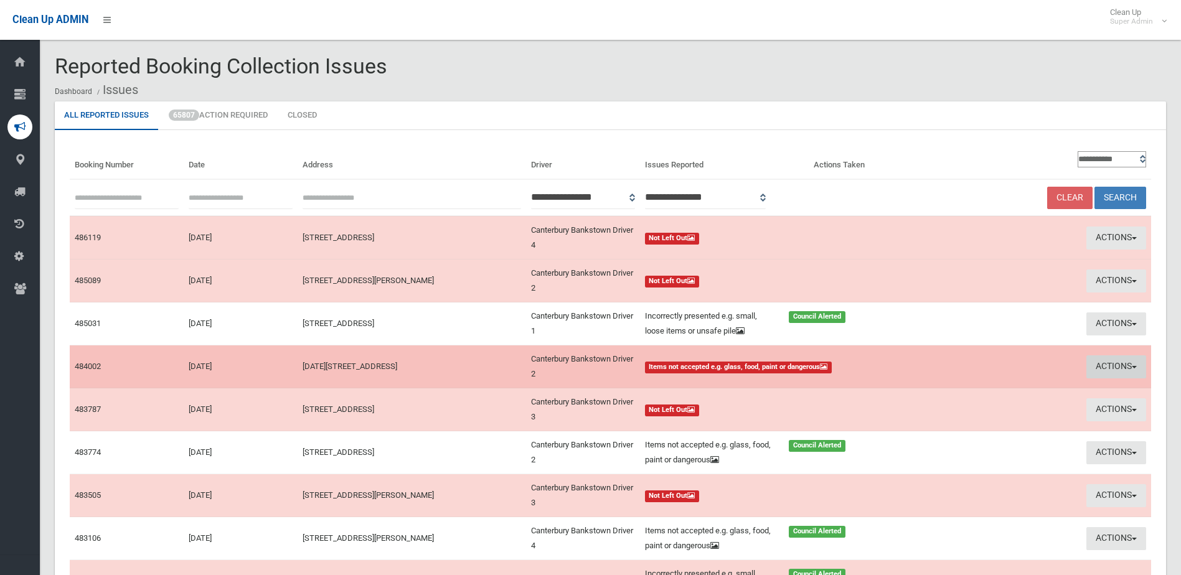
click at [1100, 362] on button "Actions" at bounding box center [1116, 366] width 60 height 23
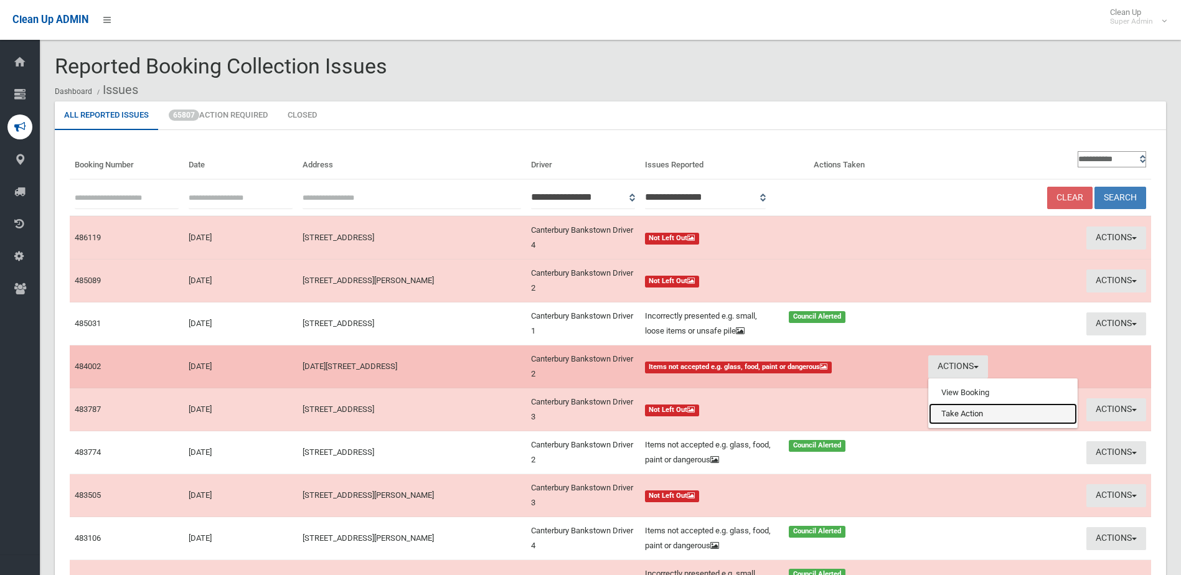
click at [974, 411] on link "Take Action" at bounding box center [1003, 413] width 148 height 21
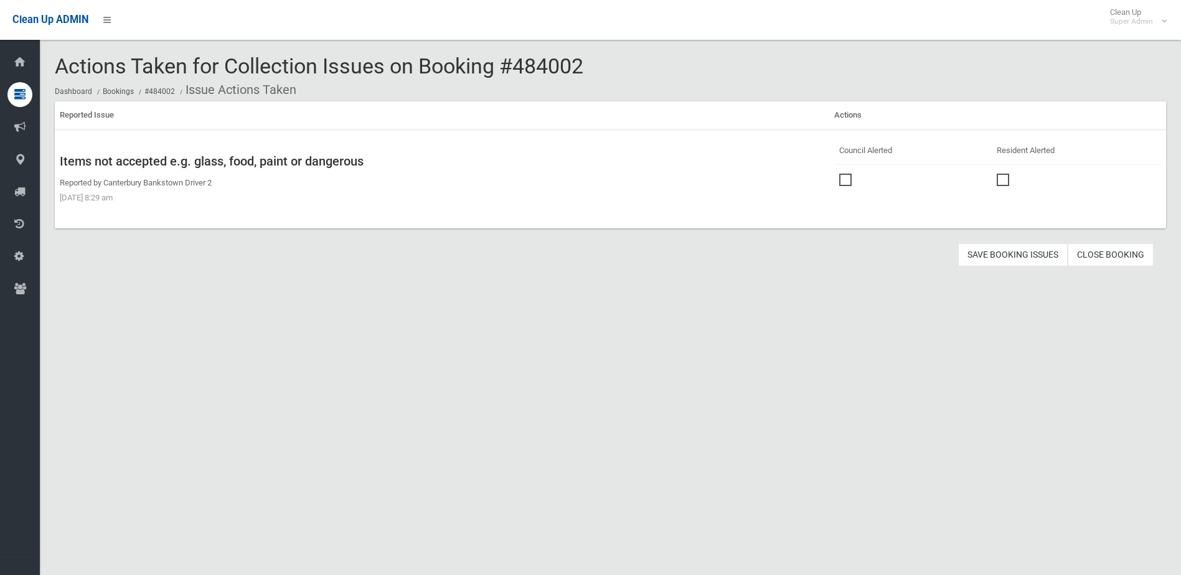
click at [843, 174] on span at bounding box center [848, 174] width 19 height 0
click at [1020, 253] on button "Save Booking Issues" at bounding box center [1013, 254] width 110 height 23
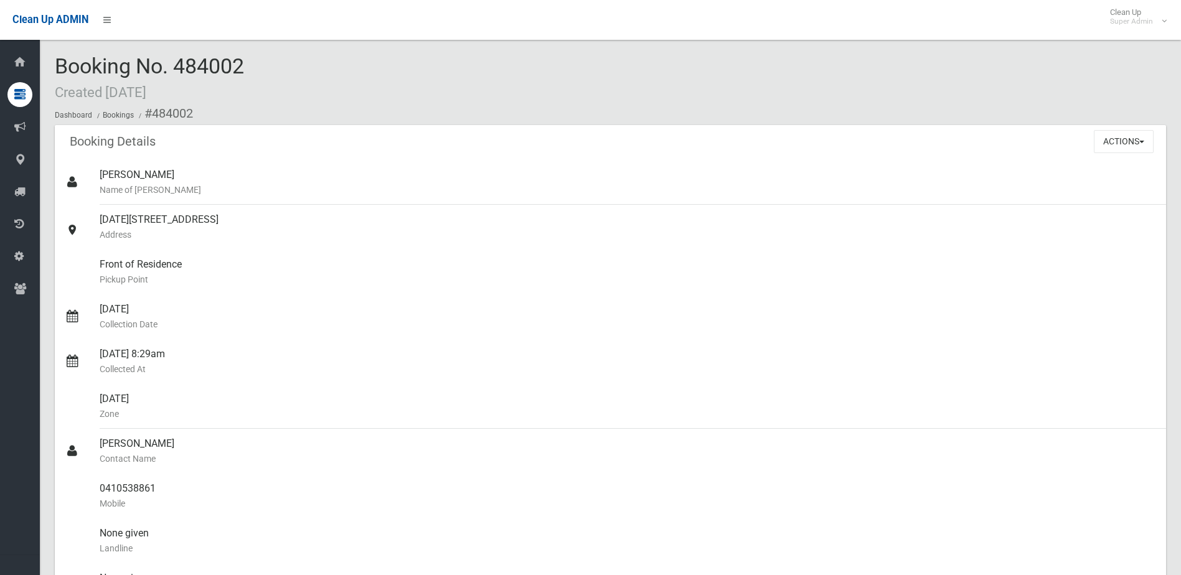
drag, startPoint x: 179, startPoint y: 63, endPoint x: 266, endPoint y: 67, distance: 87.8
click at [266, 67] on div "Booking No. 484002 Created 08/09/2025 Dashboard Bookings #484002" at bounding box center [610, 90] width 1111 height 70
drag, startPoint x: 266, startPoint y: 67, endPoint x: 229, endPoint y: 70, distance: 37.5
copy span "484002"
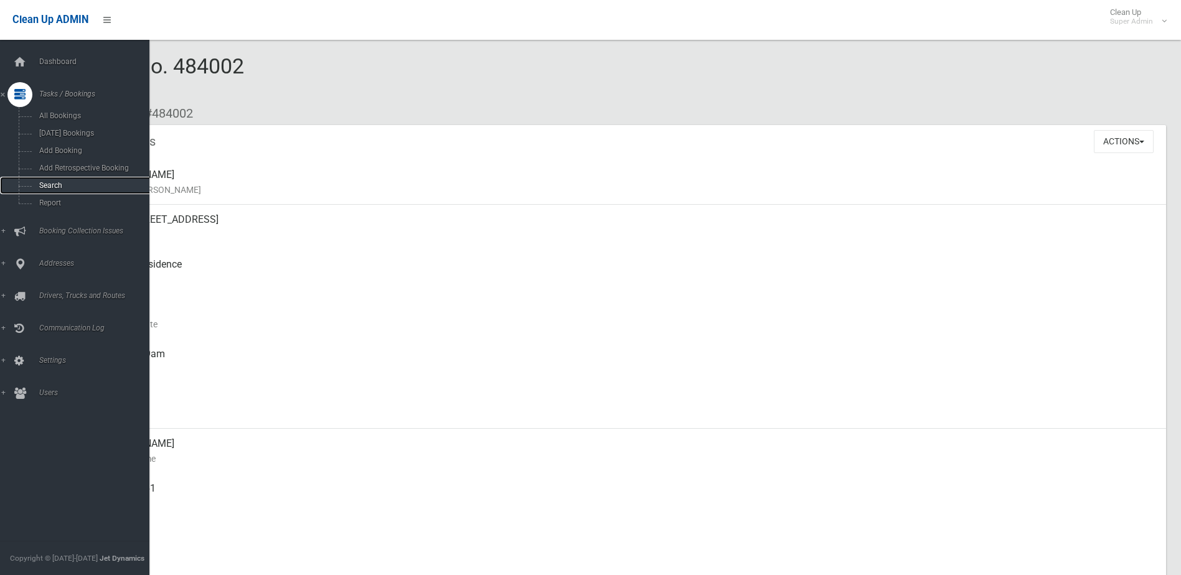
click at [47, 182] on span "Search" at bounding box center [91, 185] width 113 height 9
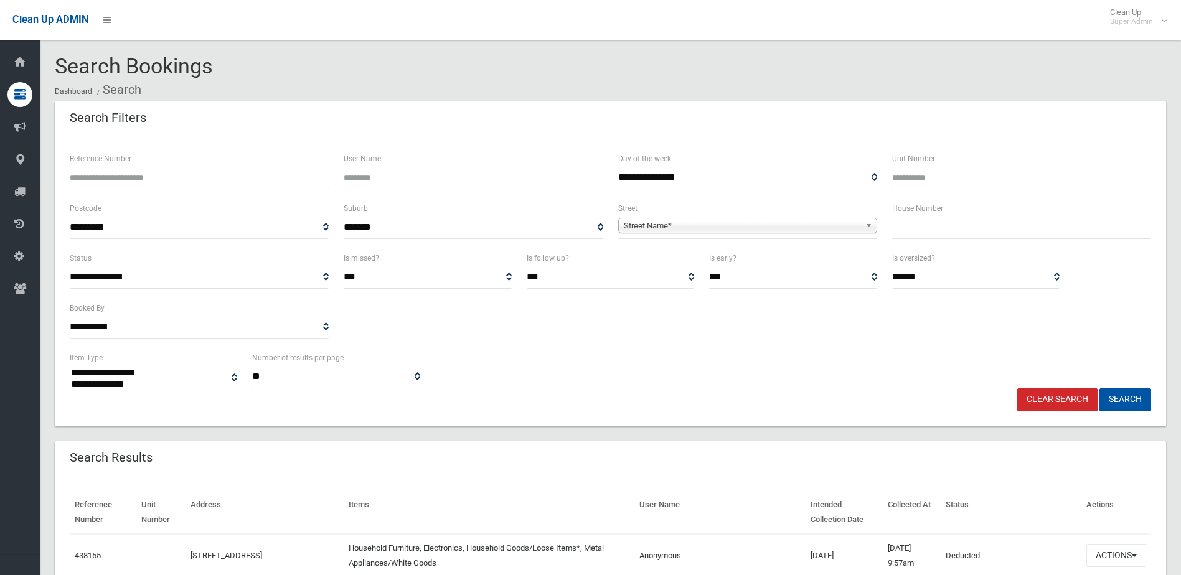
select select
paste input "******"
type input "******"
click at [1117, 400] on button "Search" at bounding box center [1125, 399] width 52 height 23
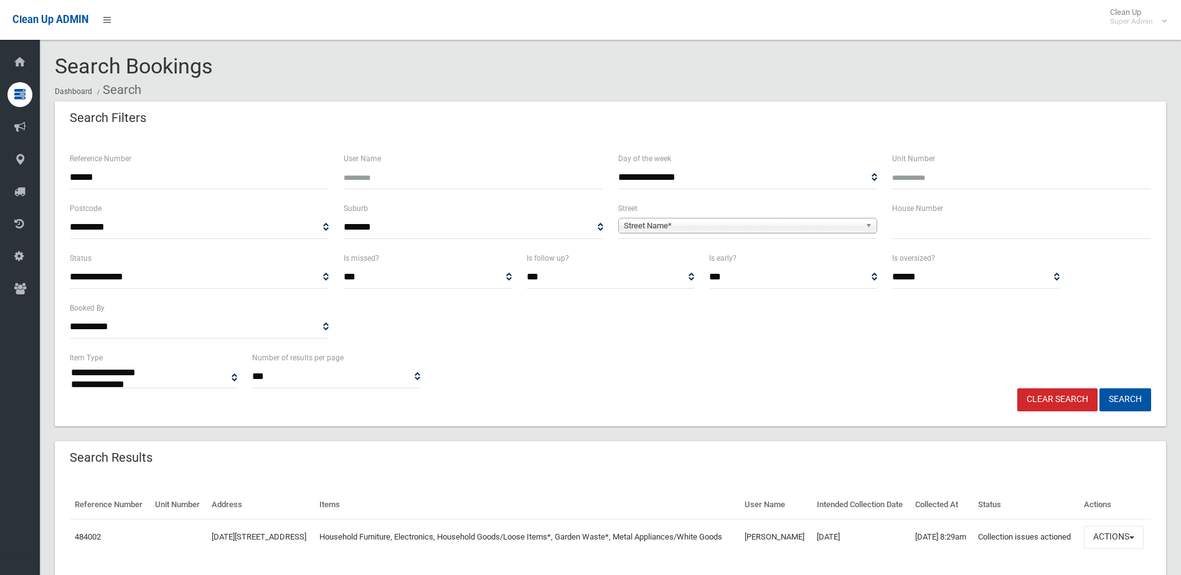
select select
click at [1116, 549] on button "Actions" at bounding box center [1114, 537] width 60 height 23
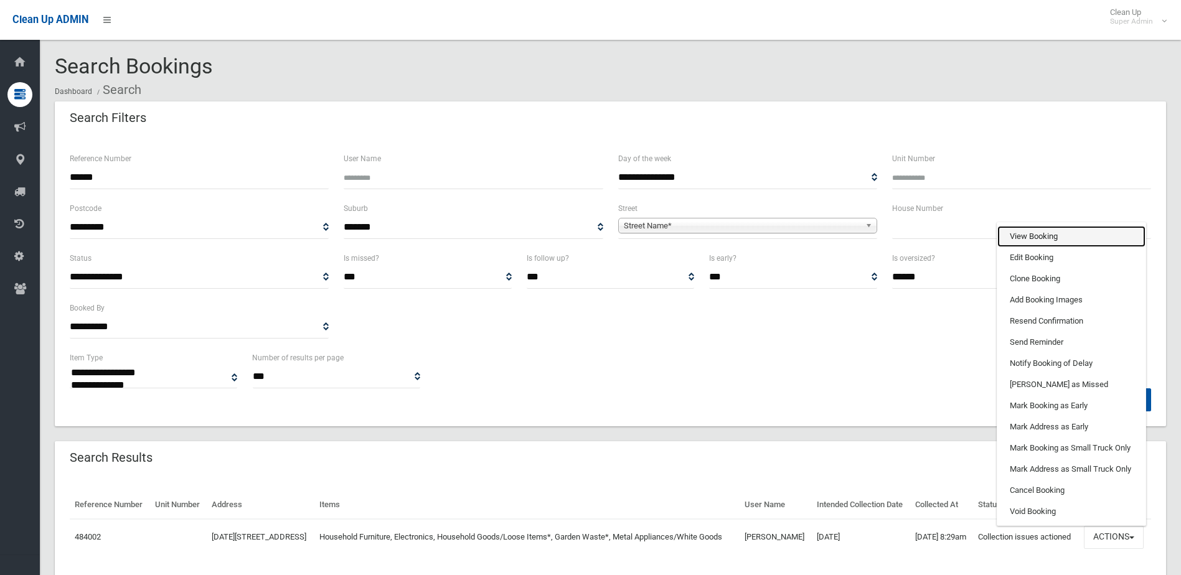
click at [1041, 247] on link "View Booking" at bounding box center [1071, 236] width 148 height 21
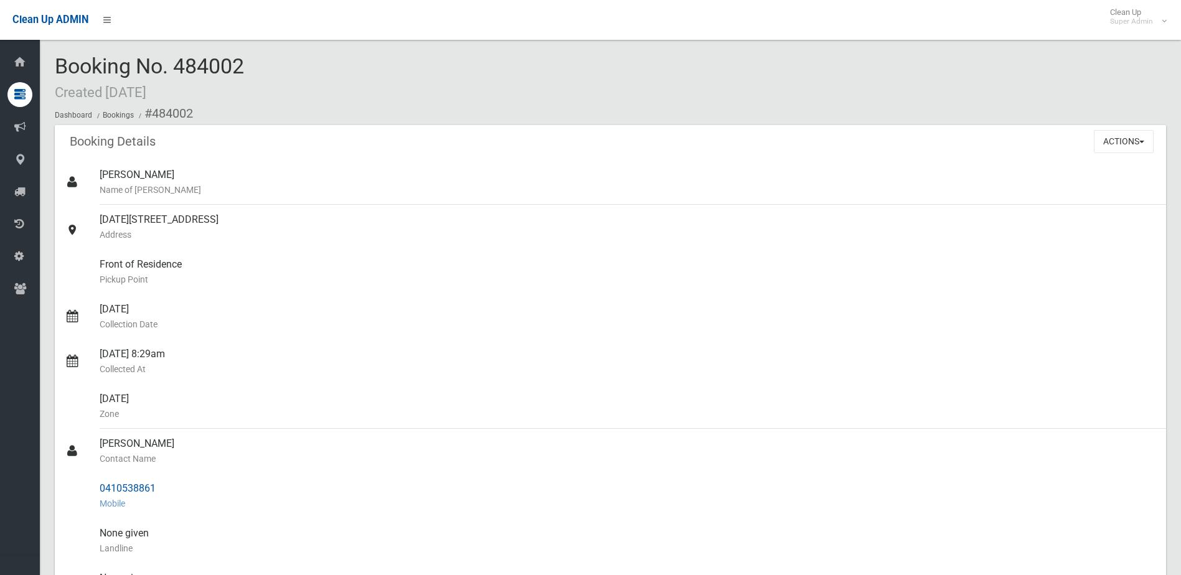
drag, startPoint x: 101, startPoint y: 441, endPoint x: 155, endPoint y: 492, distance: 73.5
click at [155, 492] on ul "[PERSON_NAME] Name of [PERSON_NAME] [DATE][STREET_ADDRESS] Address Front of Res…" at bounding box center [610, 503] width 1111 height 687
drag, startPoint x: 155, startPoint y: 492, endPoint x: 148, endPoint y: 489, distance: 7.5
copy ul "[PERSON_NAME] Contact Name 0410538861"
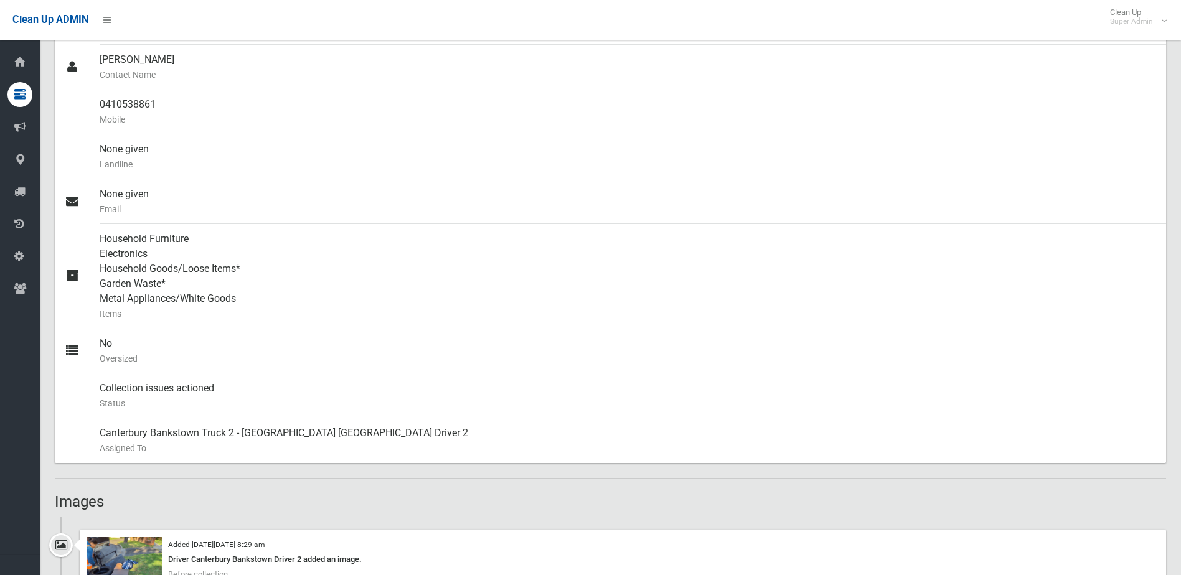
scroll to position [372, 0]
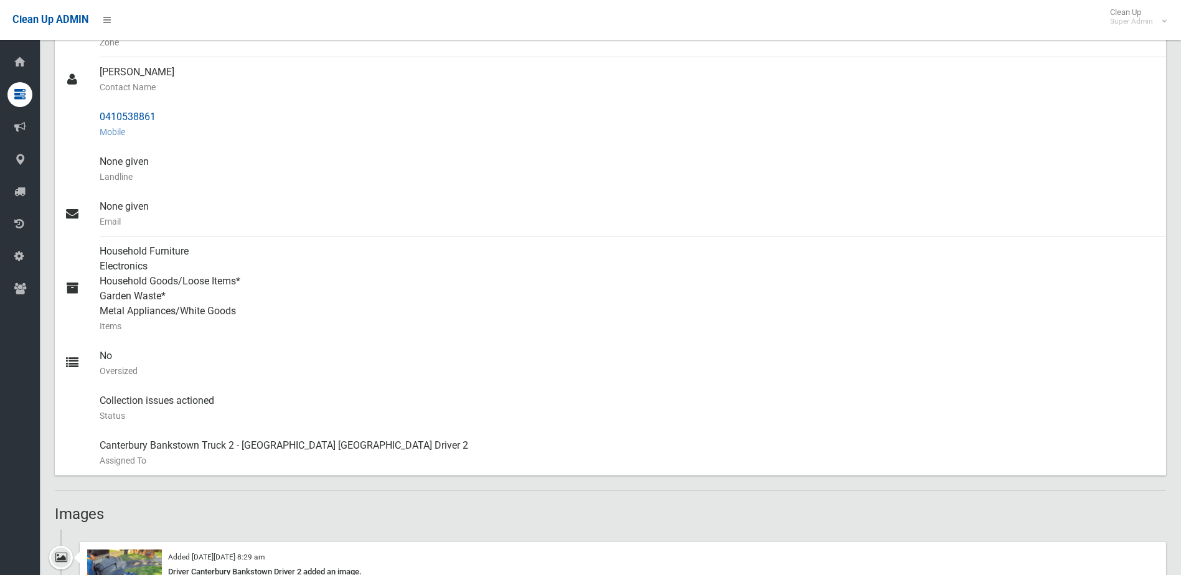
drag, startPoint x: 125, startPoint y: 118, endPoint x: 119, endPoint y: 118, distance: 6.3
click at [125, 118] on div "0410538861 Mobile" at bounding box center [628, 124] width 1056 height 45
drag, startPoint x: 101, startPoint y: 117, endPoint x: 159, endPoint y: 111, distance: 58.2
click at [159, 111] on div "0410538861 Mobile" at bounding box center [628, 124] width 1056 height 45
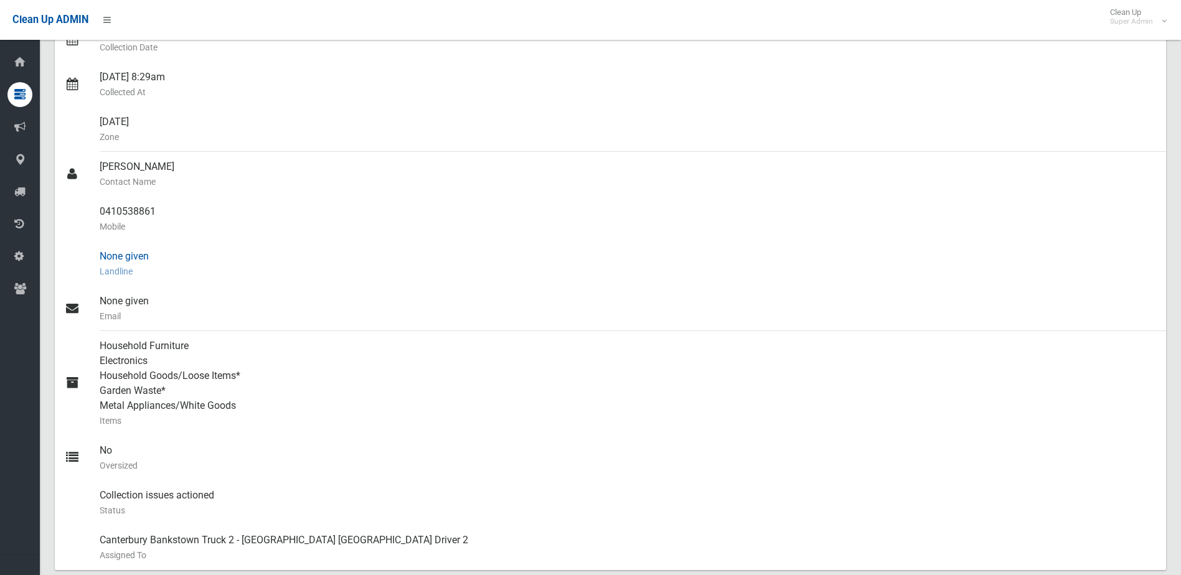
scroll to position [0, 0]
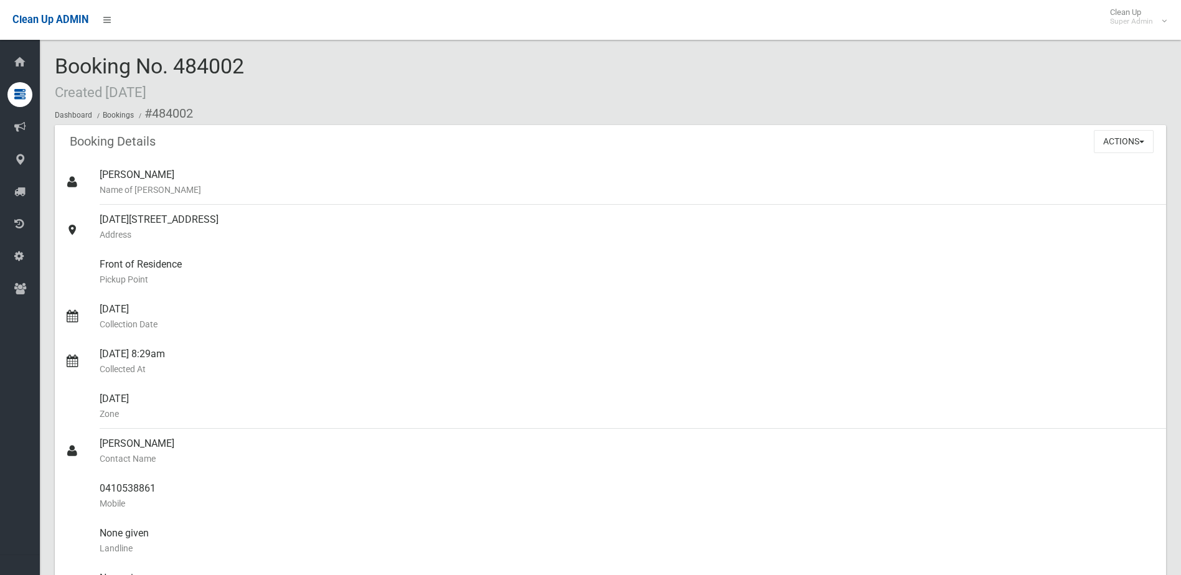
drag, startPoint x: 189, startPoint y: 64, endPoint x: 258, endPoint y: 62, distance: 69.1
click at [258, 62] on div "Booking No. 484002 Created 08/09/2025 Dashboard Bookings #484002" at bounding box center [610, 90] width 1111 height 70
drag, startPoint x: 258, startPoint y: 62, endPoint x: 250, endPoint y: 63, distance: 8.9
copy span "484002"
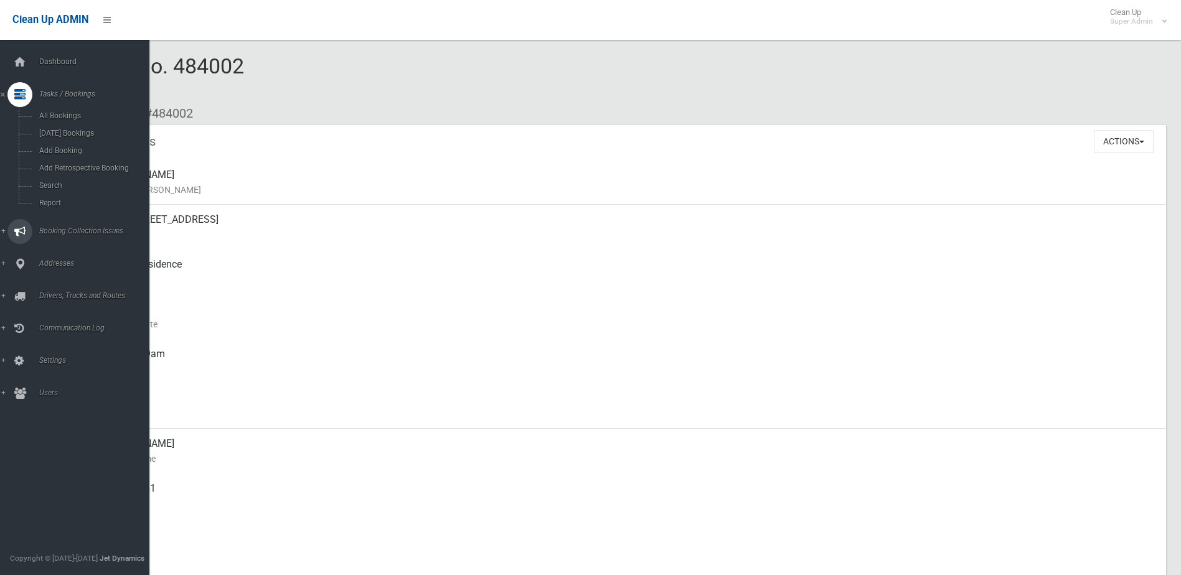
click at [53, 225] on link "Booking Collection Issues" at bounding box center [79, 231] width 159 height 25
click at [62, 140] on link "All Reported Issues" at bounding box center [79, 147] width 159 height 17
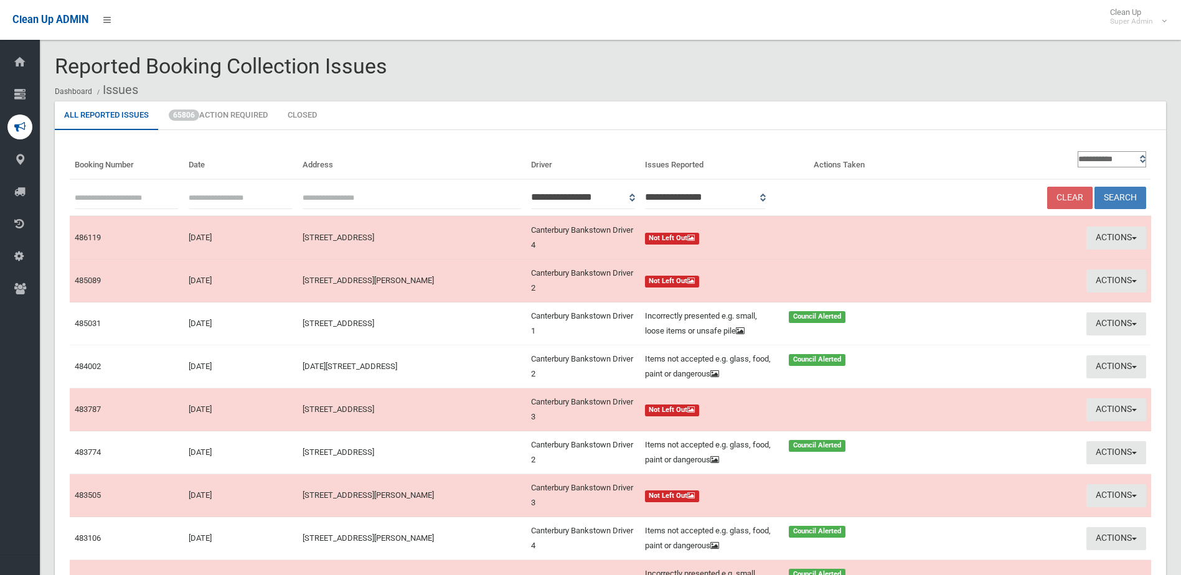
paste input "******"
type input "******"
click at [1115, 193] on button "Search" at bounding box center [1120, 198] width 52 height 23
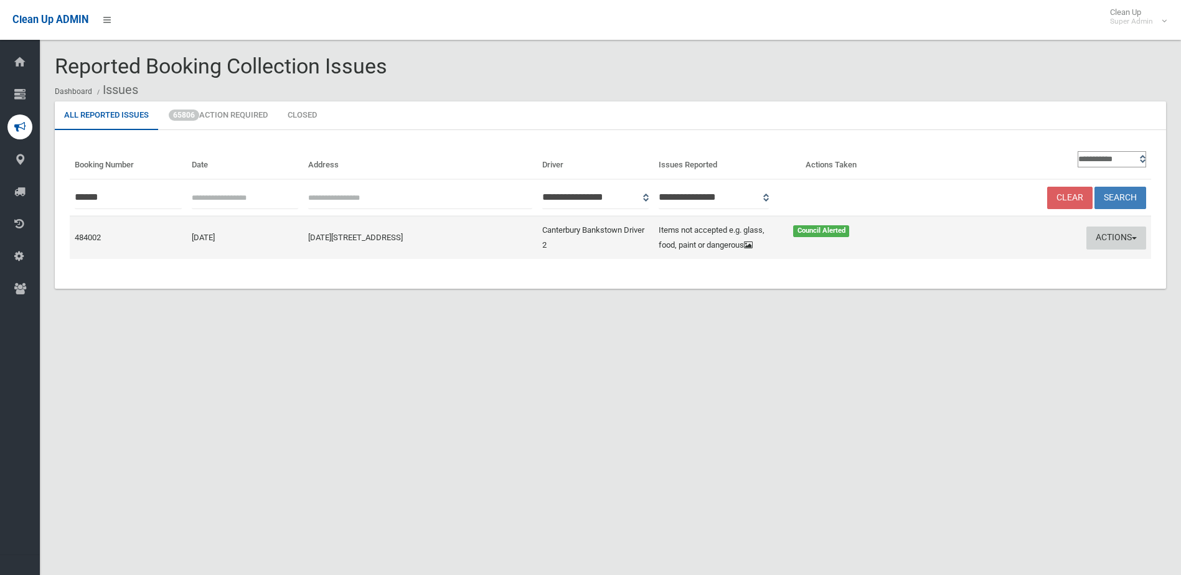
click at [1105, 232] on button "Actions" at bounding box center [1116, 238] width 60 height 23
click at [966, 284] on link "Edit Actions Taken" at bounding box center [997, 284] width 148 height 21
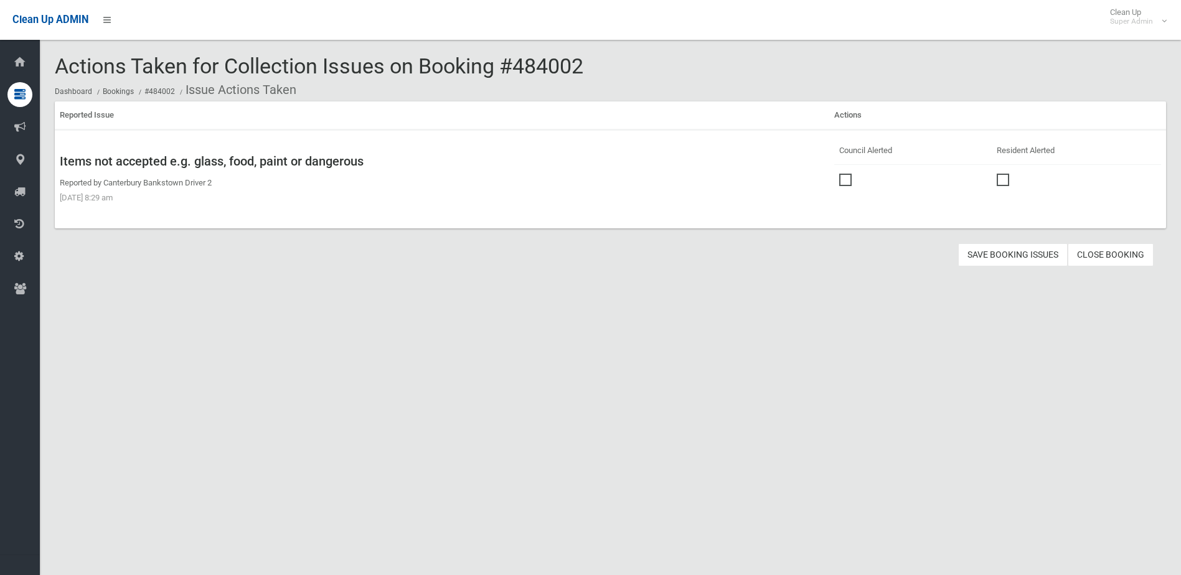
click at [1110, 253] on link "Close Booking" at bounding box center [1110, 254] width 86 height 23
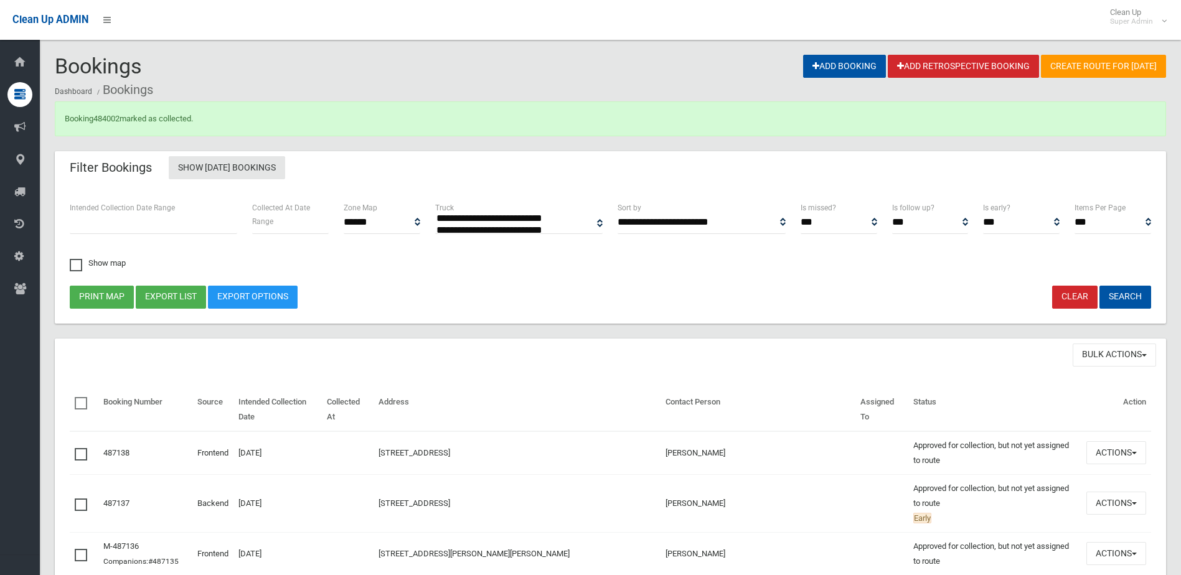
select select
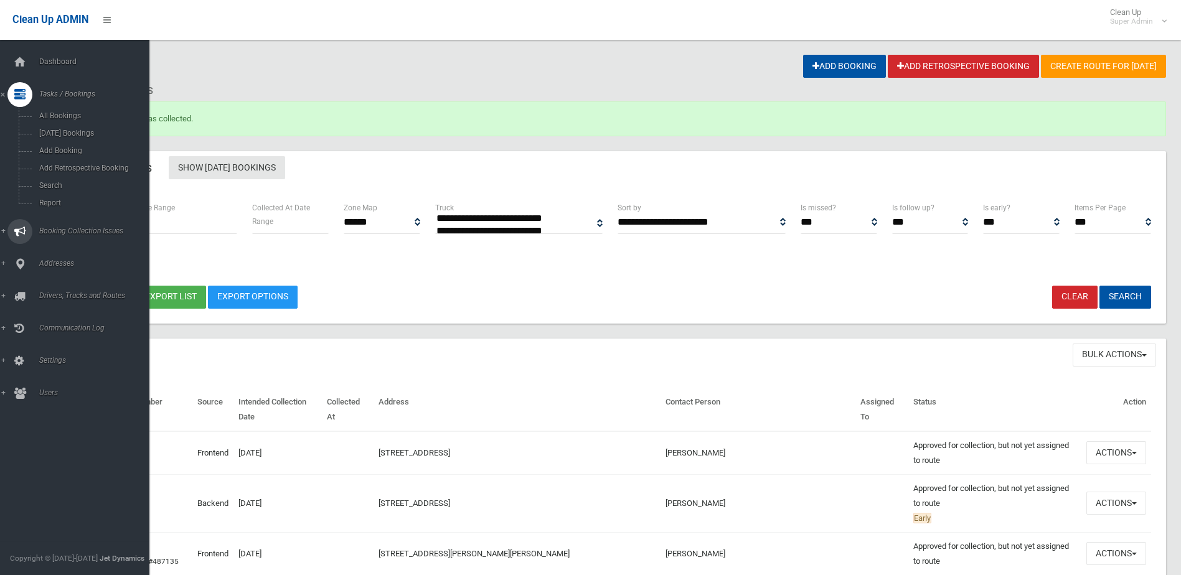
click at [58, 228] on span "Booking Collection Issues" at bounding box center [96, 231] width 123 height 9
click at [72, 147] on span "All Reported Issues" at bounding box center [91, 148] width 113 height 9
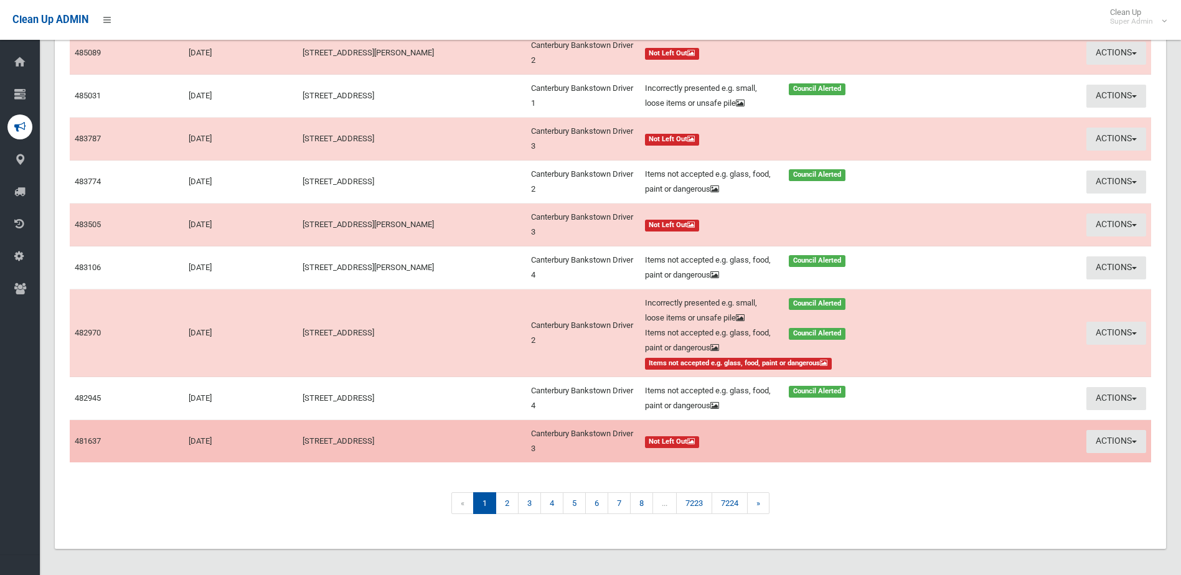
scroll to position [232, 0]
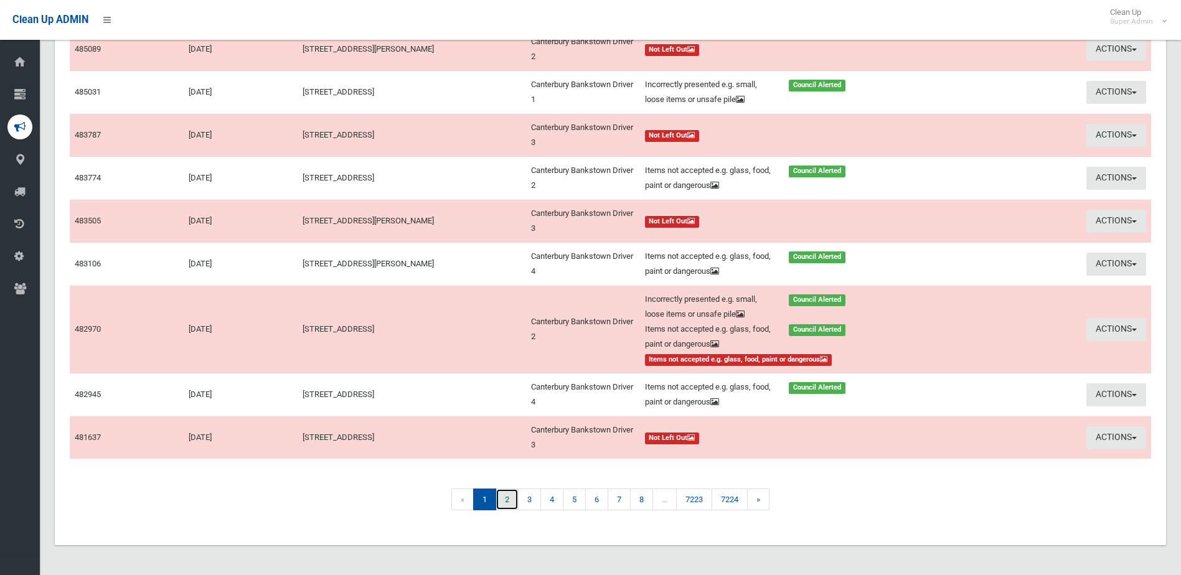
click at [510, 498] on link "2" at bounding box center [506, 500] width 23 height 22
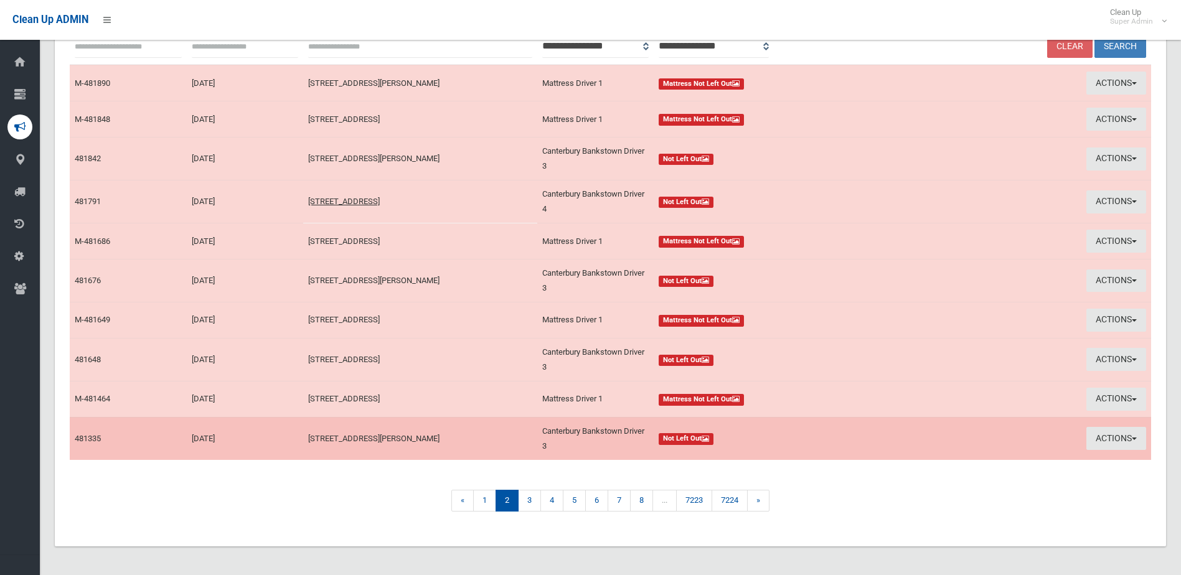
scroll to position [153, 0]
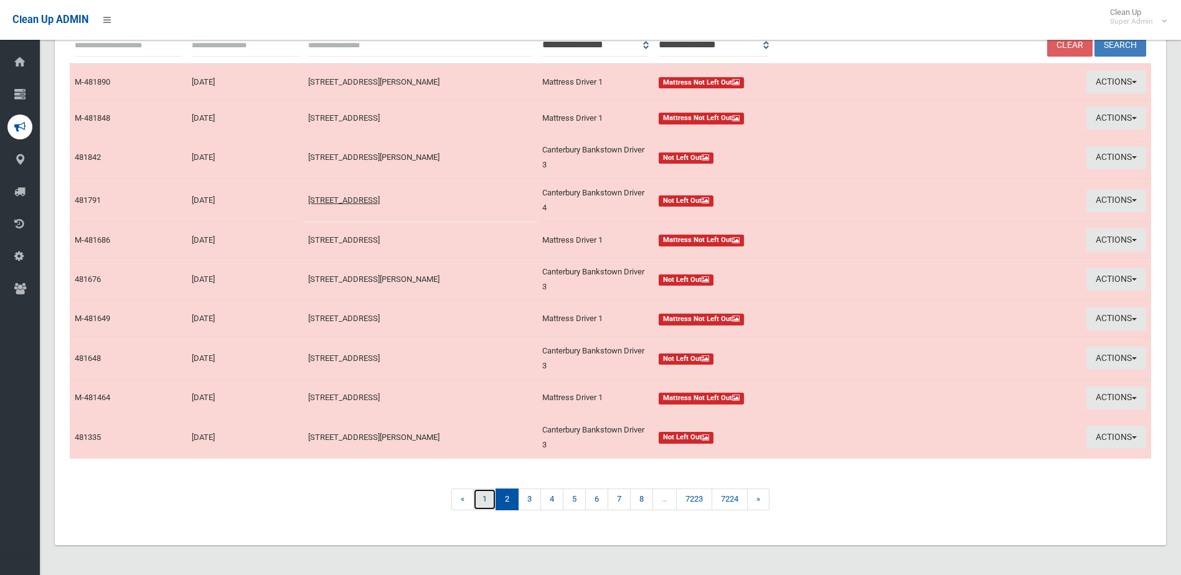
click at [481, 500] on link "1" at bounding box center [484, 500] width 23 height 22
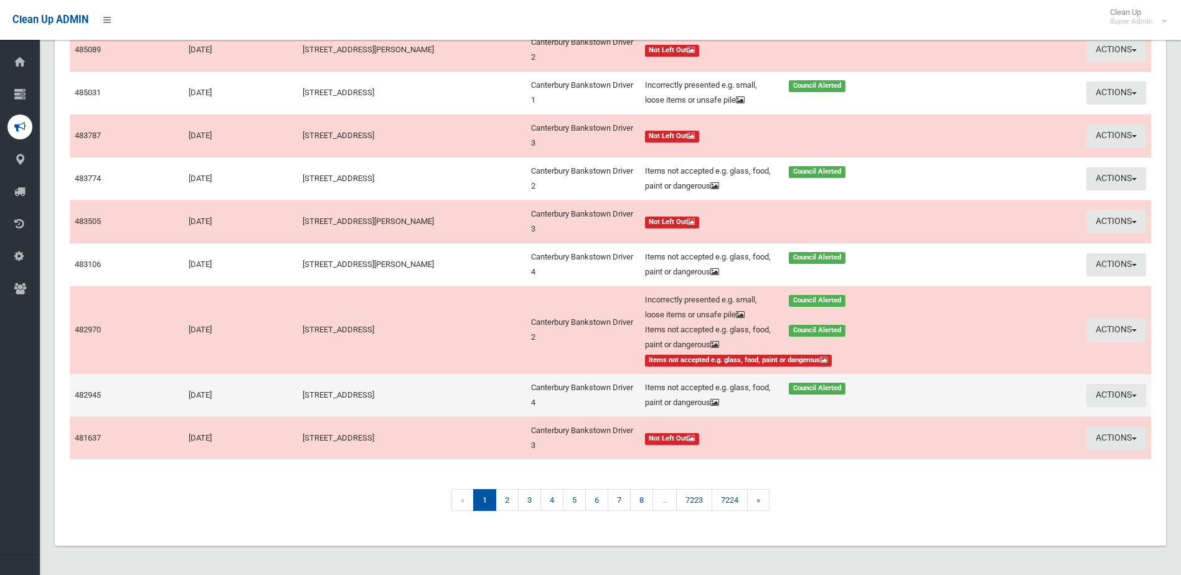
scroll to position [232, 0]
